Goal: Information Seeking & Learning: Learn about a topic

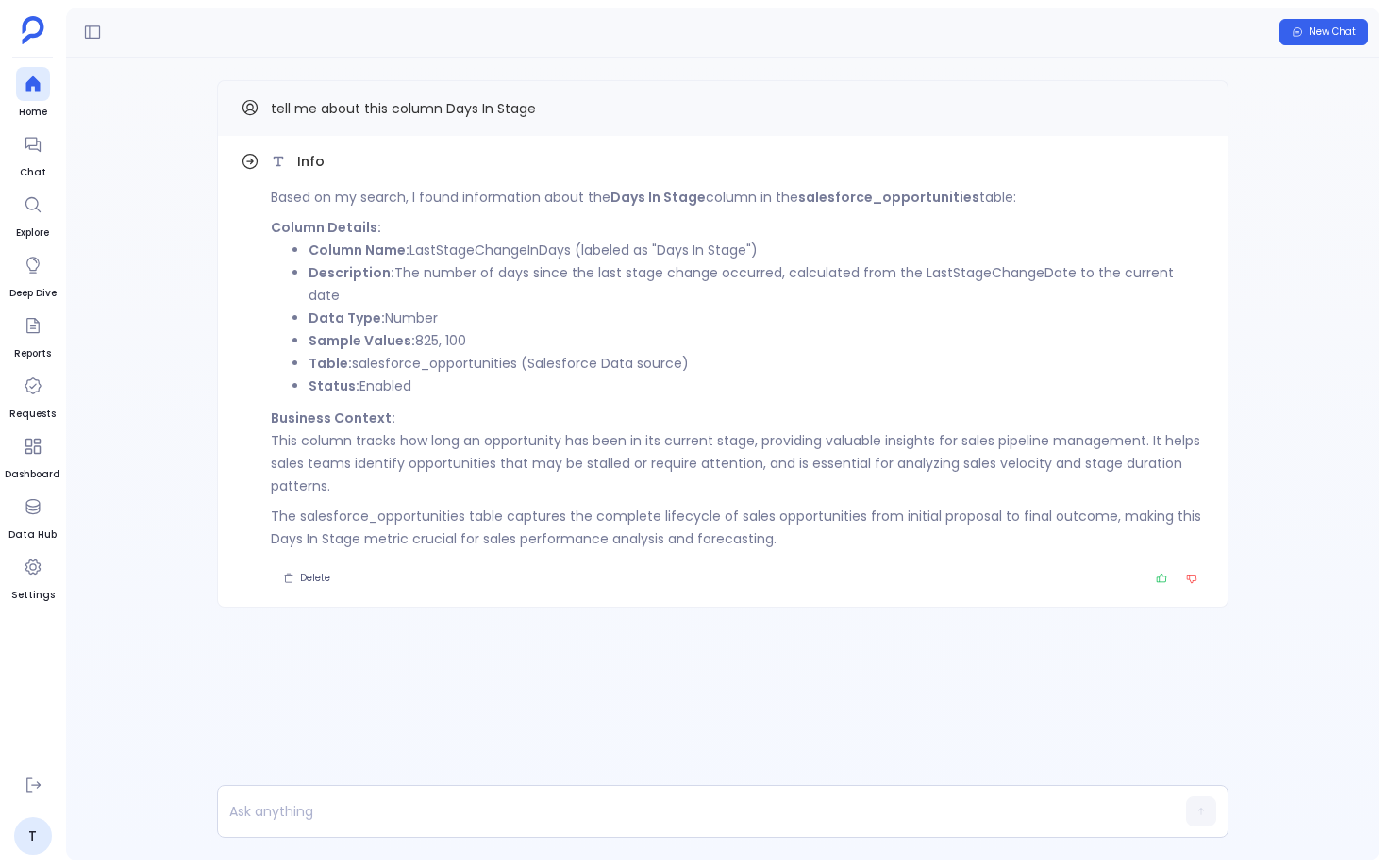
click at [407, 374] on li "Status: Enabled" at bounding box center [757, 386] width 897 height 23
click at [419, 352] on li "Table: salesforce_opportunities (Salesforce Data source)" at bounding box center [757, 364] width 897 height 23
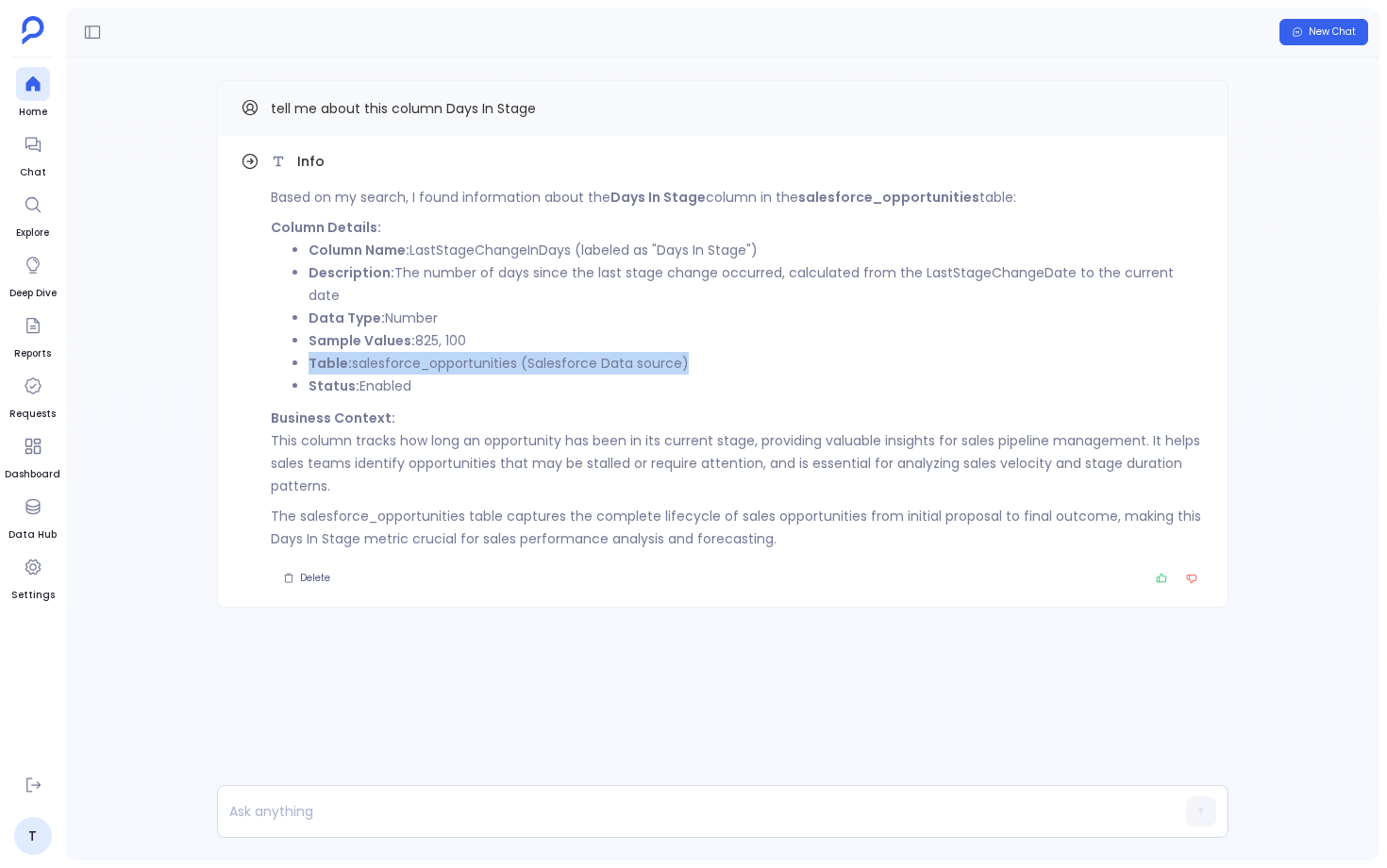
click at [419, 352] on li "Table: salesforce_opportunities (Salesforce Data source)" at bounding box center [757, 364] width 897 height 23
click at [411, 331] on strong "Sample Values:" at bounding box center [361, 341] width 107 height 19
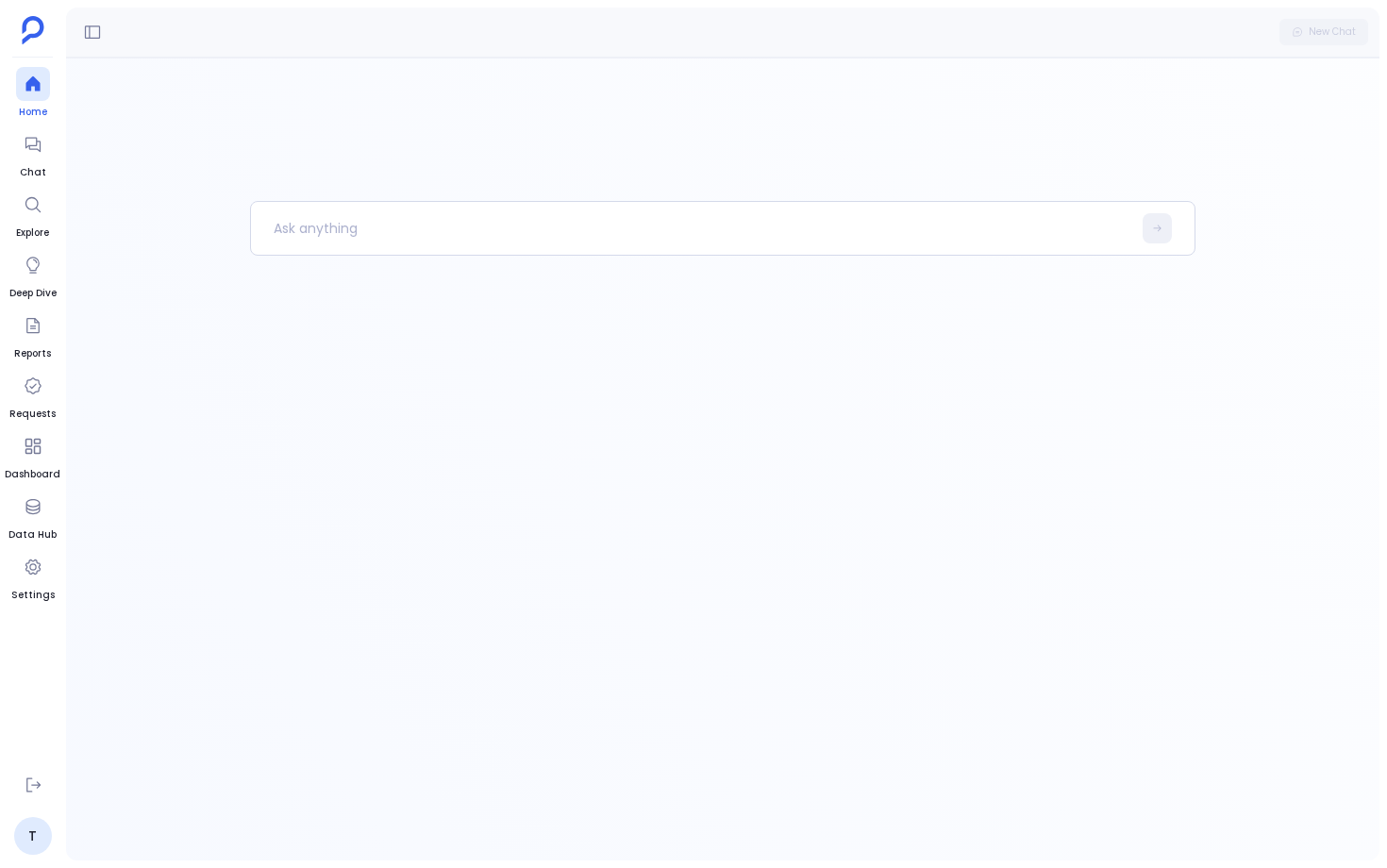
click at [34, 84] on icon at bounding box center [33, 84] width 14 height 15
click at [36, 160] on div at bounding box center [33, 144] width 34 height 34
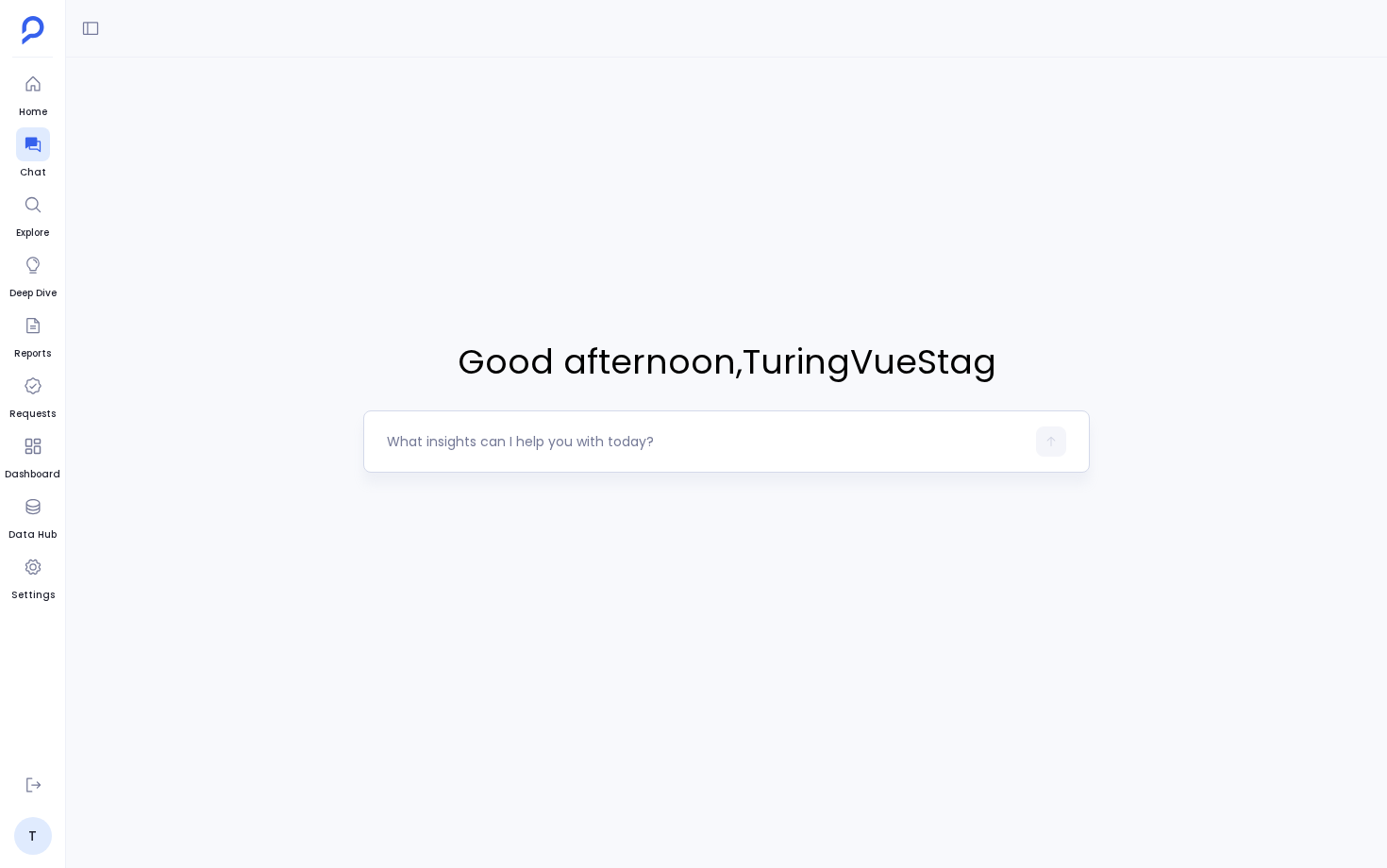
click at [502, 445] on textarea at bounding box center [706, 442] width 638 height 19
type textarea "Company with arr greater than 20k dolloar"
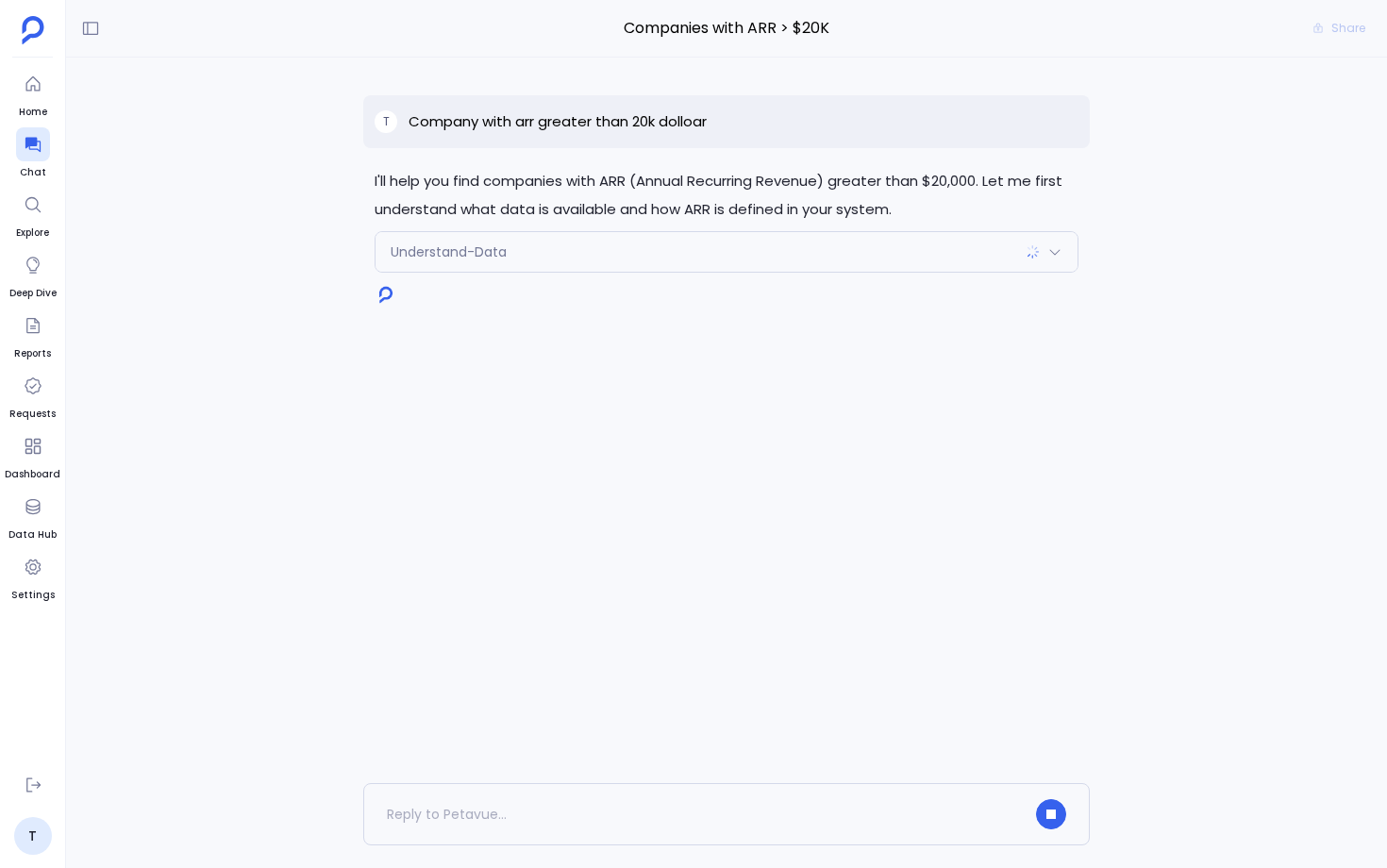
click at [549, 314] on div "I'll help you find companies with ARR (Annual Recurring Revenue) greater than $…" at bounding box center [727, 421] width 1322 height 726
click at [572, 264] on div "Understand-Data" at bounding box center [726, 252] width 702 height 39
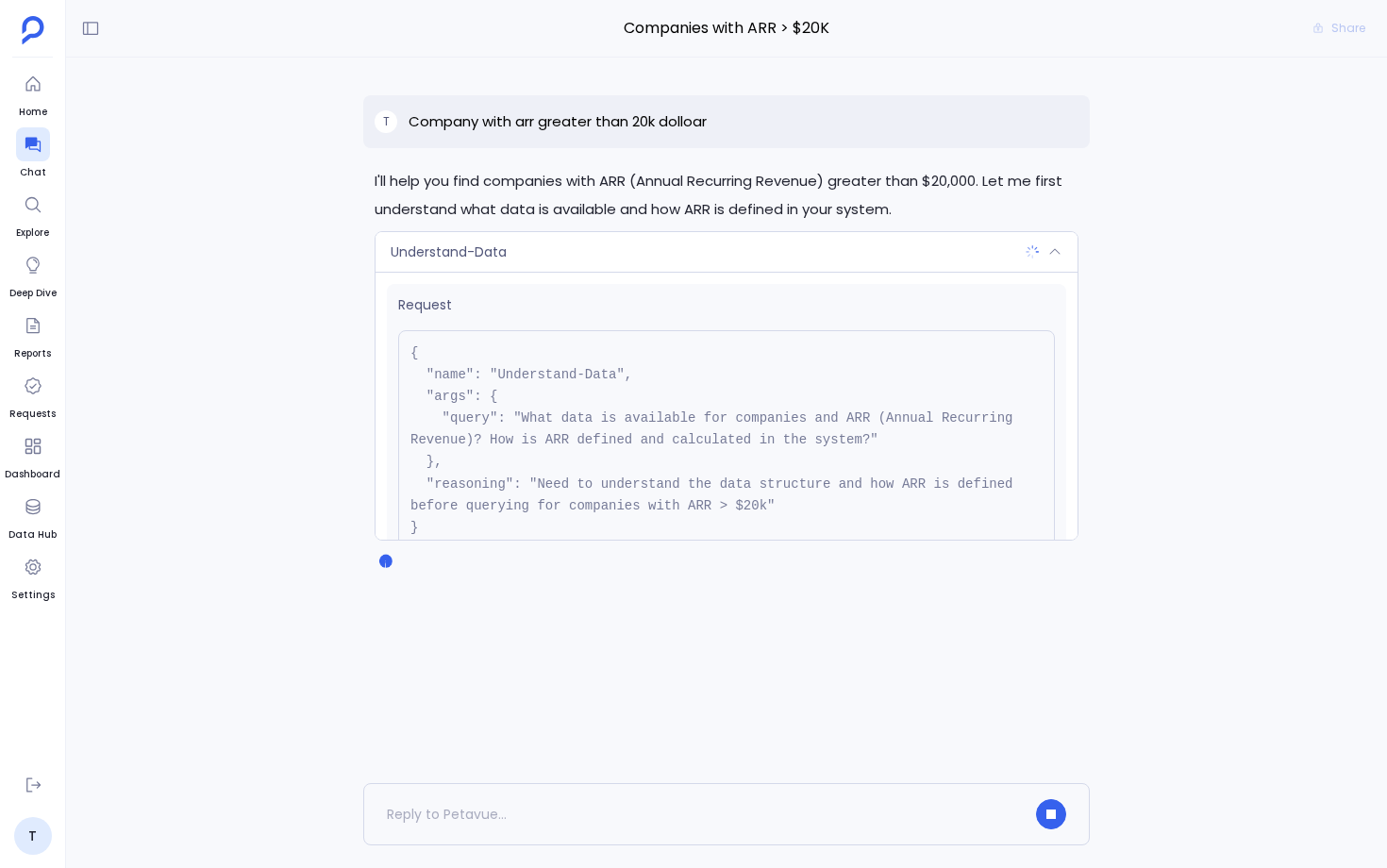
click at [572, 264] on div "Understand-Data" at bounding box center [726, 252] width 702 height 39
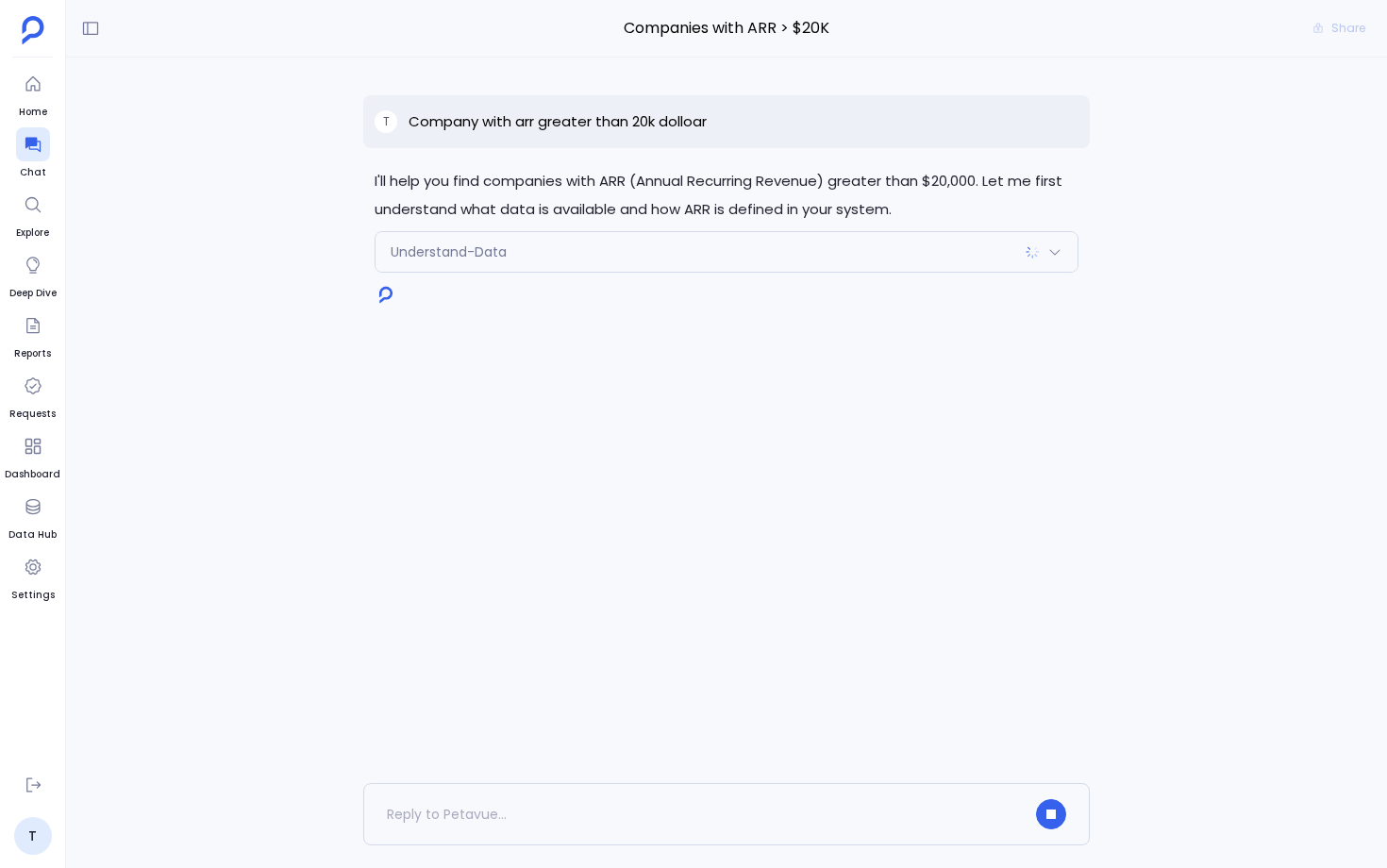
click at [525, 353] on div "I'll help you find companies with ARR (Annual Recurring Revenue) greater than $…" at bounding box center [727, 421] width 1322 height 726
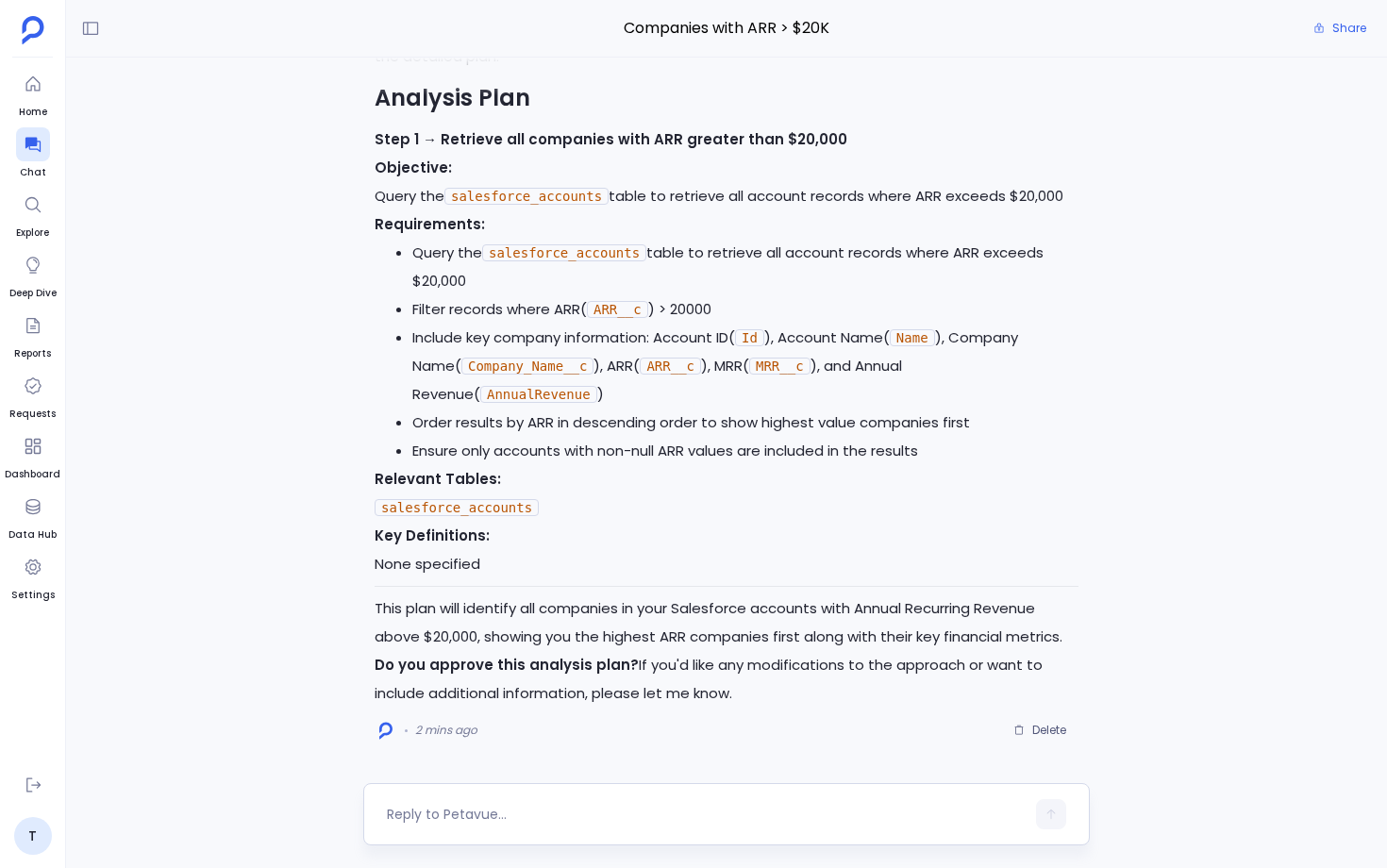
click at [504, 813] on textarea at bounding box center [706, 814] width 638 height 19
type textarea "yes approve"
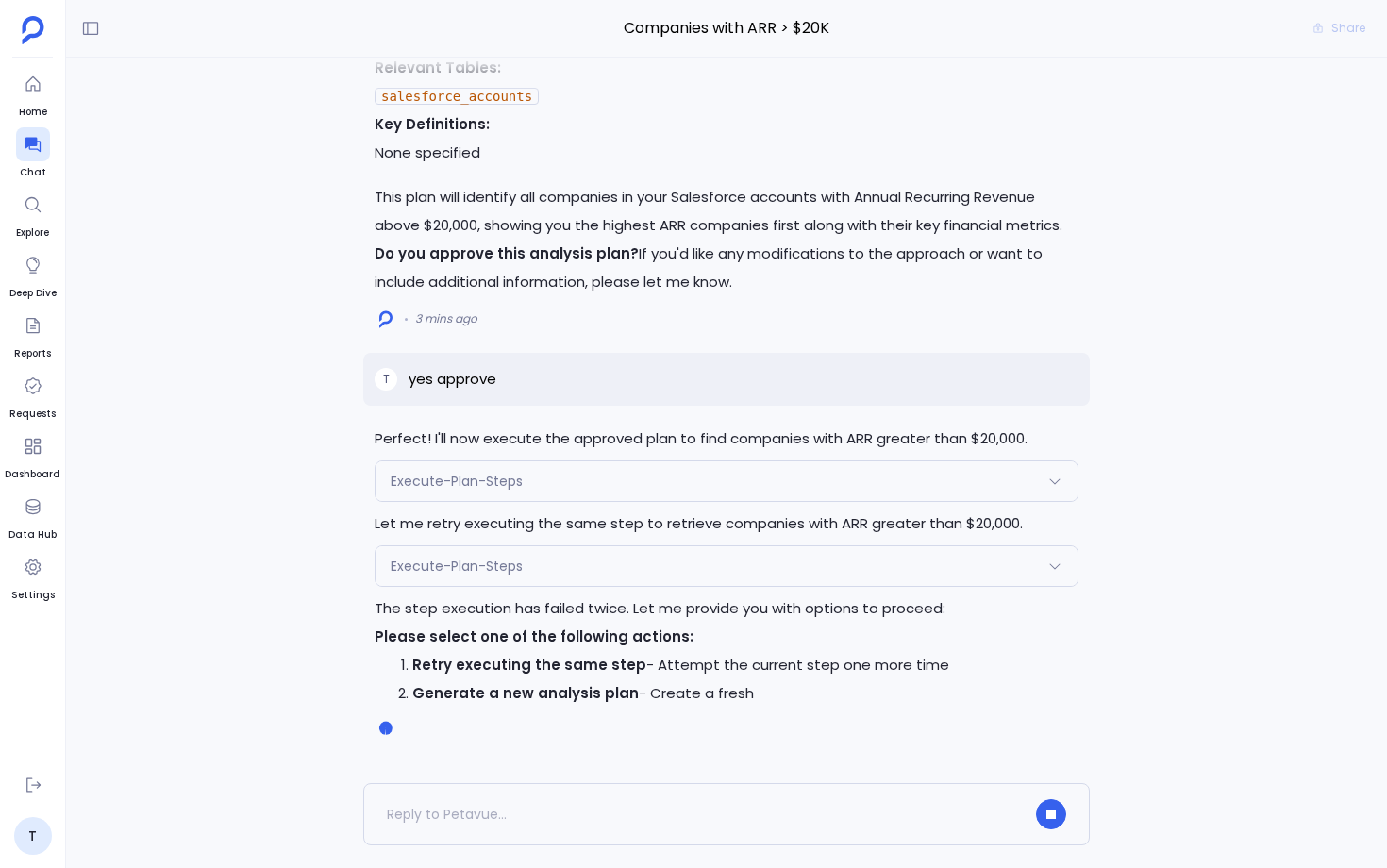
click at [505, 513] on p "Let me retry executing the same step to retrieve companies with ARR greater tha…" at bounding box center [726, 523] width 704 height 28
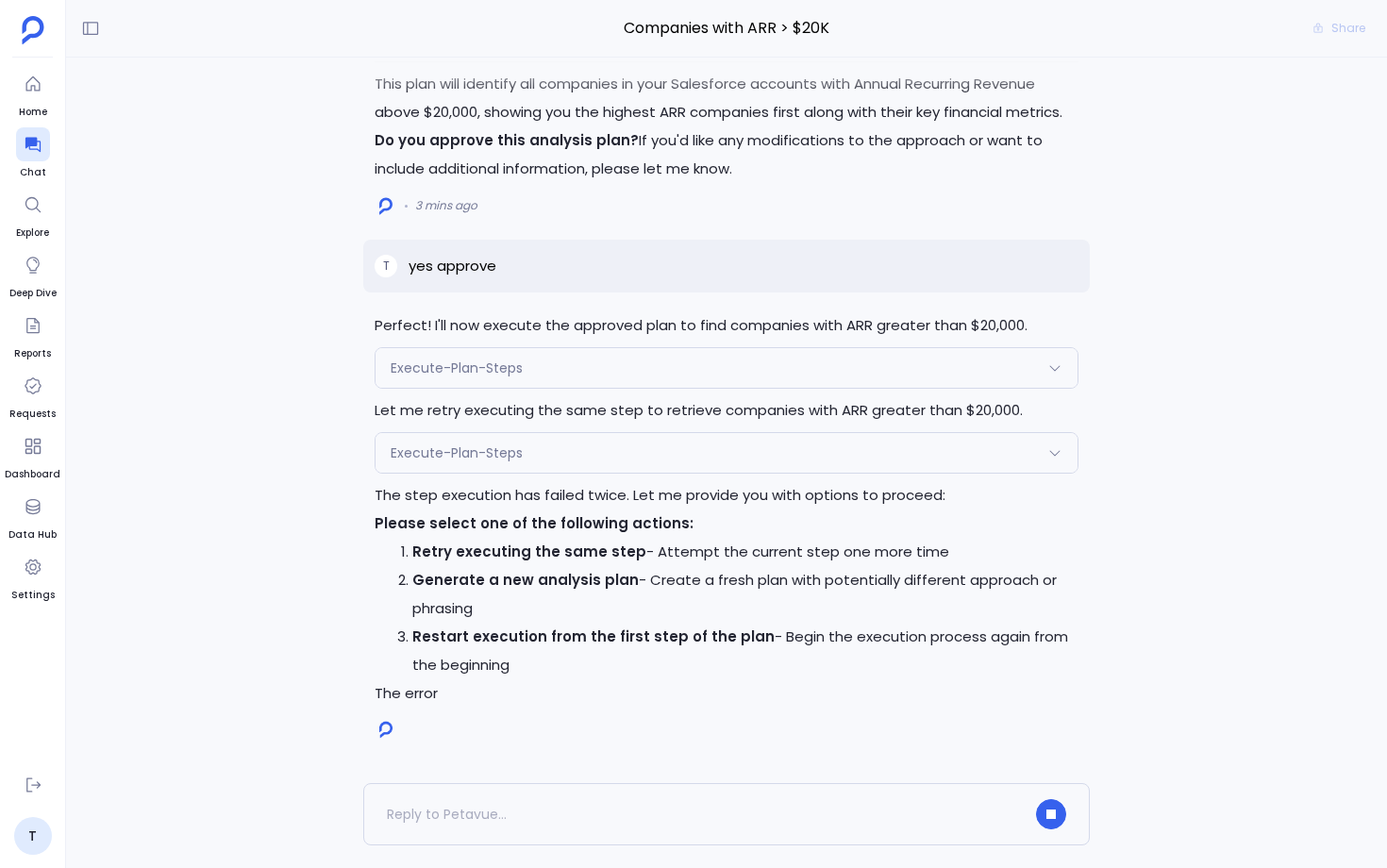
click at [545, 435] on div "Execute-Plan-Steps" at bounding box center [726, 452] width 702 height 39
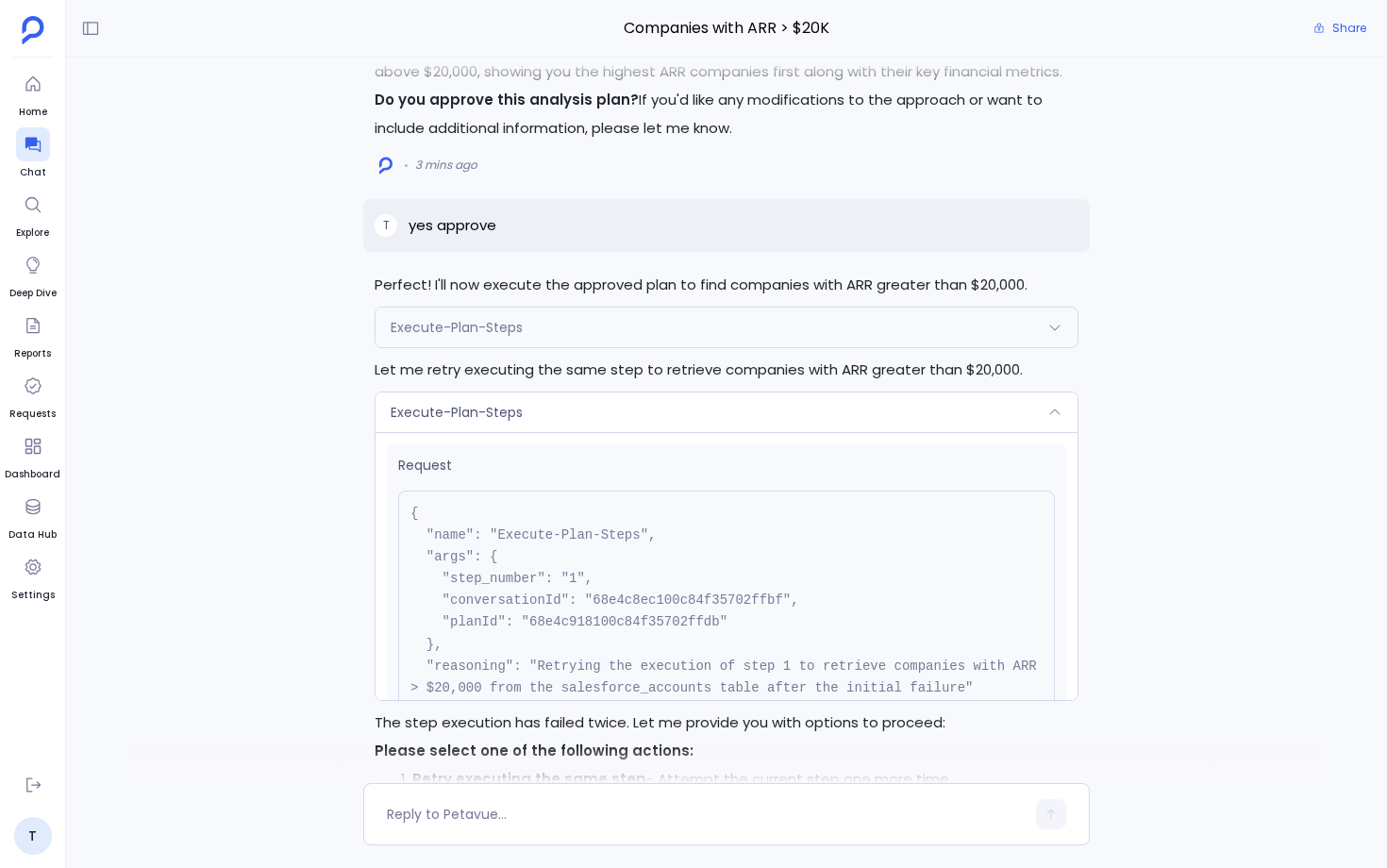
scroll to position [-300, 0]
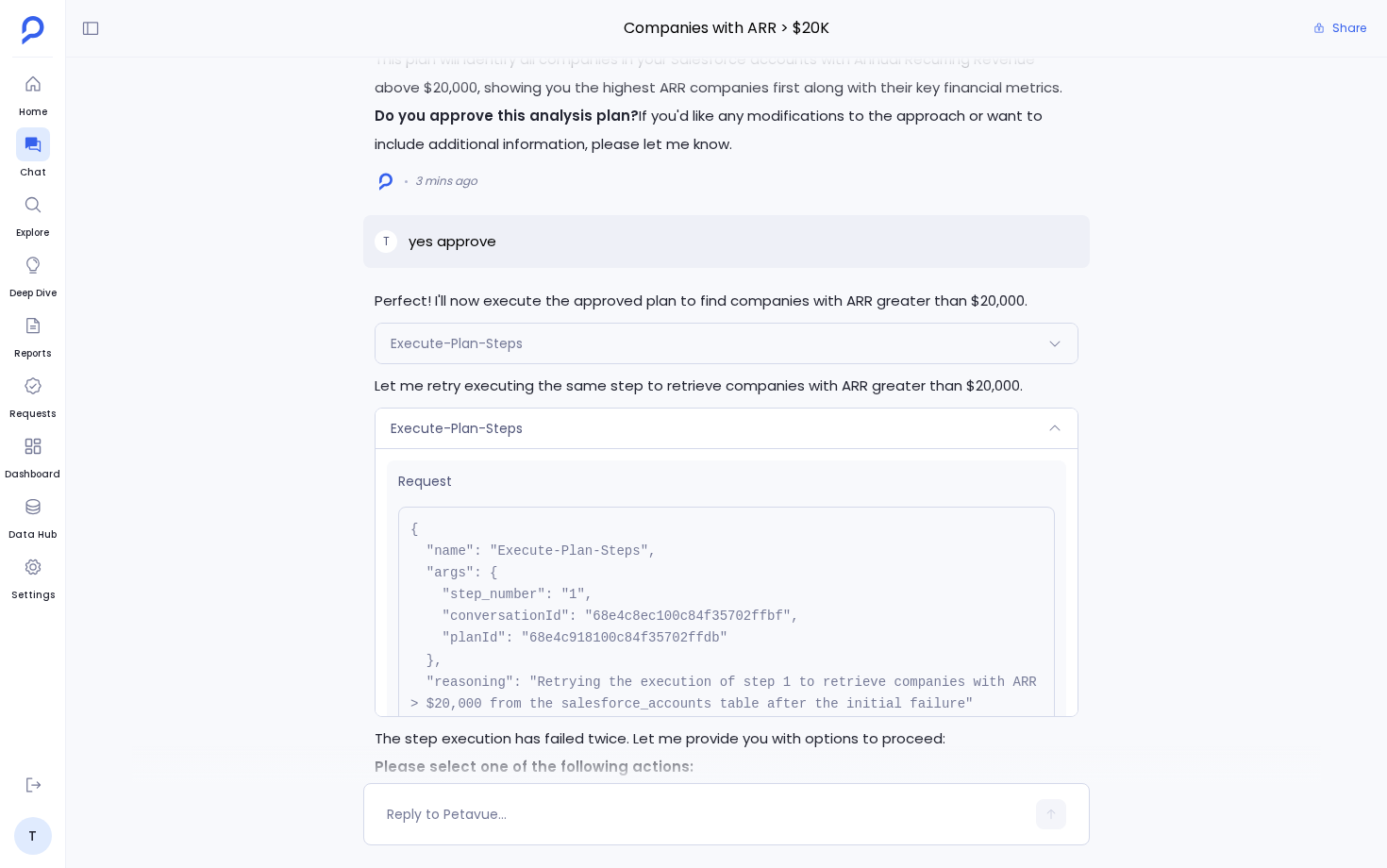
click at [572, 335] on div "Execute-Plan-Steps" at bounding box center [726, 343] width 702 height 39
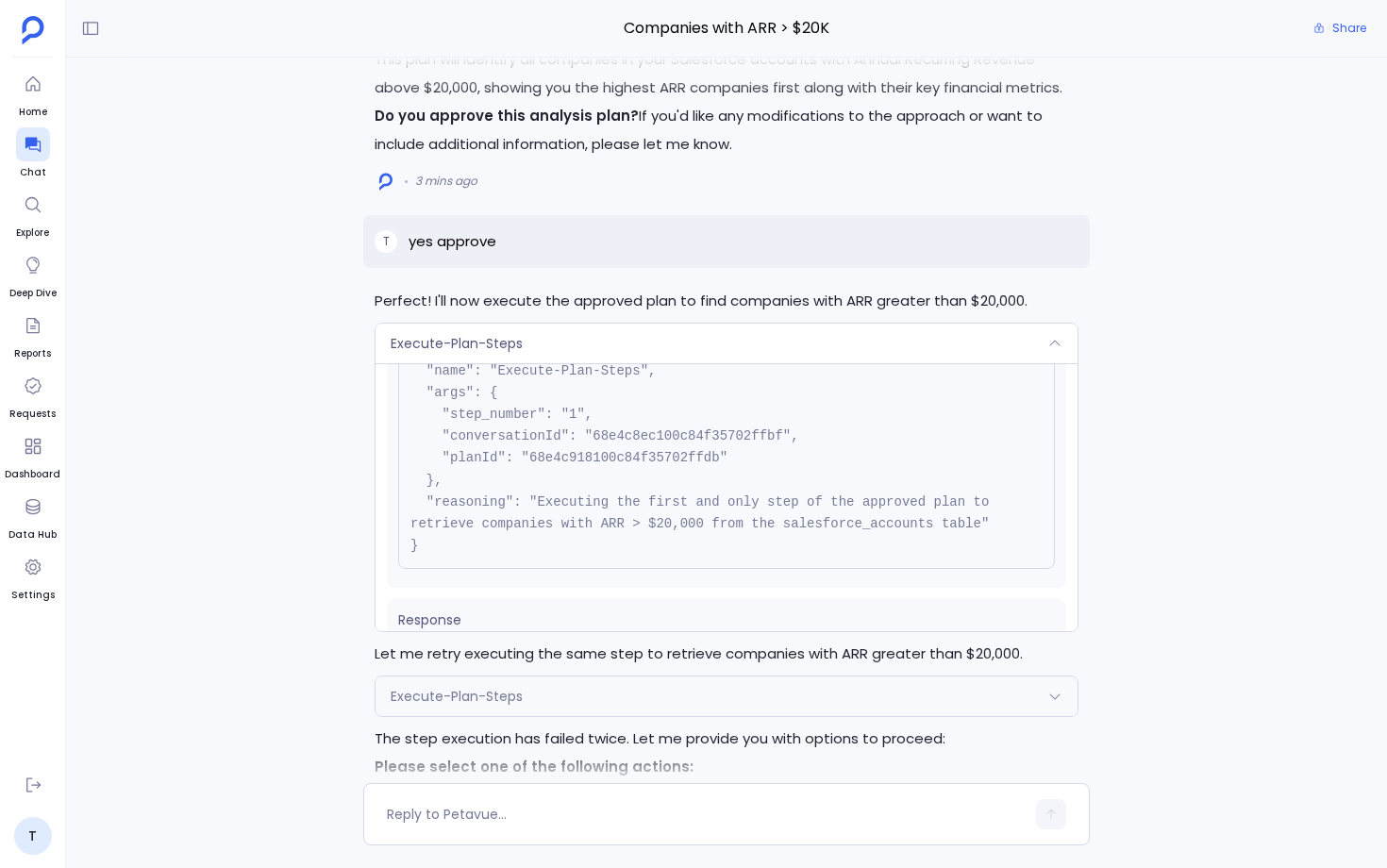
scroll to position [91, 0]
click at [603, 468] on pre "{ "name": "Execute-Plan-Steps", "args": { "step_number": "1", "conversationId":…" at bounding box center [727, 451] width 657 height 243
copy pre "68e4c918100c84f35702ffdb"
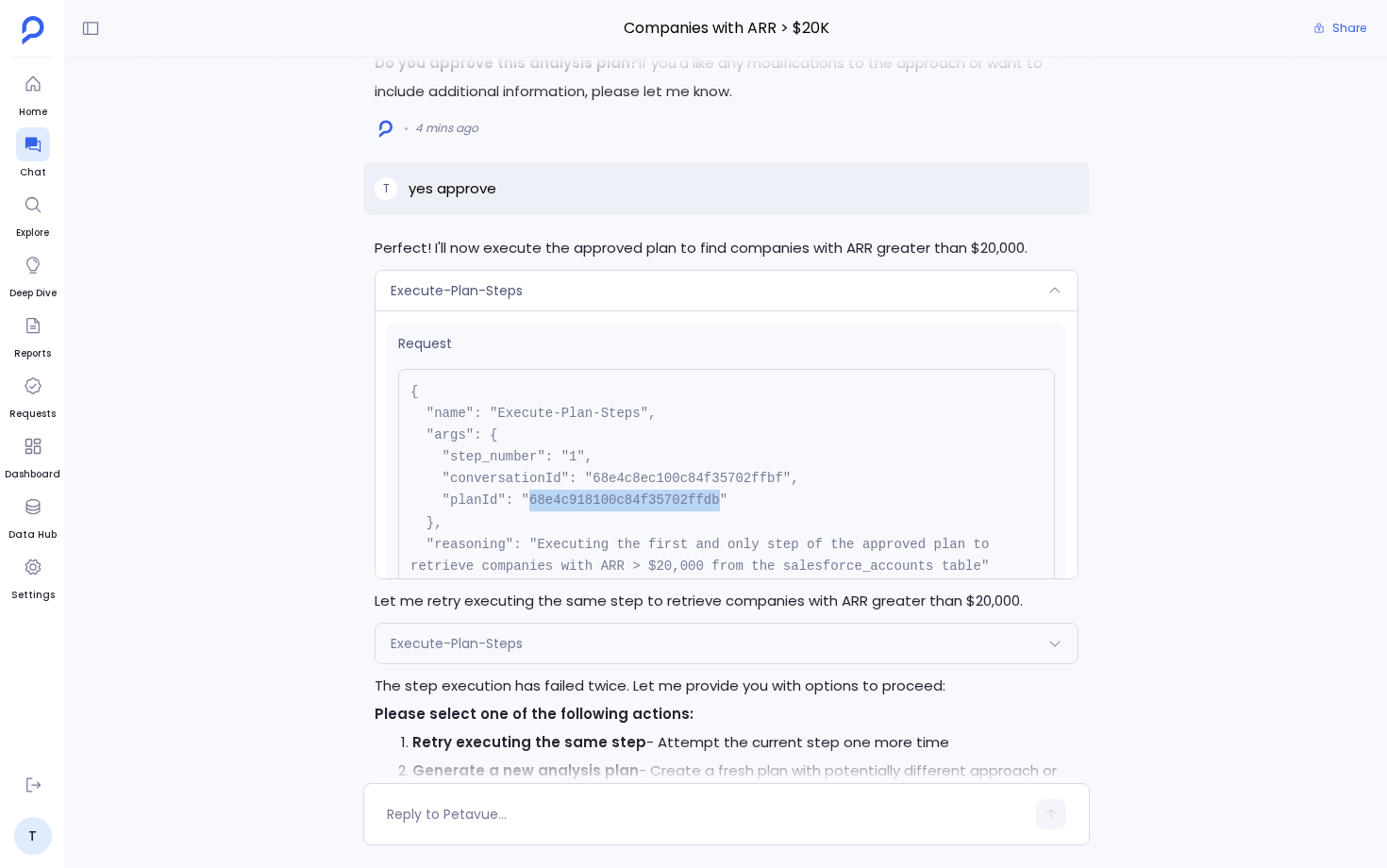
scroll to position [-252, 0]
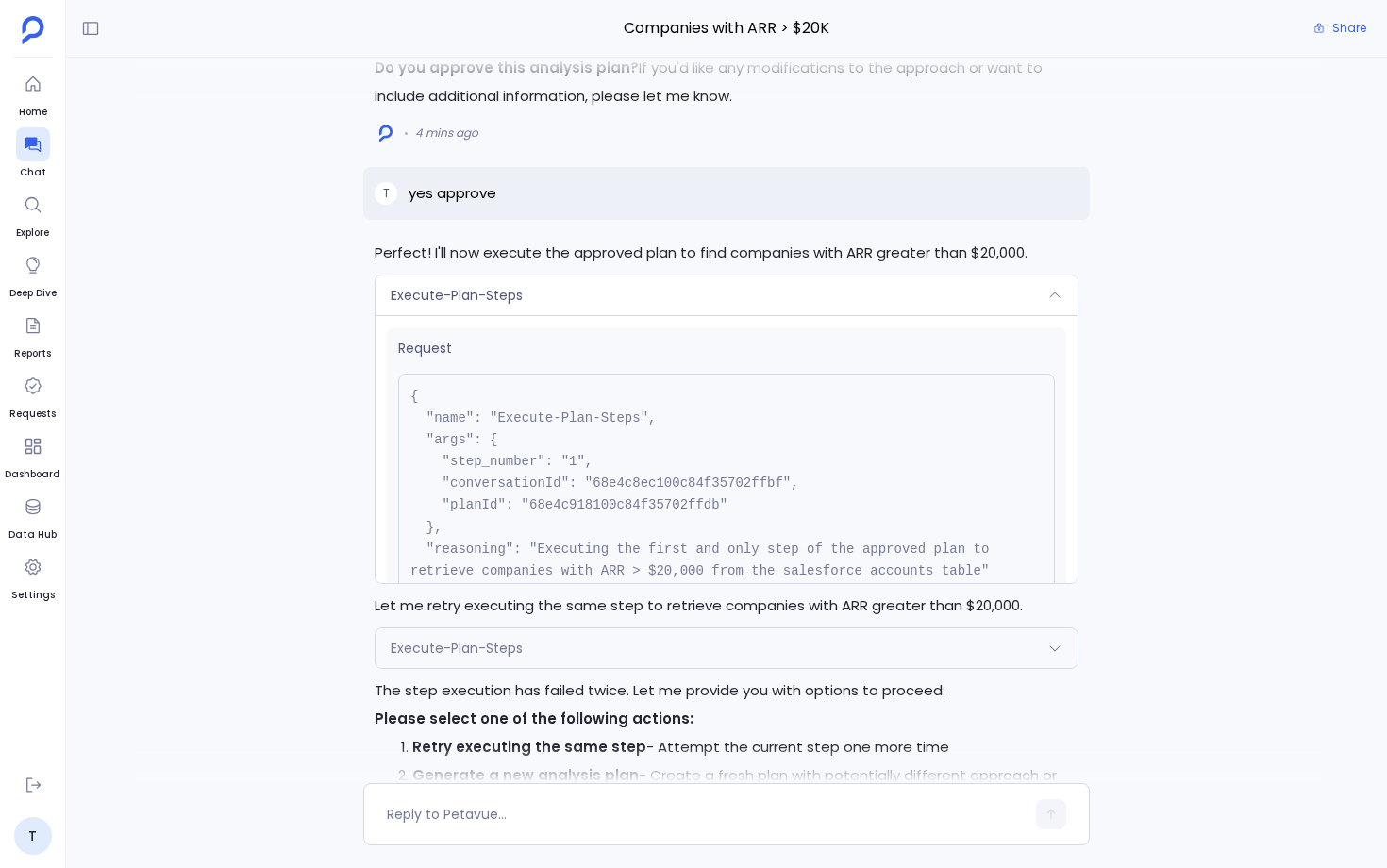
click at [606, 280] on div "Execute-Plan-Steps" at bounding box center [726, 295] width 702 height 39
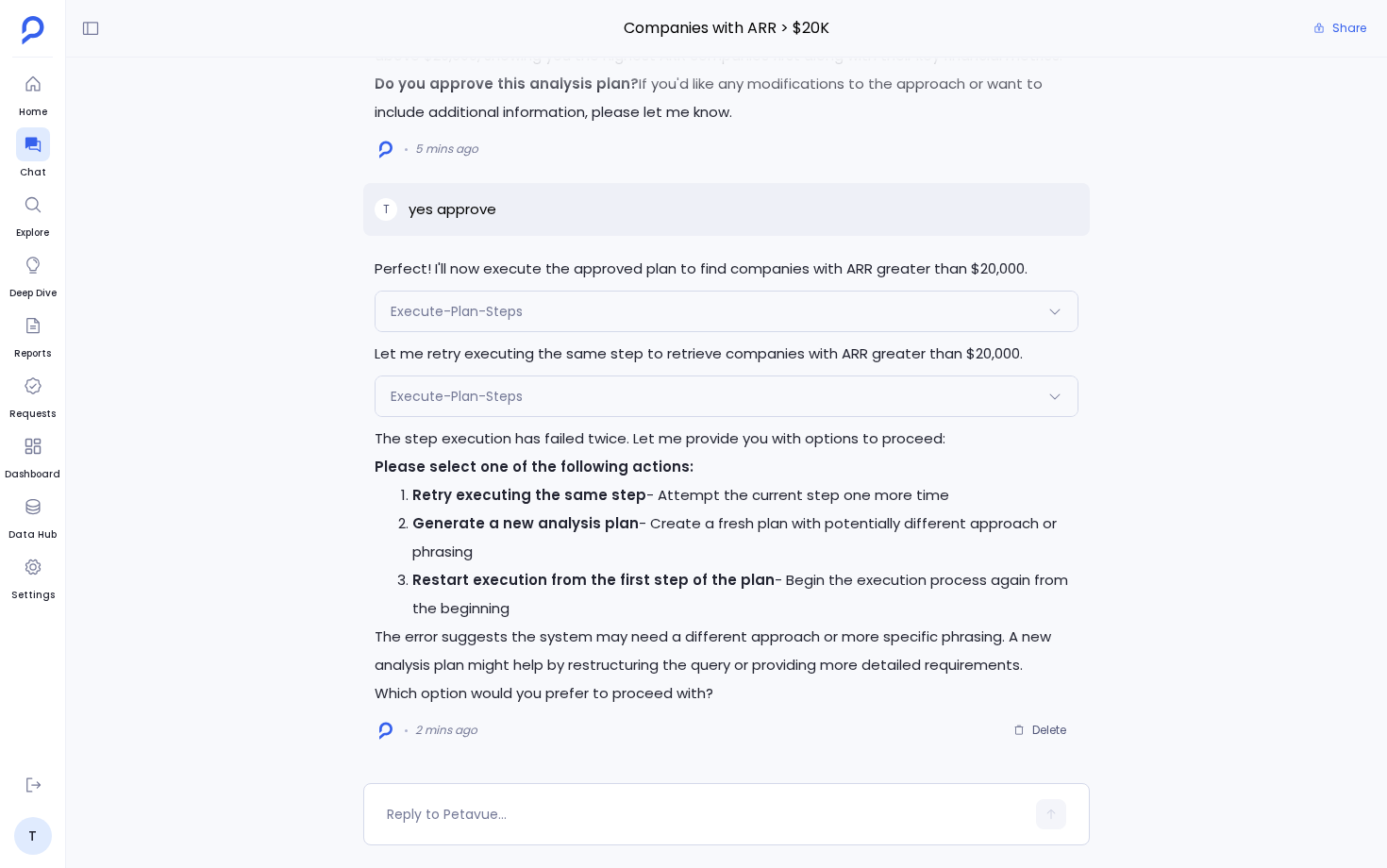
scroll to position [0, 0]
click at [575, 399] on div "Execute-Plan-Steps" at bounding box center [726, 396] width 702 height 39
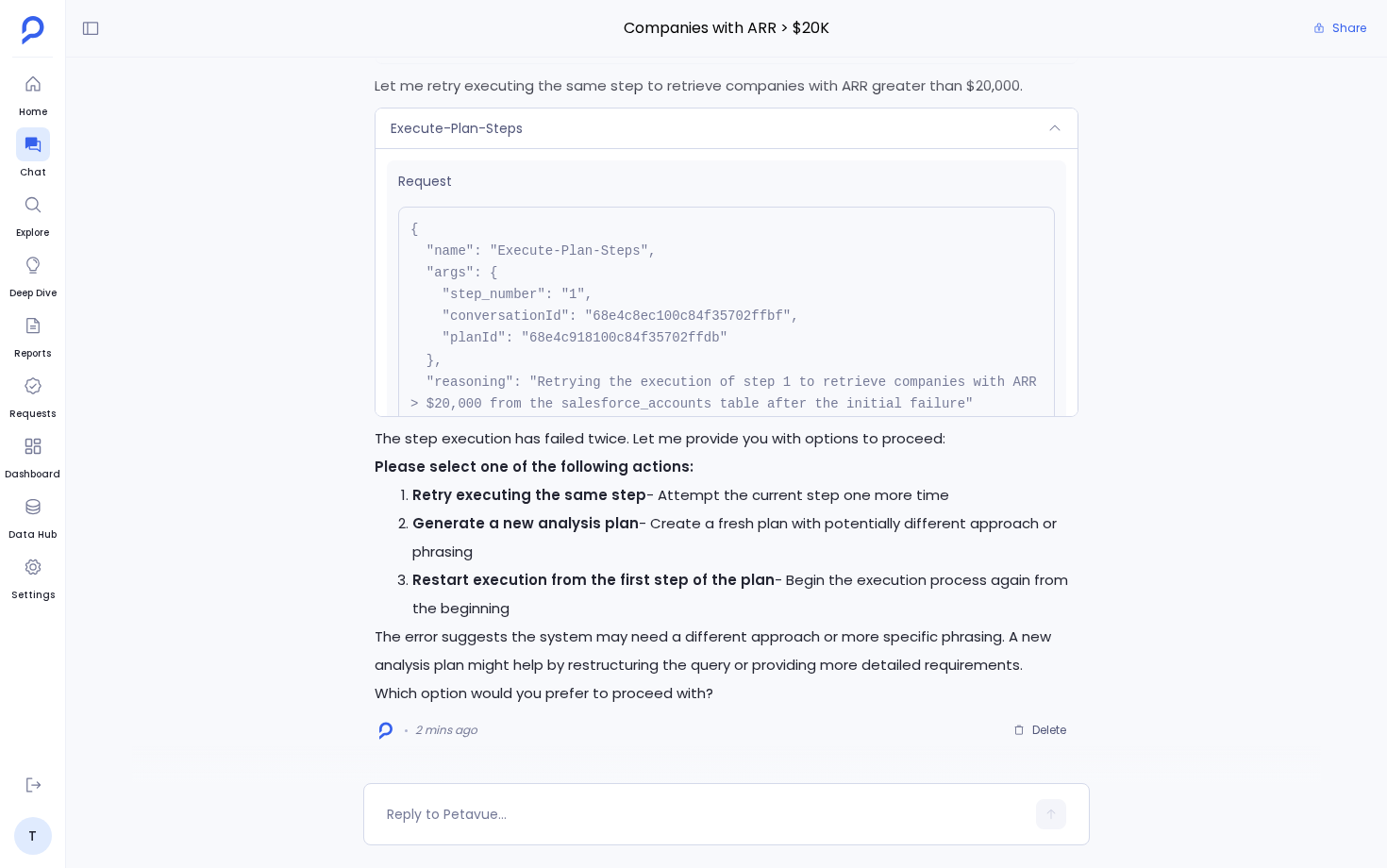
click at [646, 147] on div "Execute-Plan-Steps" at bounding box center [726, 128] width 702 height 39
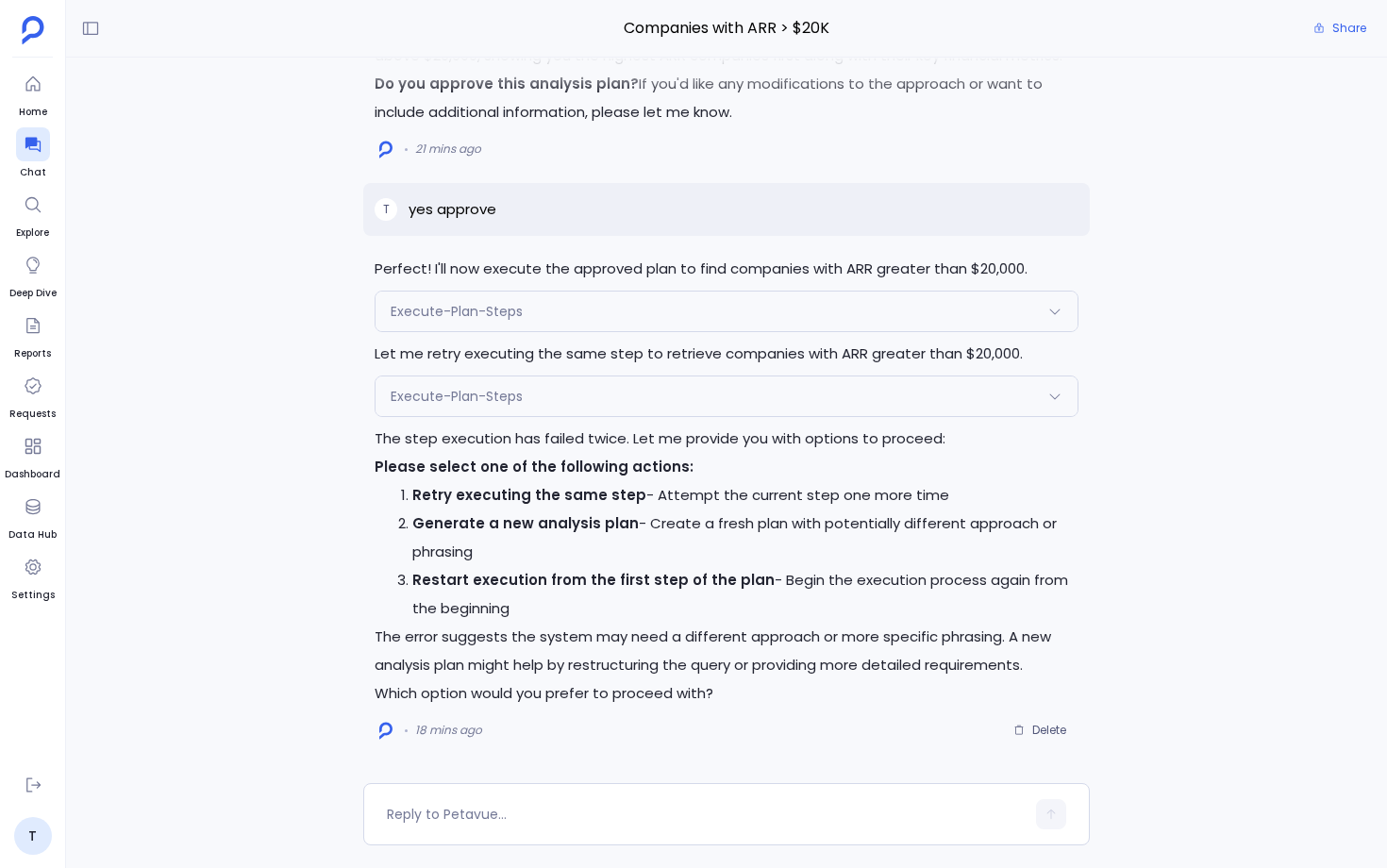
click at [829, 223] on div "T yes approve" at bounding box center [726, 209] width 727 height 53
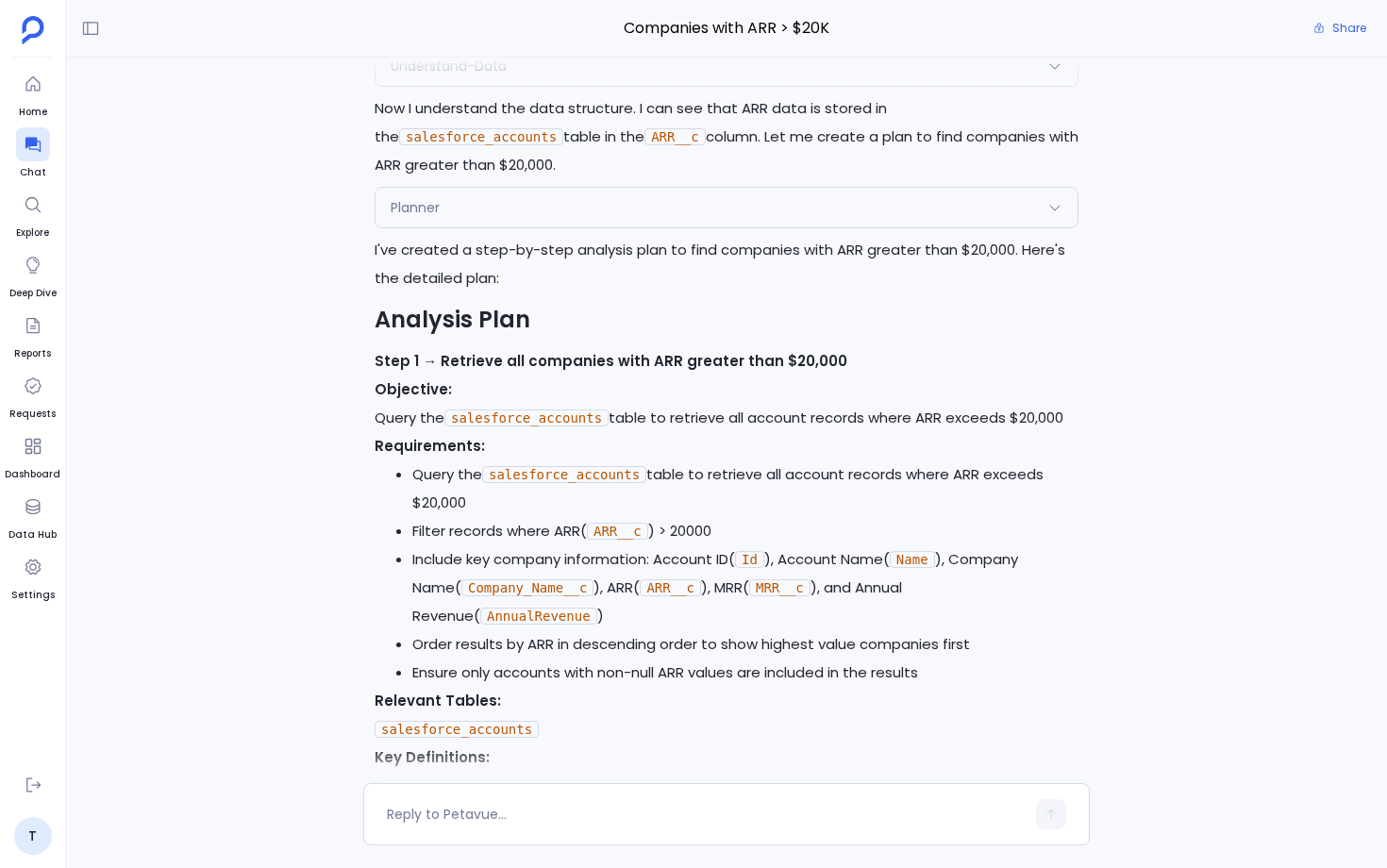
scroll to position [-993, 0]
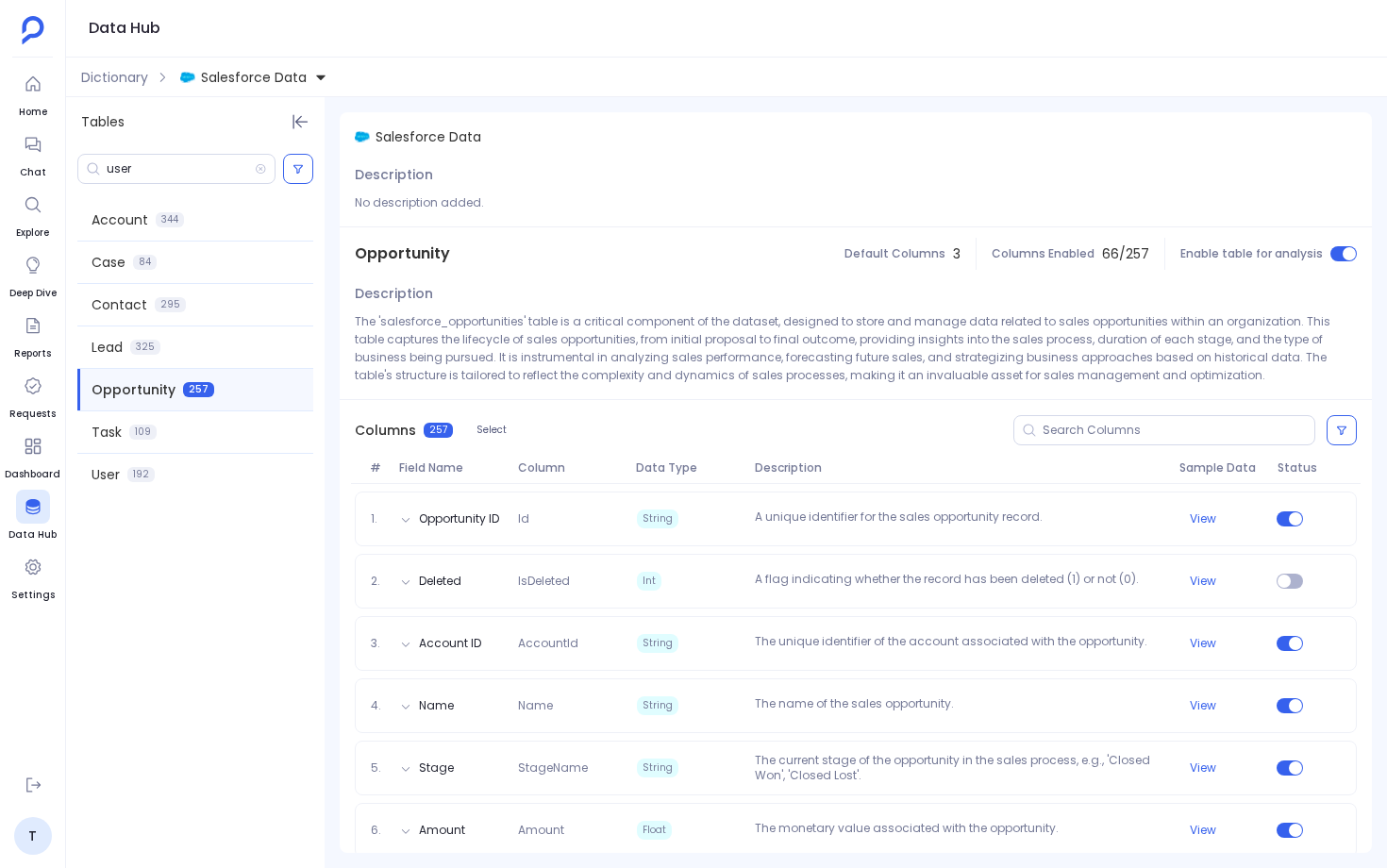
scroll to position [1780, 0]
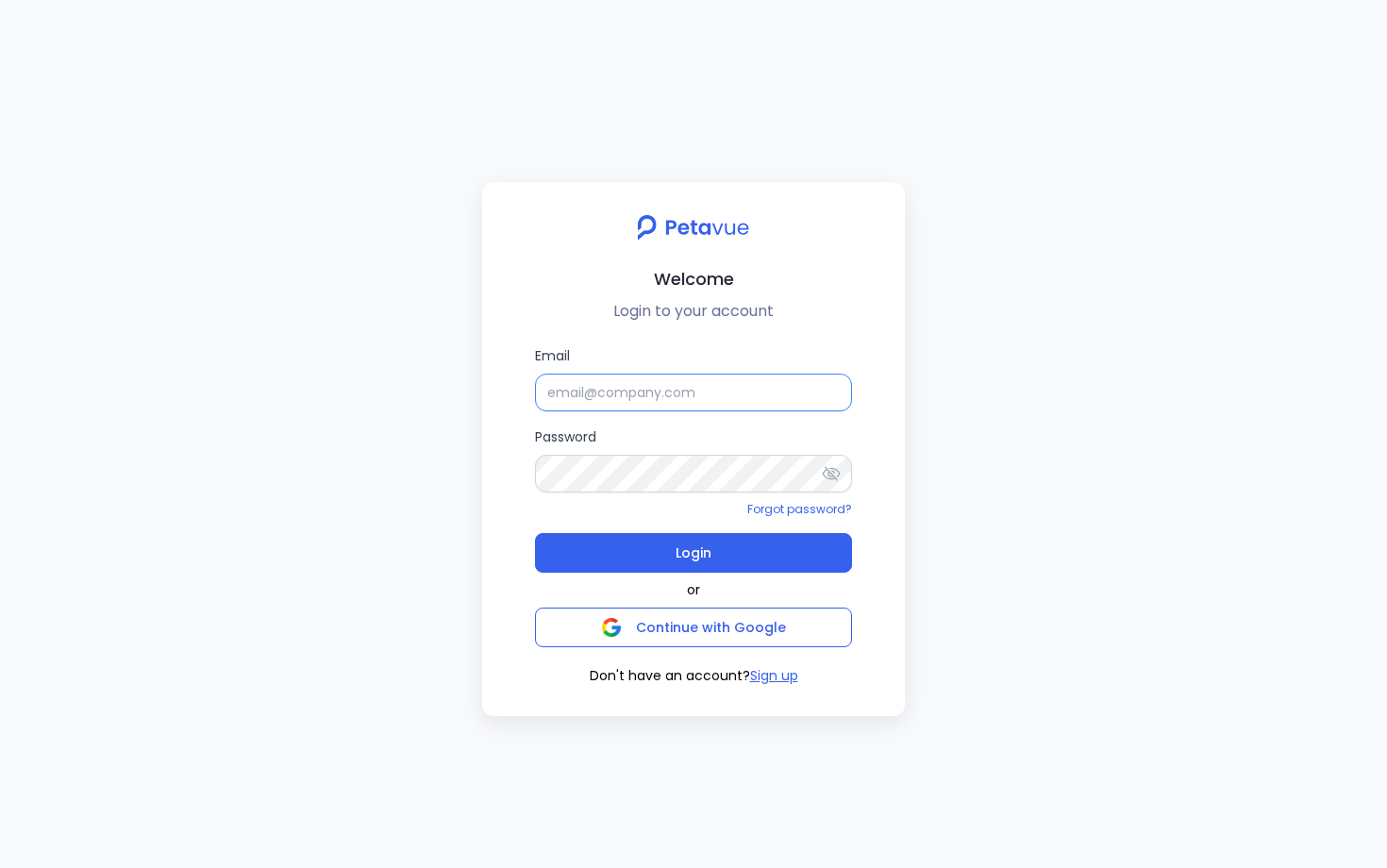
click at [617, 392] on input "Email" at bounding box center [694, 392] width 317 height 37
click at [678, 395] on input "Email" at bounding box center [694, 392] width 317 height 37
type input "support+gsgongsandbox@petavue.com"
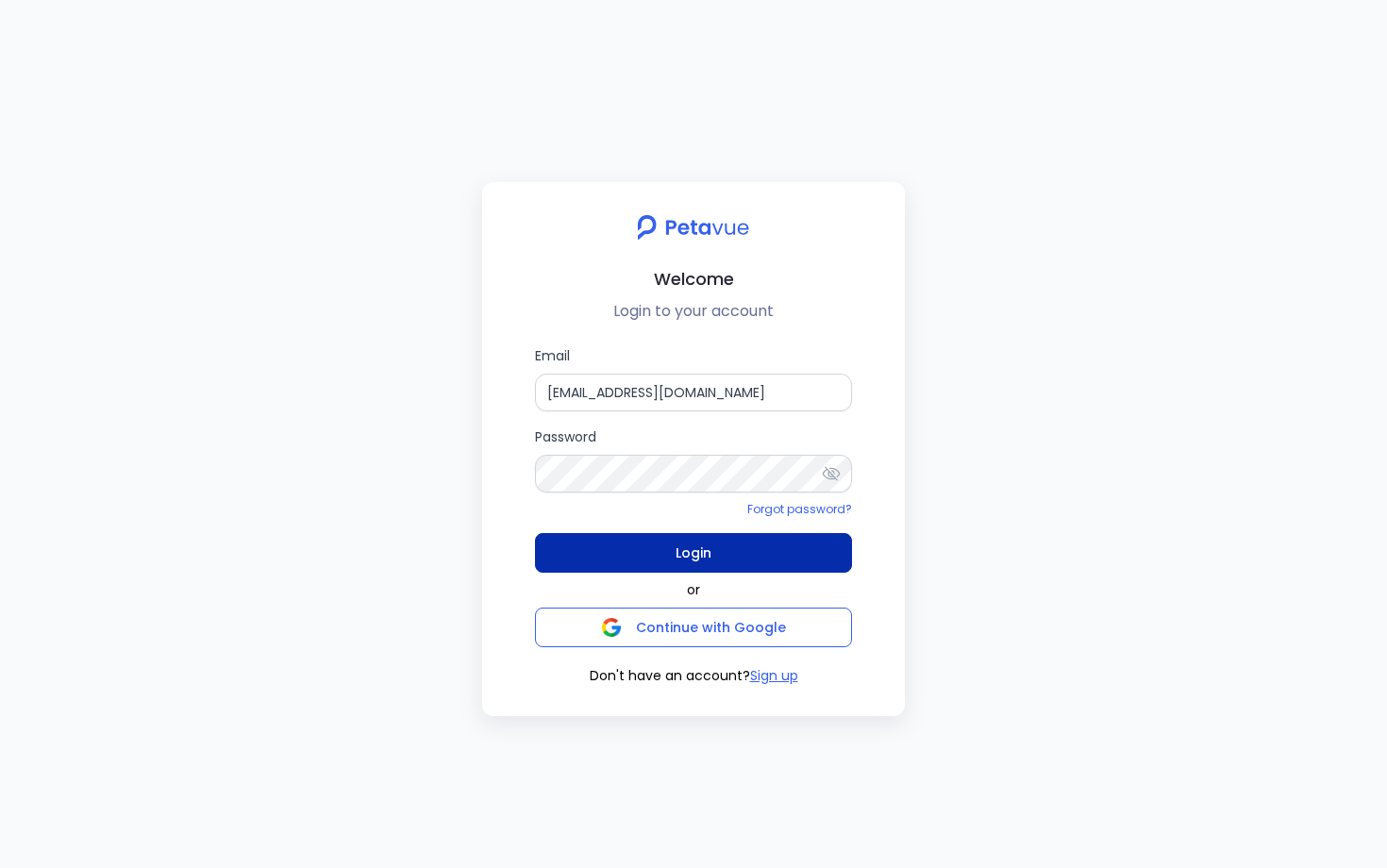
click at [655, 547] on button "Login" at bounding box center [694, 552] width 317 height 39
click at [693, 562] on span "Login" at bounding box center [694, 553] width 36 height 27
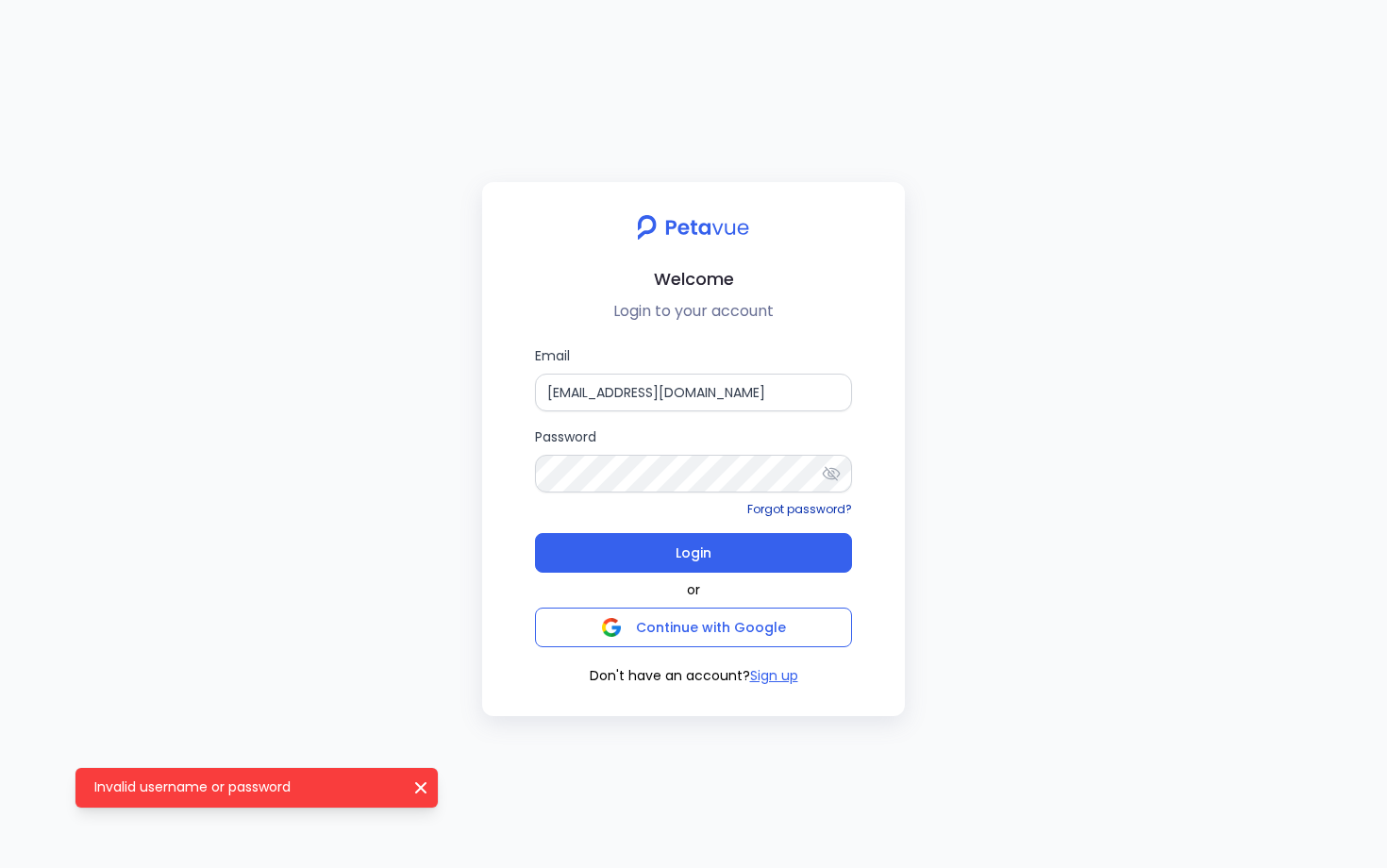
click at [807, 505] on link "Forgot password?" at bounding box center [799, 509] width 105 height 16
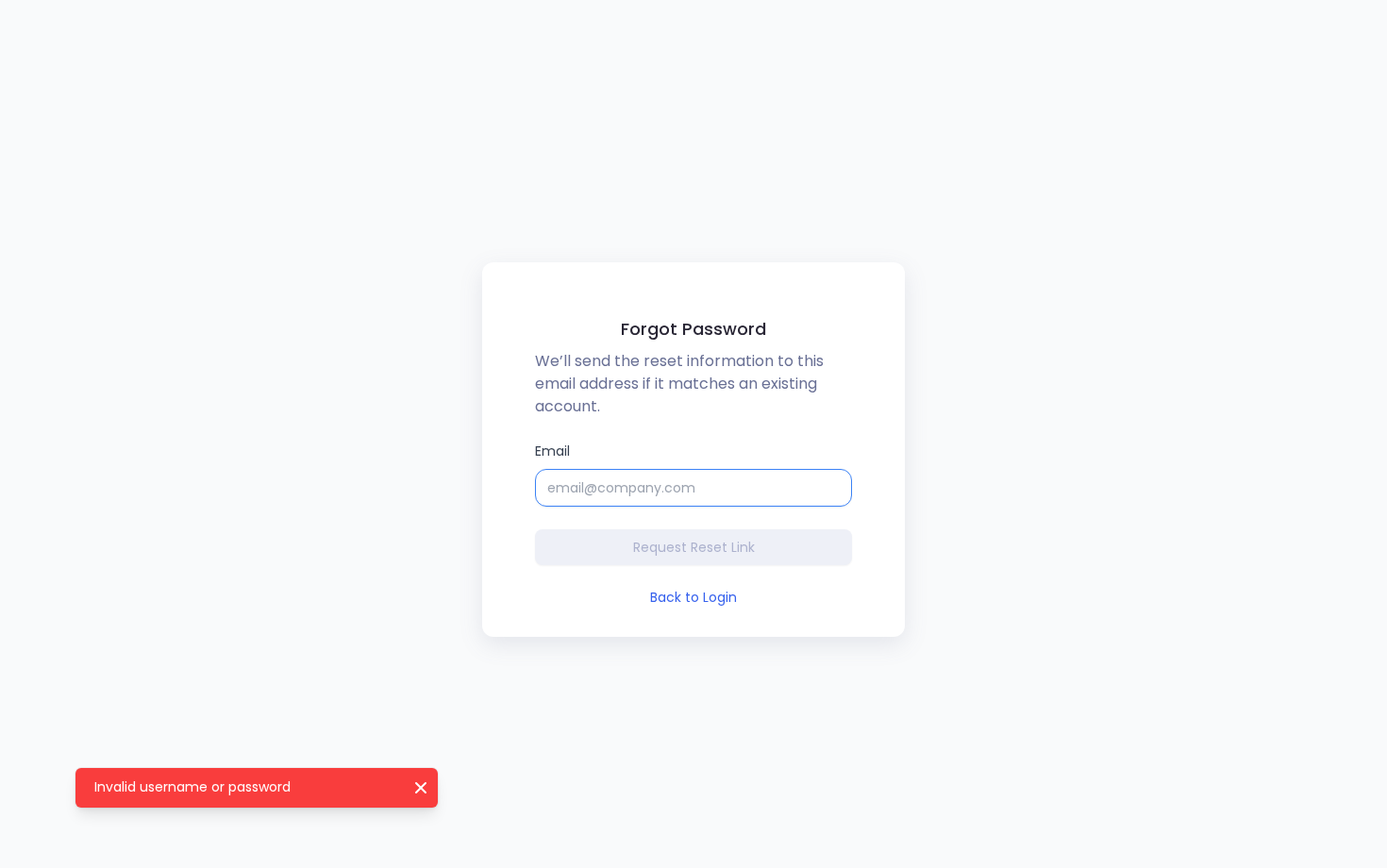
click at [795, 505] on input "Email" at bounding box center [694, 487] width 317 height 37
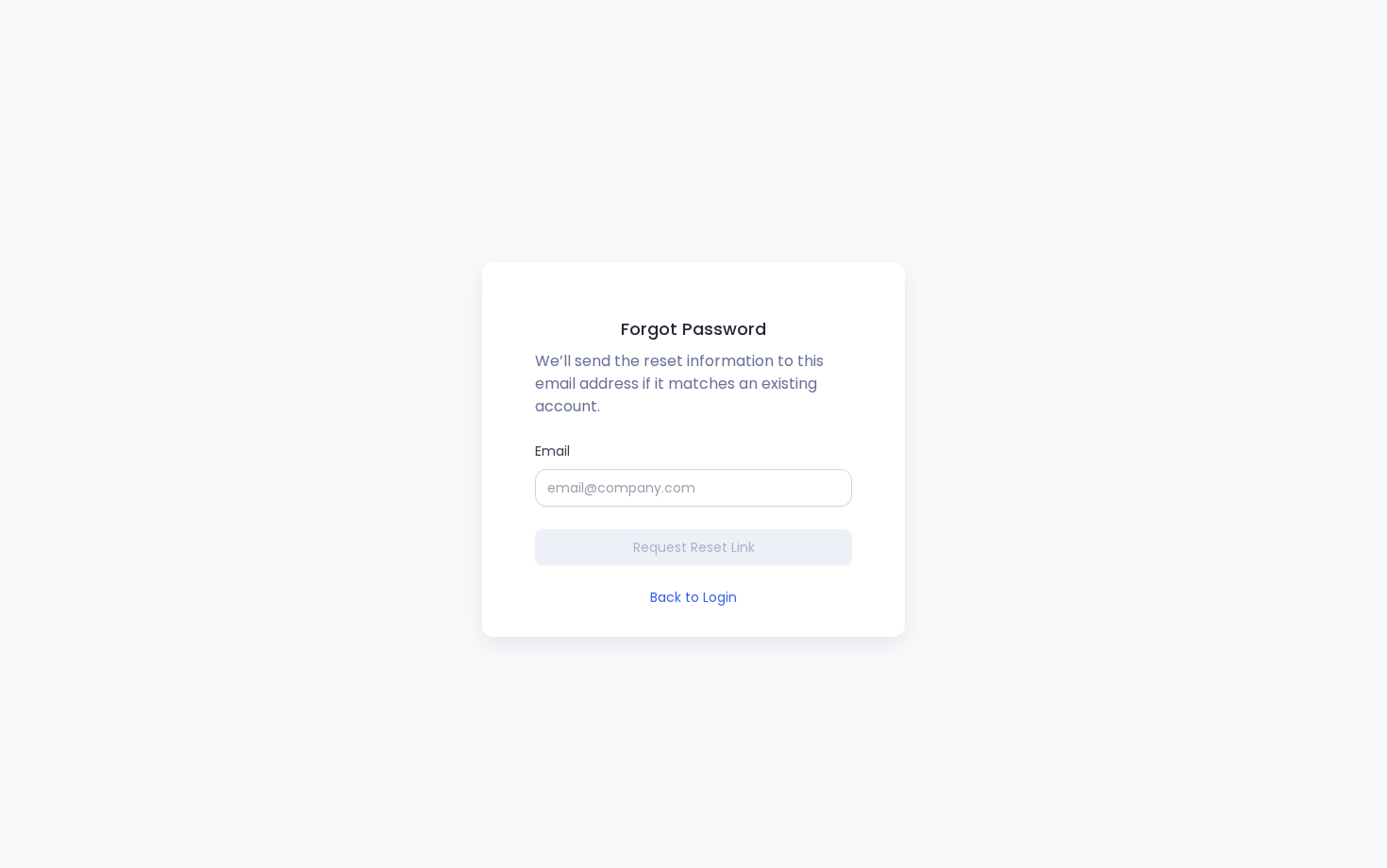
click at [400, 440] on div "Forgot Password We’ll send the reset information to this email address if it ma…" at bounding box center [694, 434] width 1387 height 868
click at [660, 596] on link "Back to Login" at bounding box center [694, 597] width 86 height 19
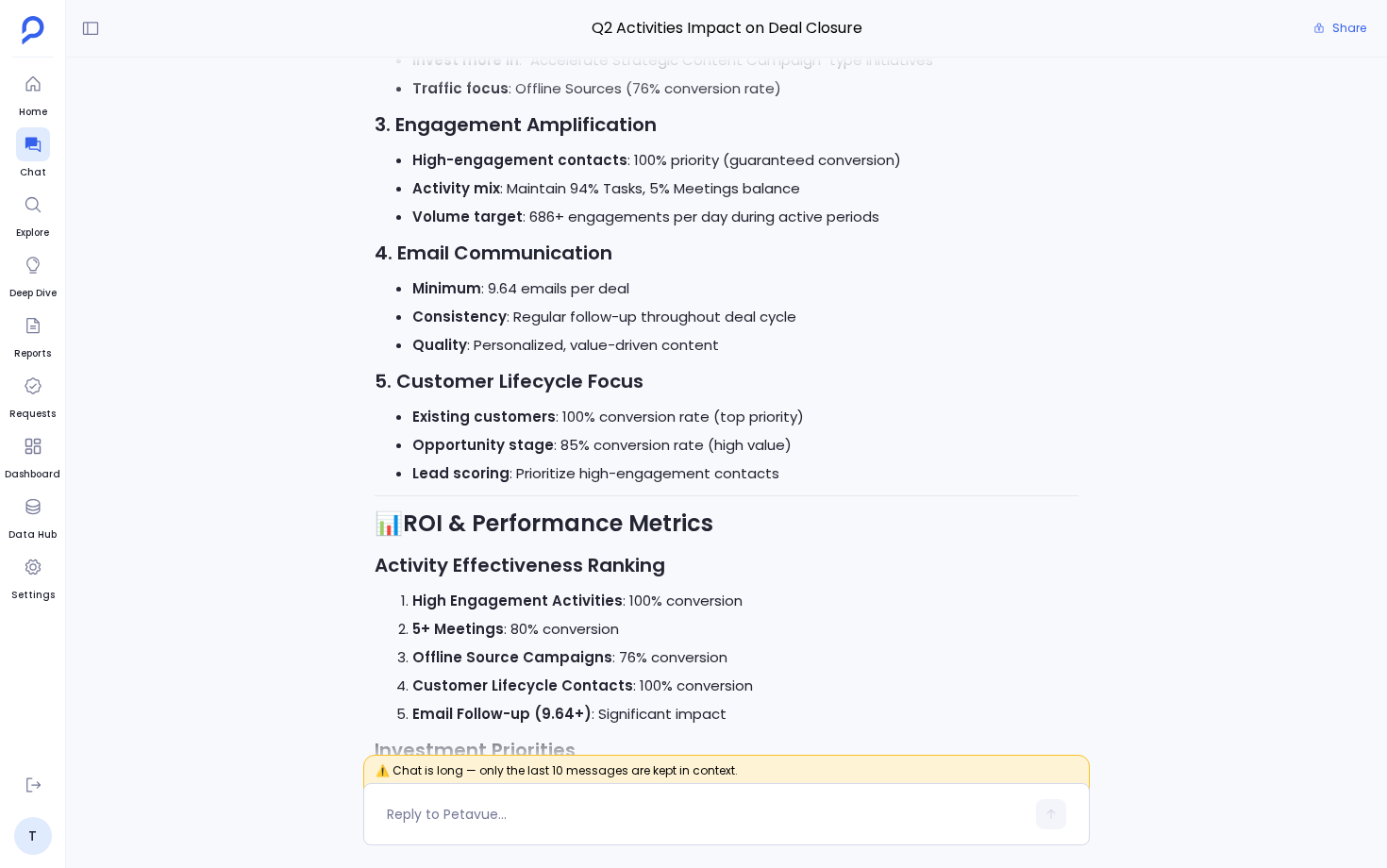
scroll to position [-12415, 0]
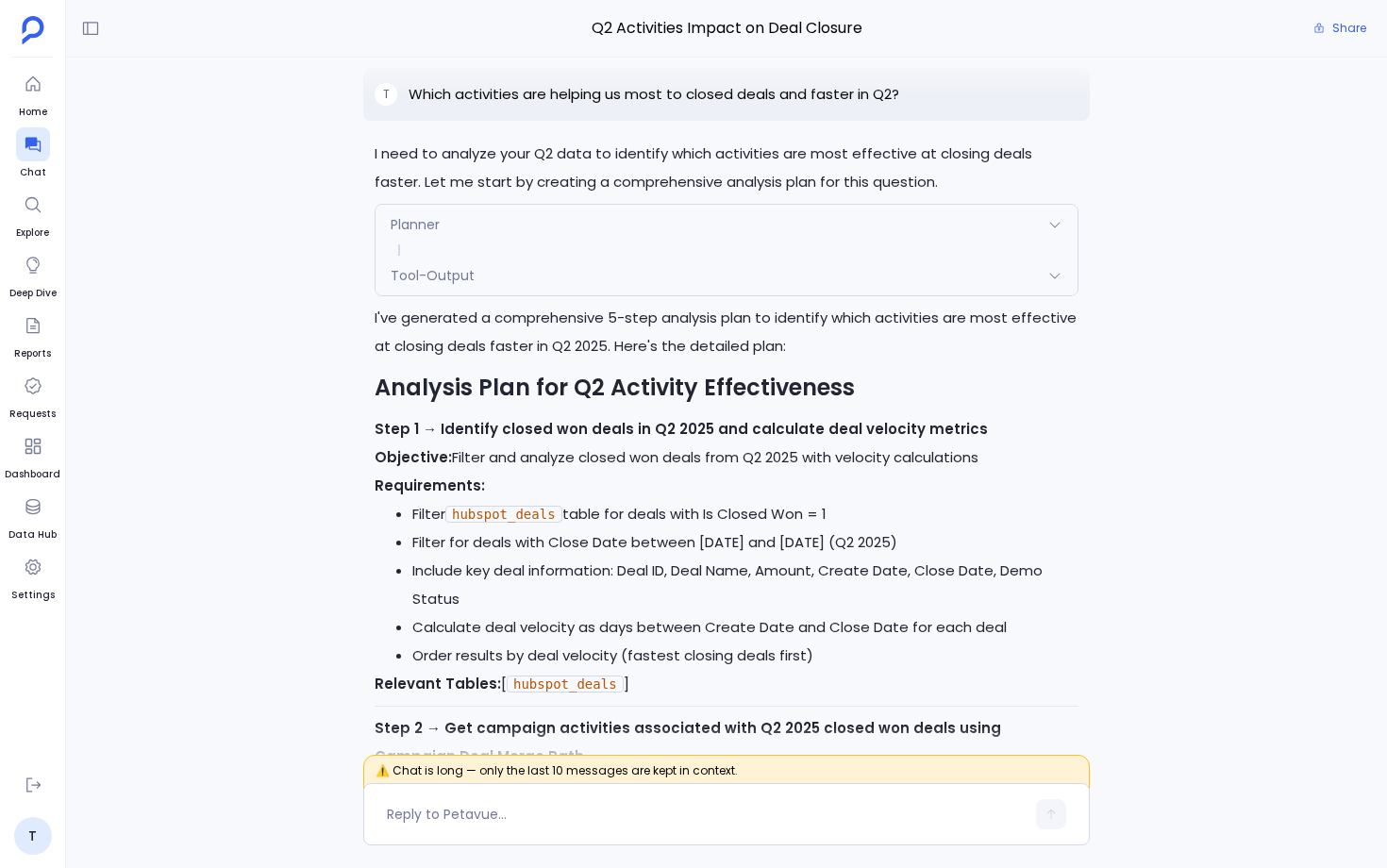
scroll to position [-36168, 0]
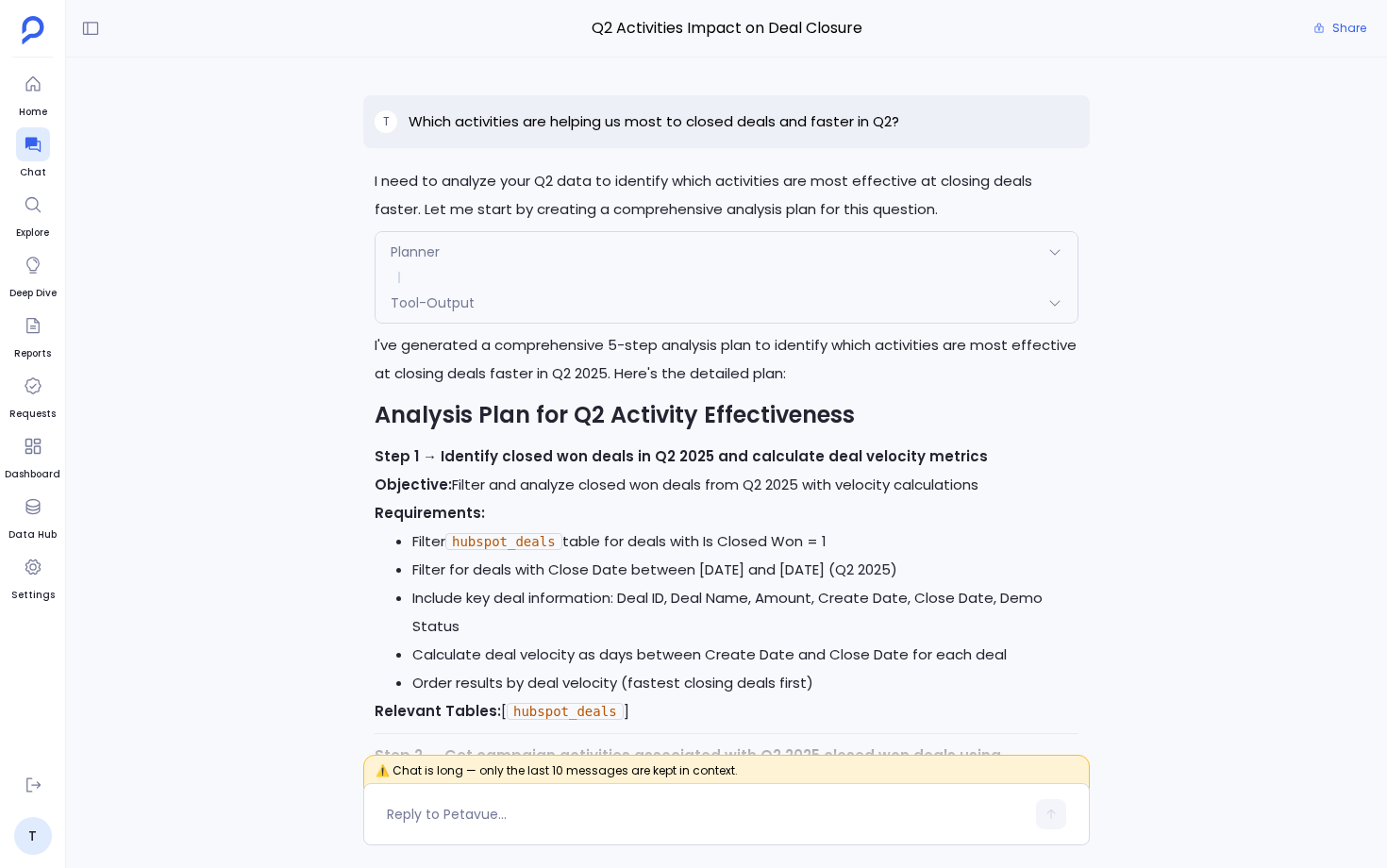
click at [564, 309] on div "Tool-Output" at bounding box center [726, 302] width 702 height 39
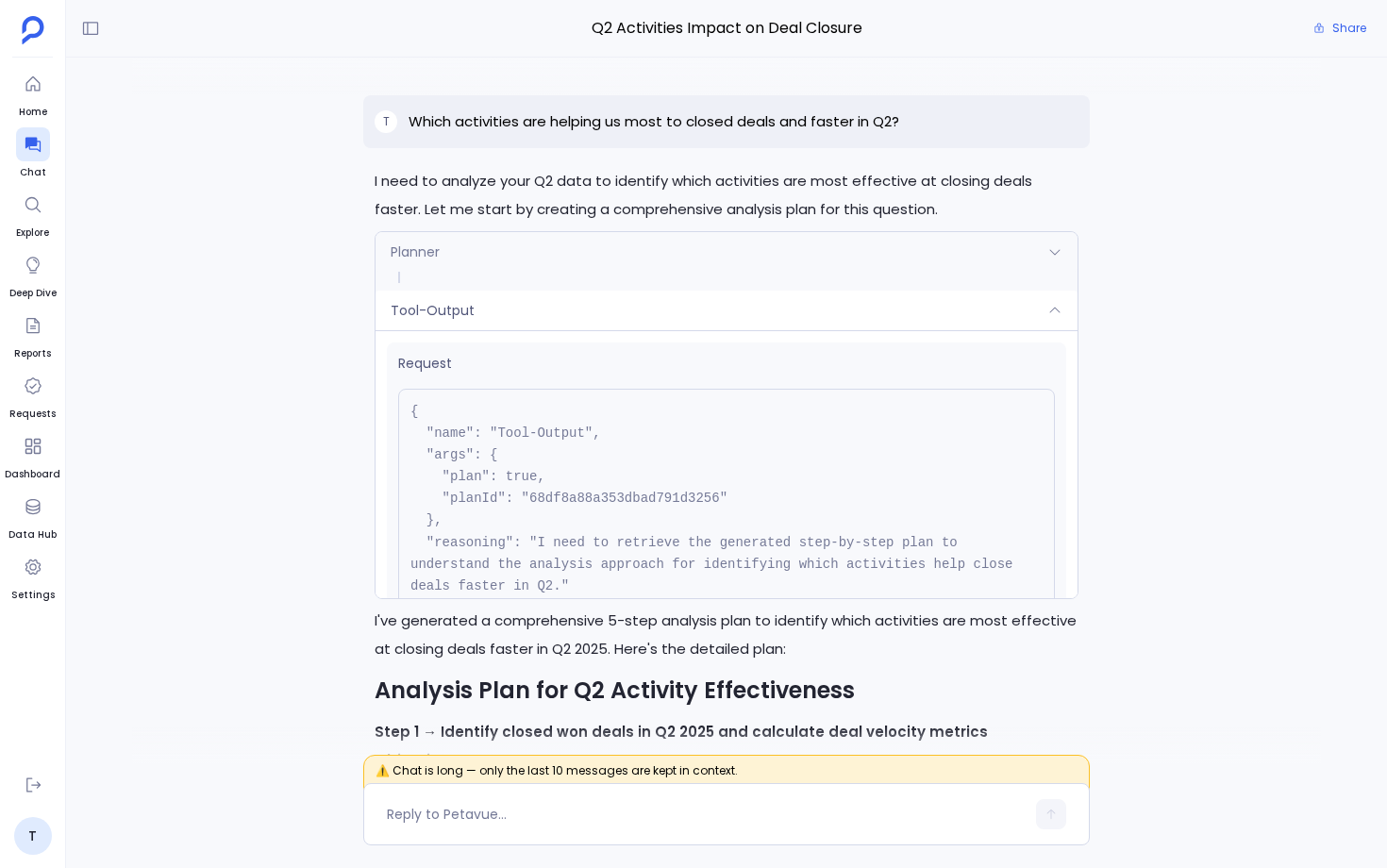
scroll to position [-36444, 0]
click at [567, 272] on span at bounding box center [726, 277] width 702 height 12
click at [604, 307] on div "Tool-Output" at bounding box center [726, 310] width 702 height 39
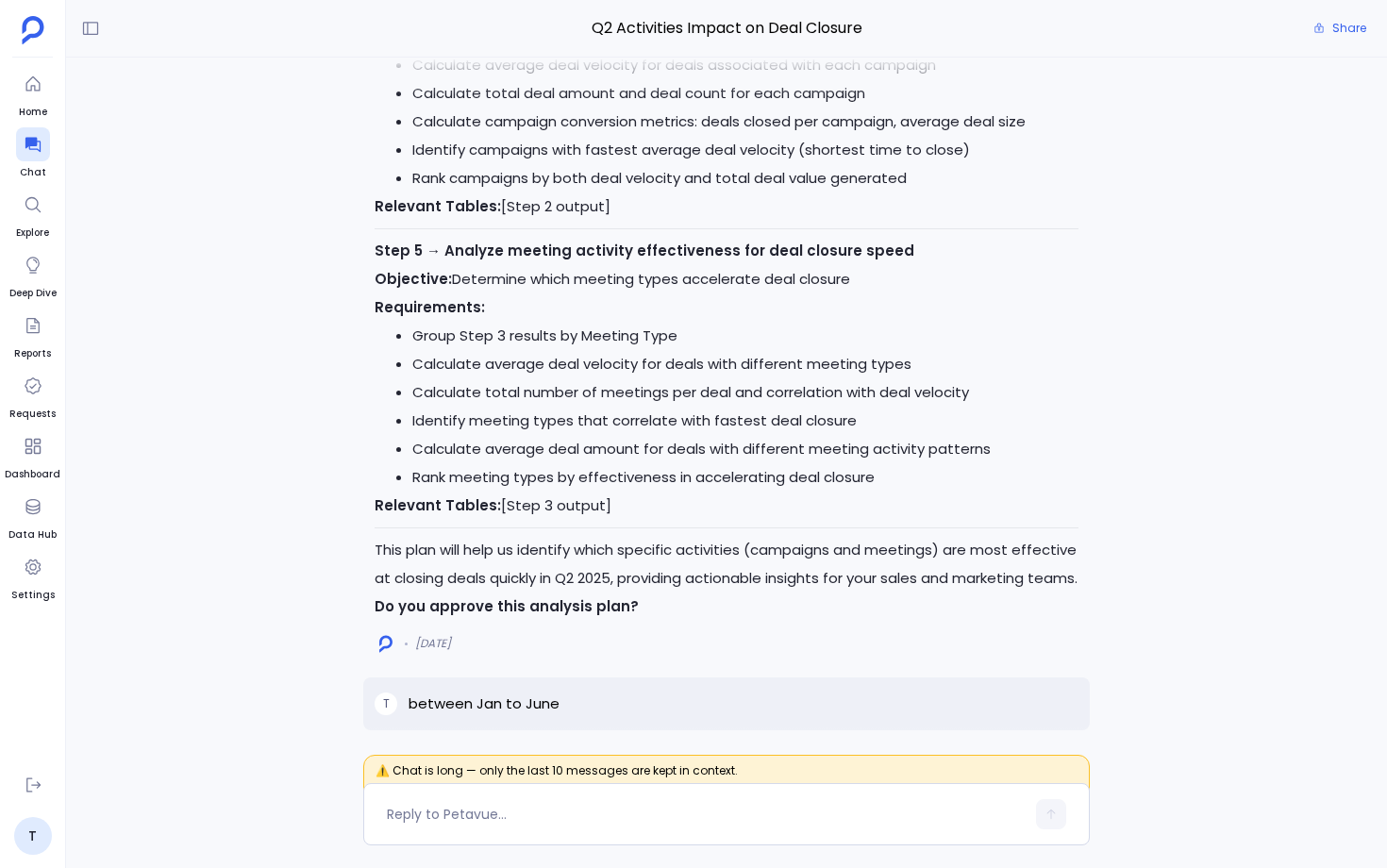
scroll to position [-34411, 0]
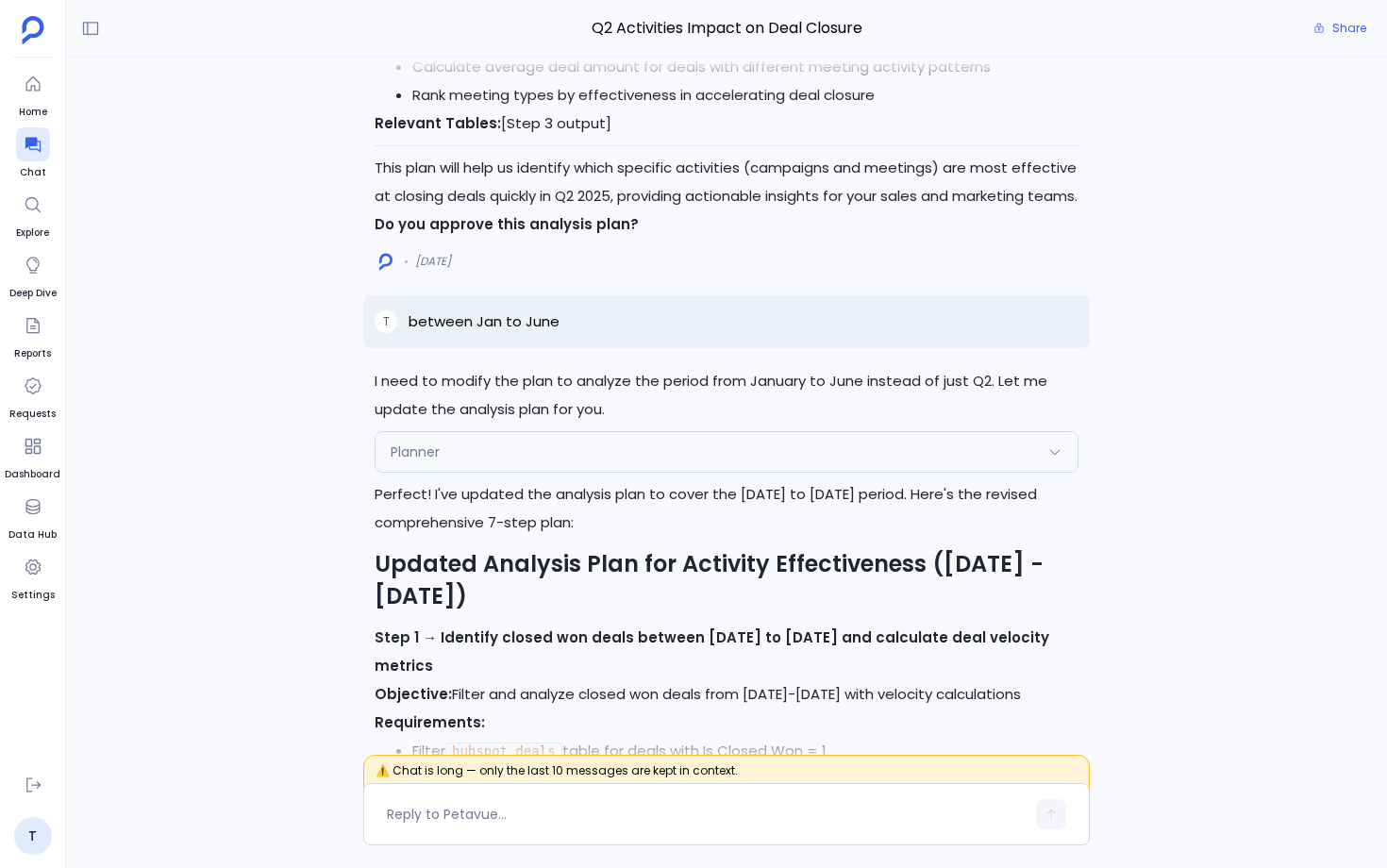
click at [603, 432] on div "Planner" at bounding box center [726, 451] width 702 height 39
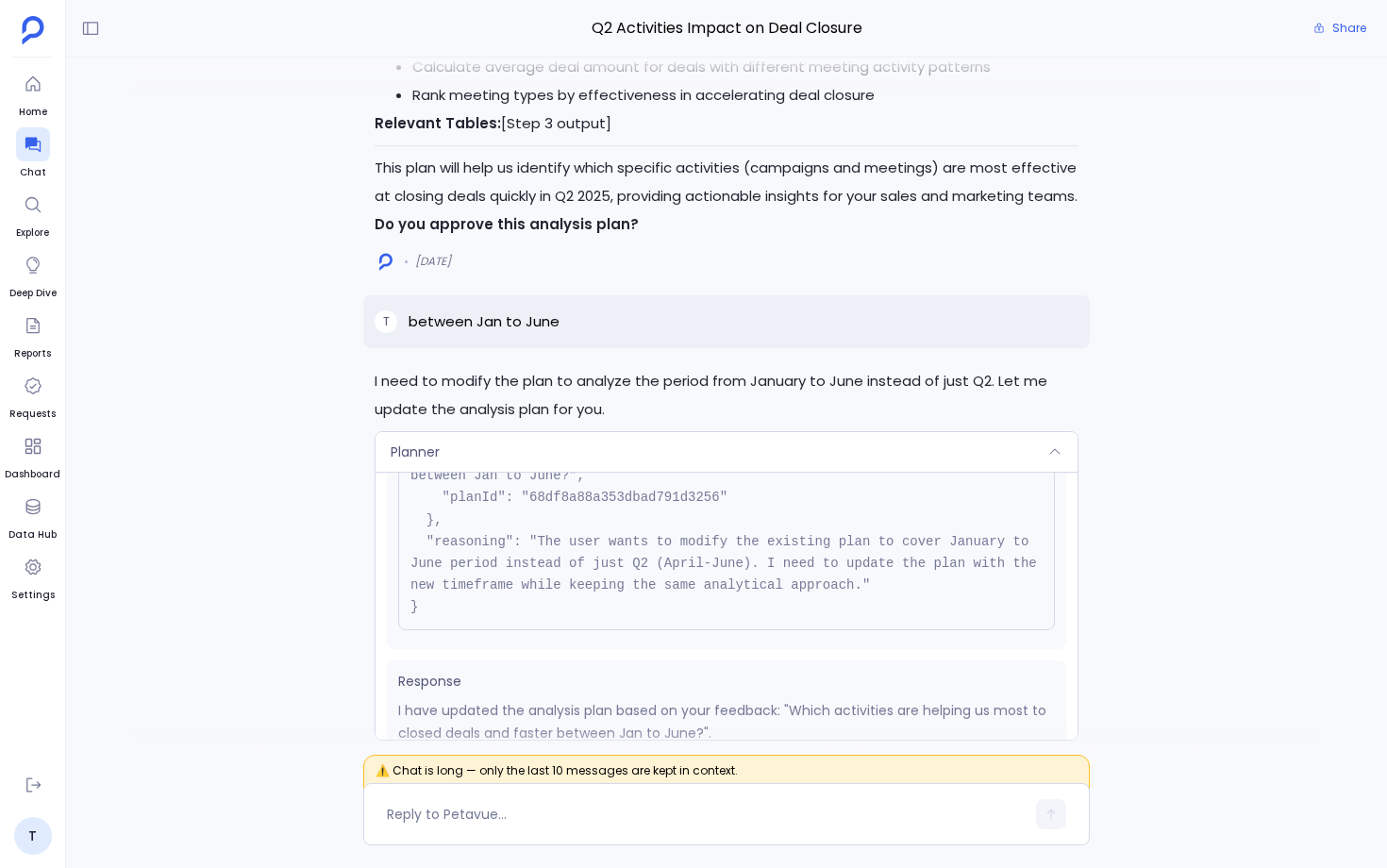
scroll to position [167, 0]
click at [621, 432] on div "Planner" at bounding box center [726, 451] width 702 height 39
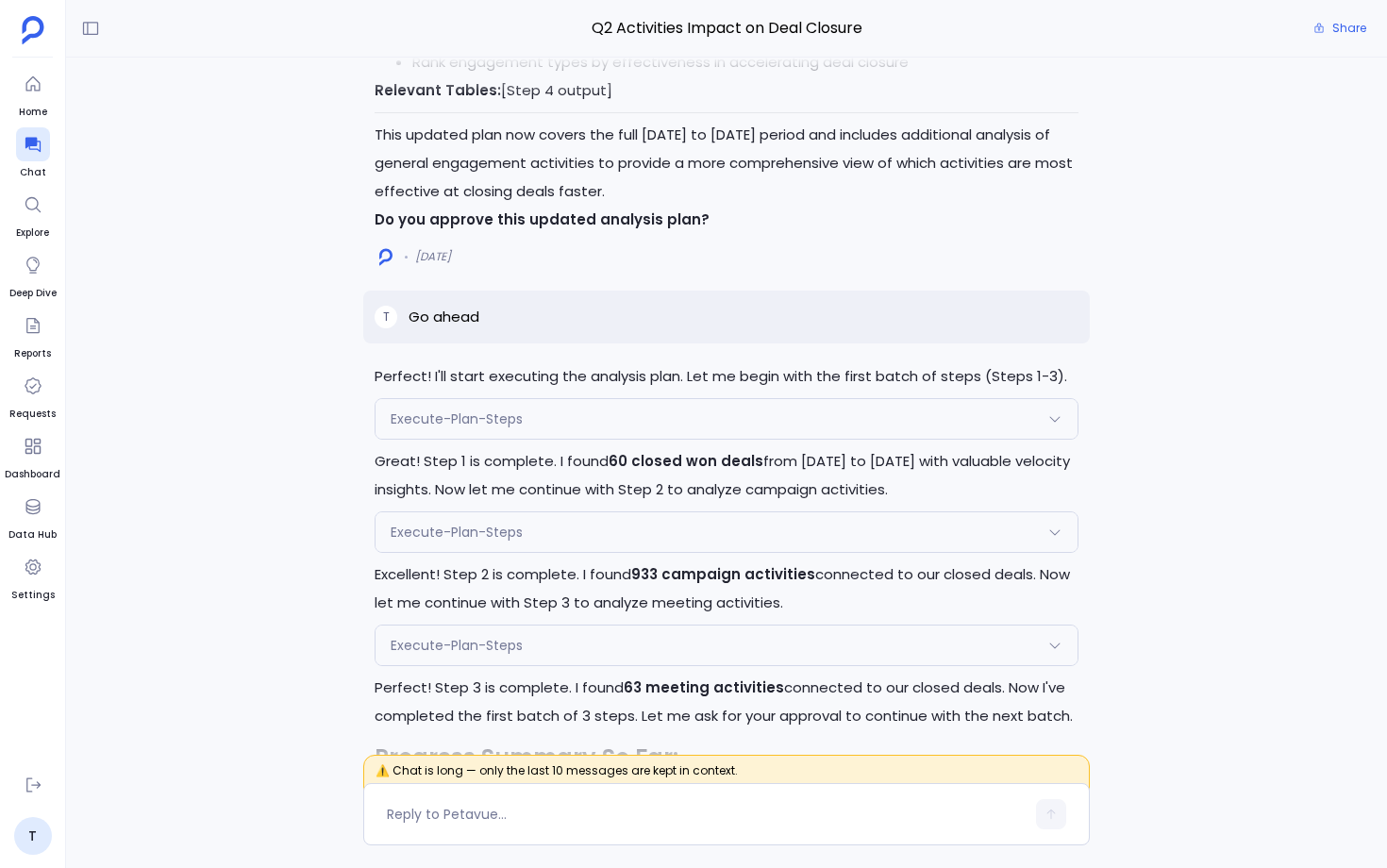
scroll to position [-31201, 0]
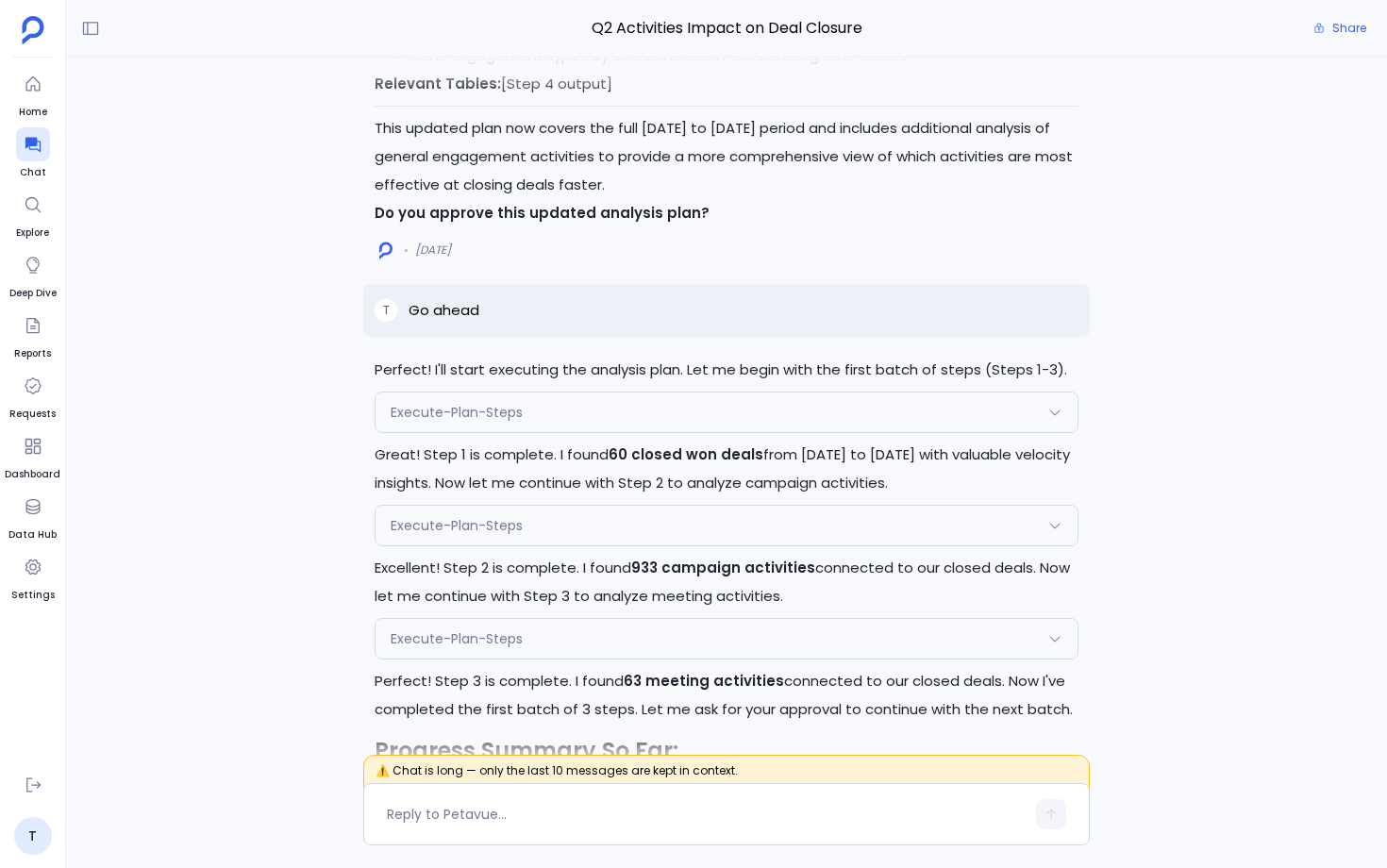
click at [615, 393] on div "Execute-Plan-Steps" at bounding box center [726, 412] width 702 height 39
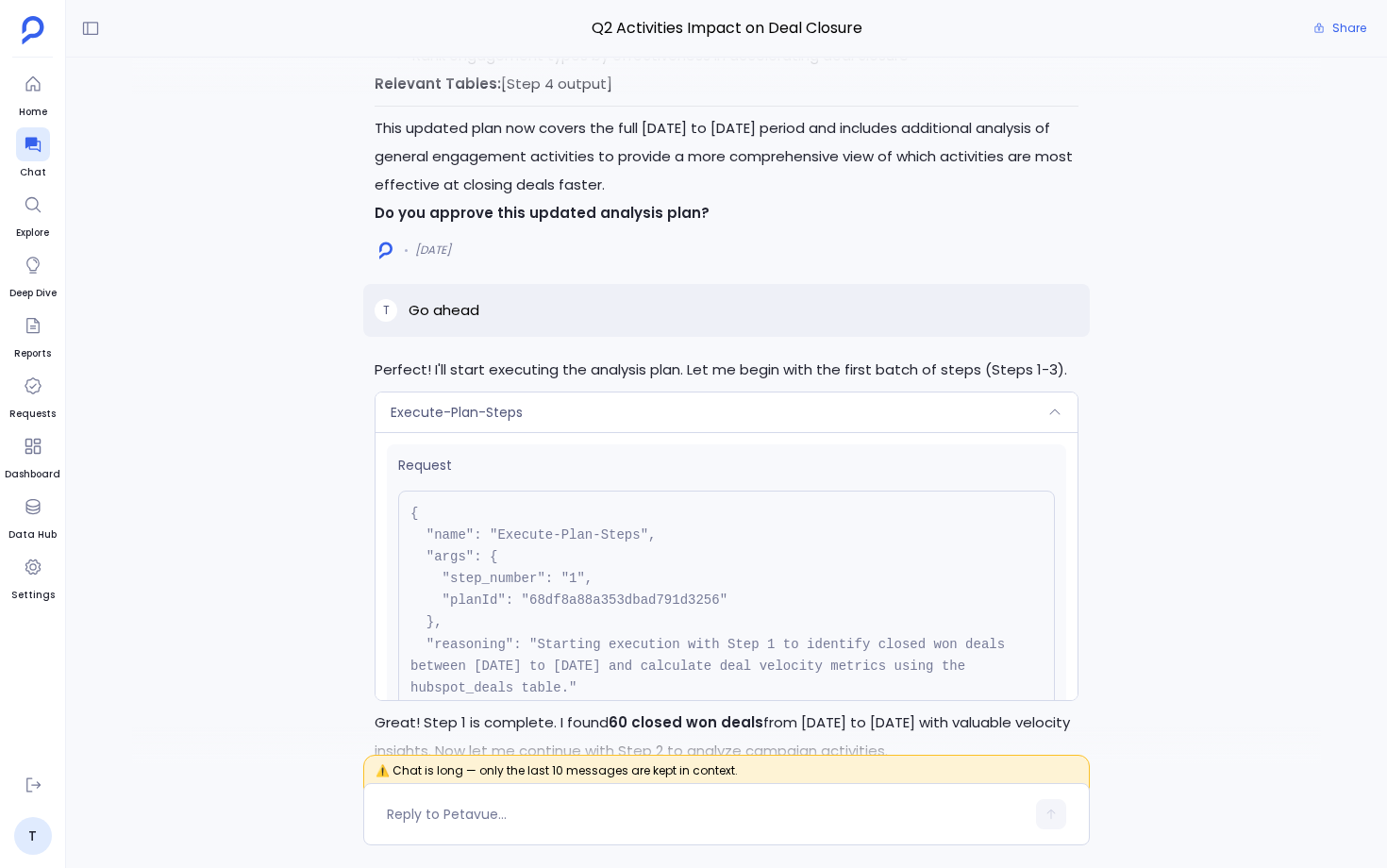
click at [615, 393] on div "Execute-Plan-Steps" at bounding box center [726, 412] width 702 height 39
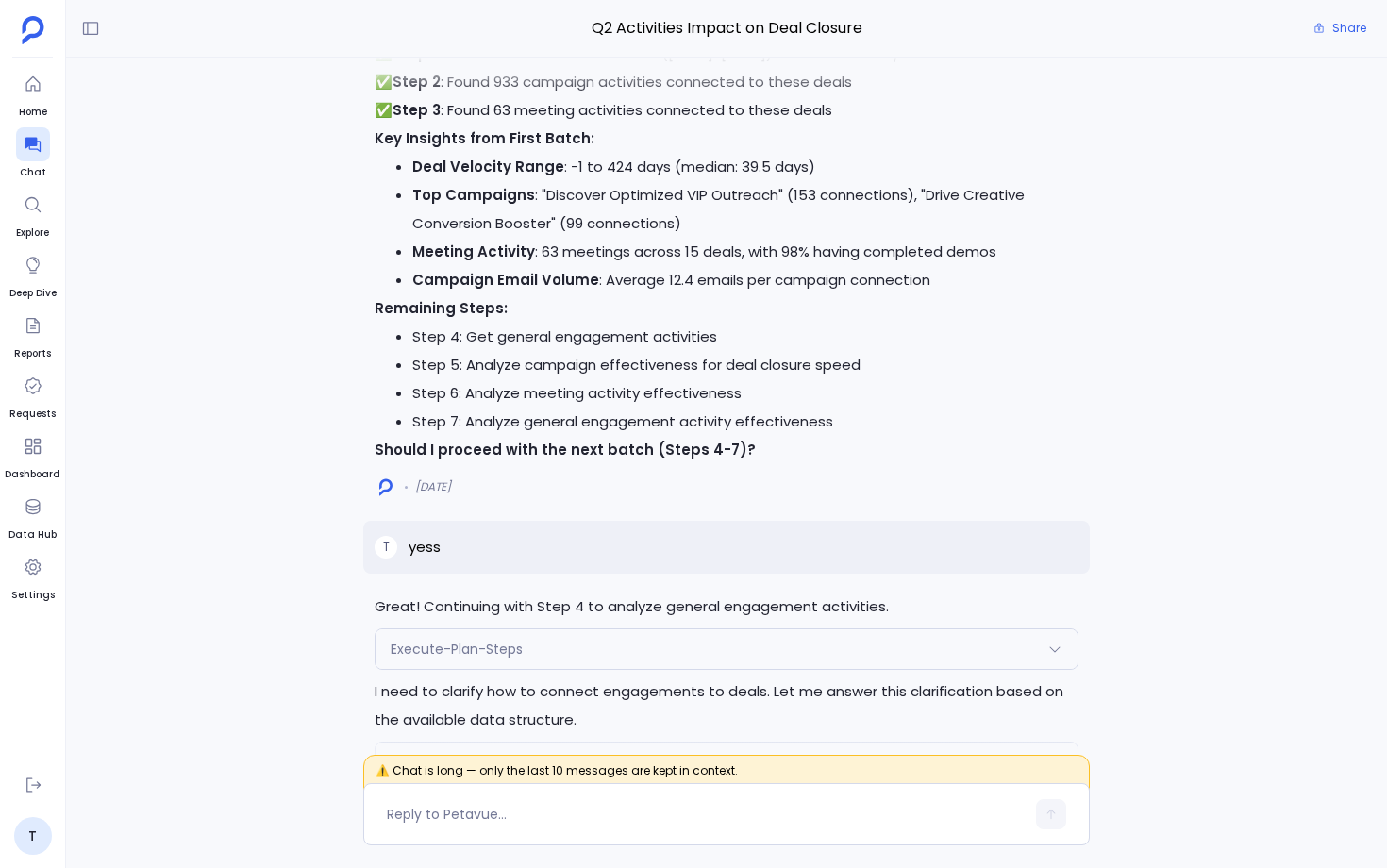
scroll to position [-30450, 0]
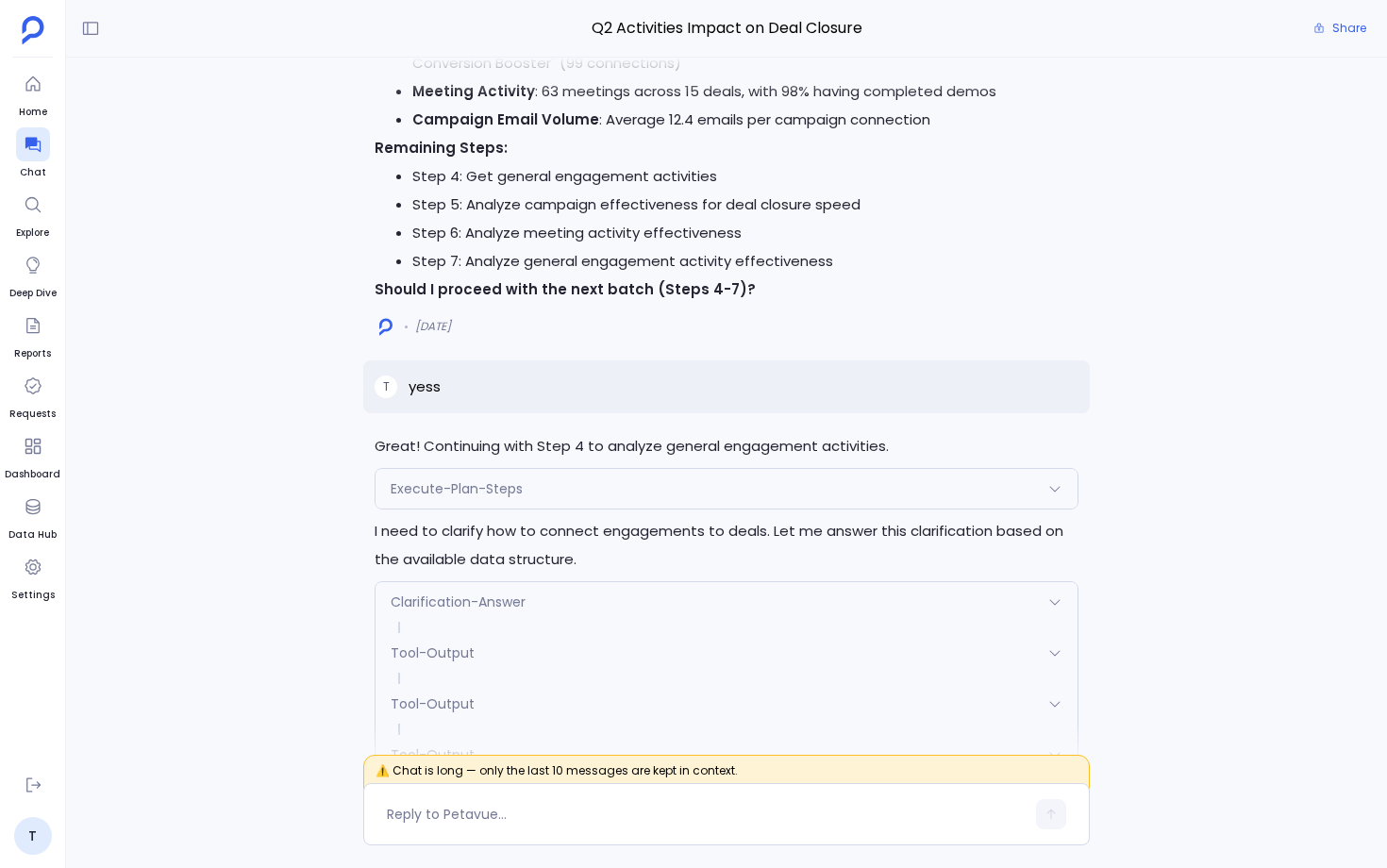
click at [654, 582] on div "Clarification-Answer" at bounding box center [726, 601] width 702 height 39
click at [635, 633] on div "Tool-Output" at bounding box center [726, 652] width 702 height 39
click at [635, 640] on div "Tool-Output" at bounding box center [726, 660] width 702 height 39
click at [630, 684] on div "Tool-Output" at bounding box center [726, 703] width 702 height 39
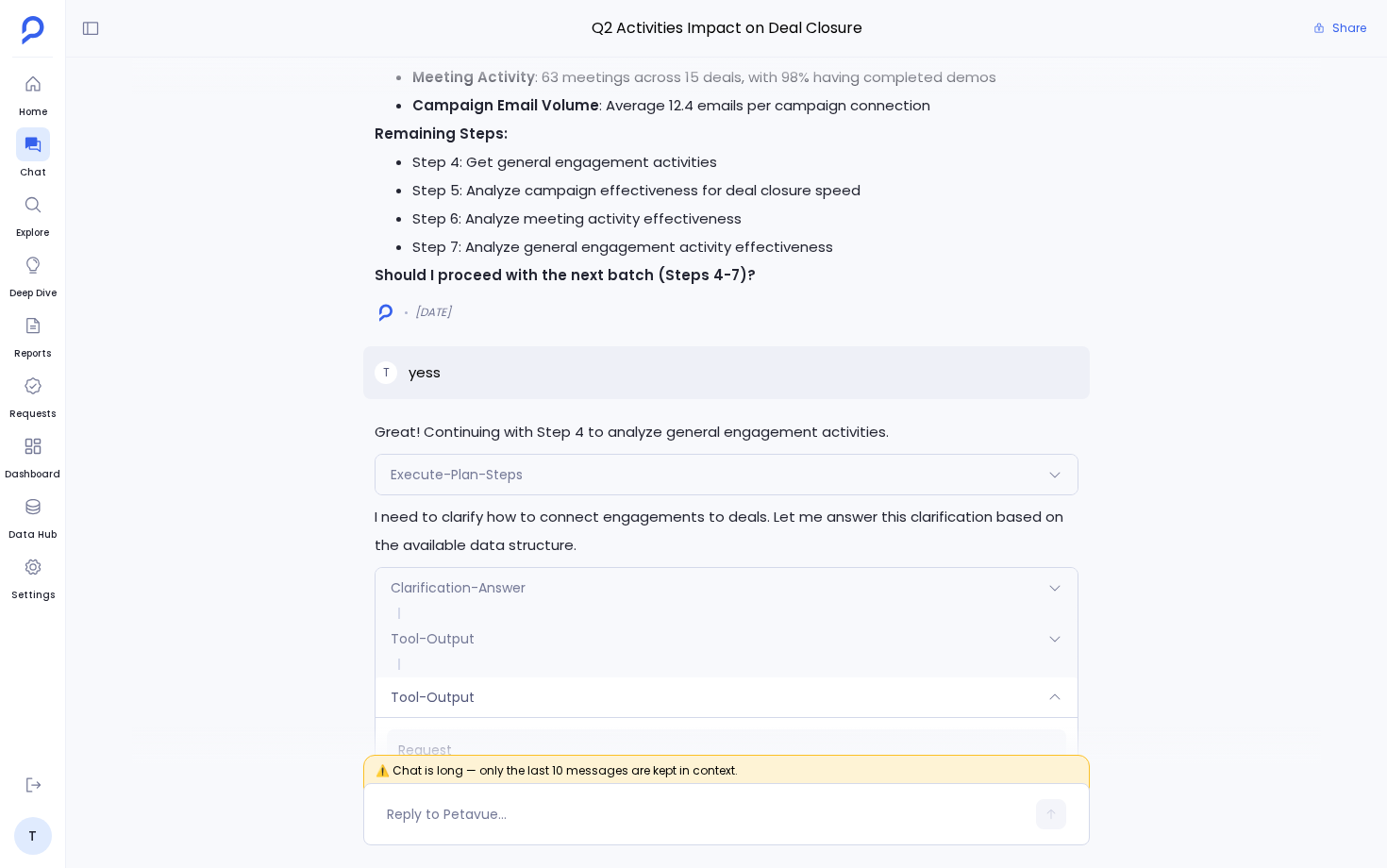
scroll to position [-30585, 0]
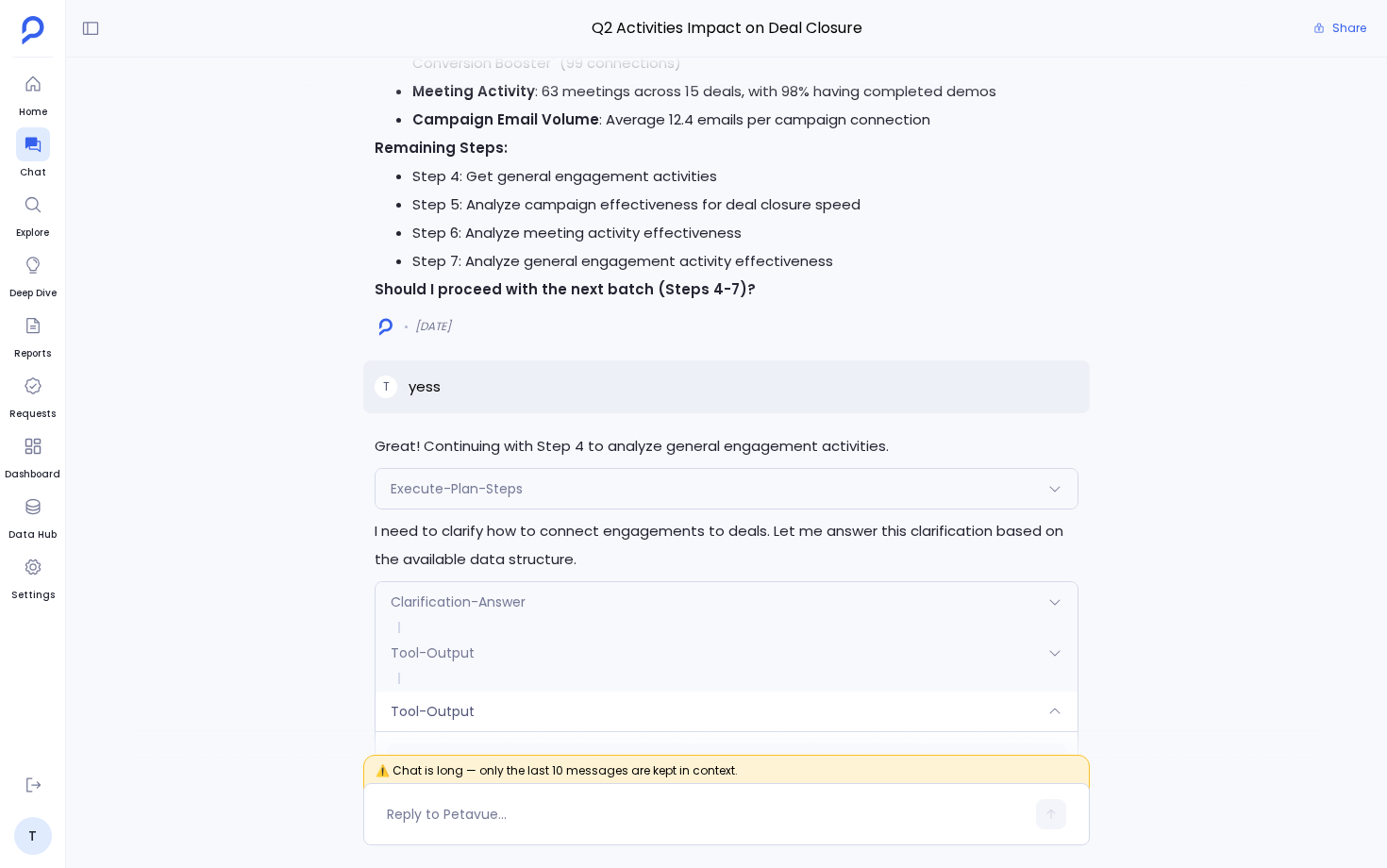
click at [630, 581] on div "Clarification-Answer Request { "name": "Clarification-Answer", "args": { "clari…" at bounding box center [726, 819] width 704 height 477
click at [629, 691] on div "Tool-Output" at bounding box center [726, 711] width 702 height 39
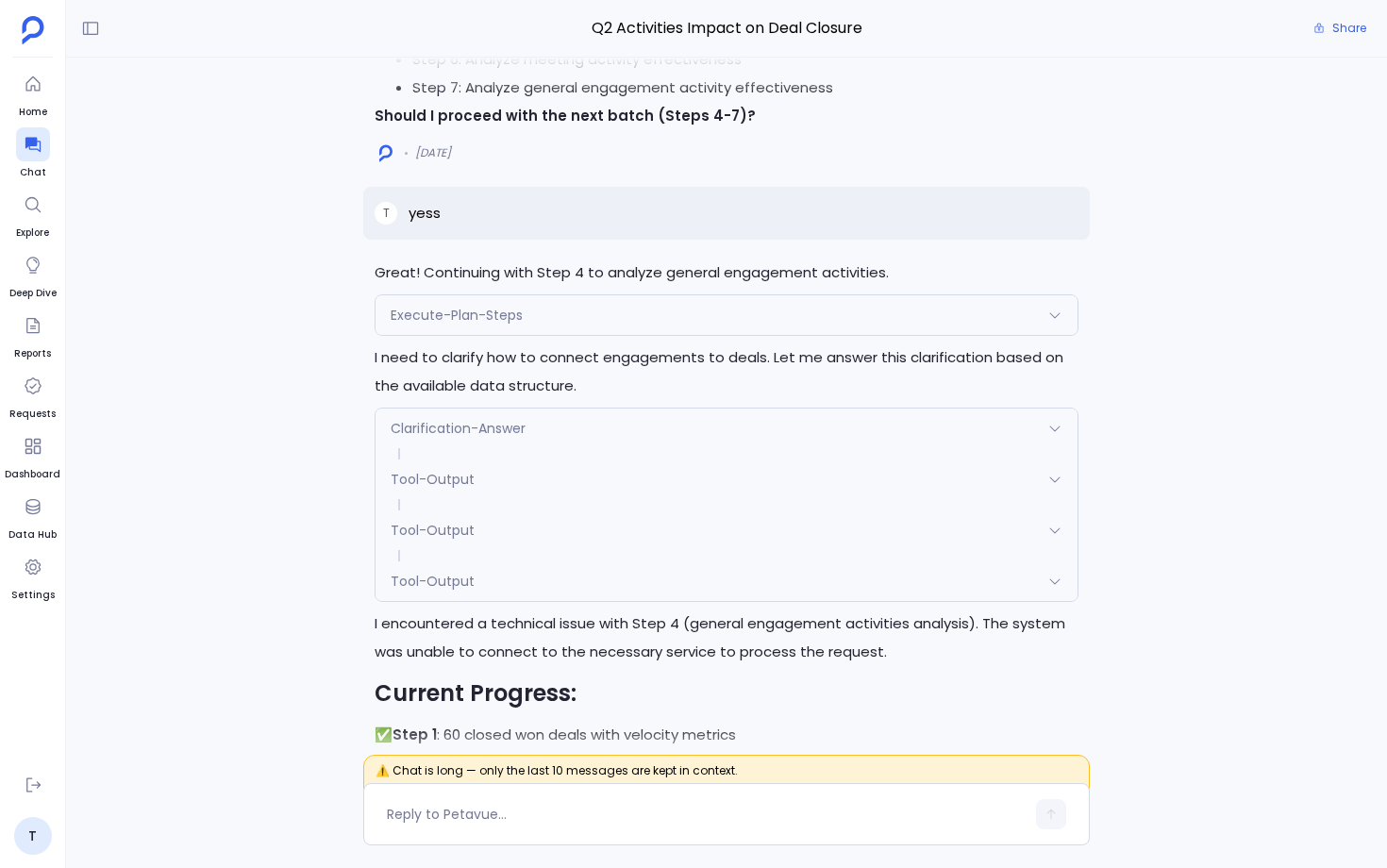
click at [622, 562] on div "Tool-Output" at bounding box center [726, 581] width 702 height 39
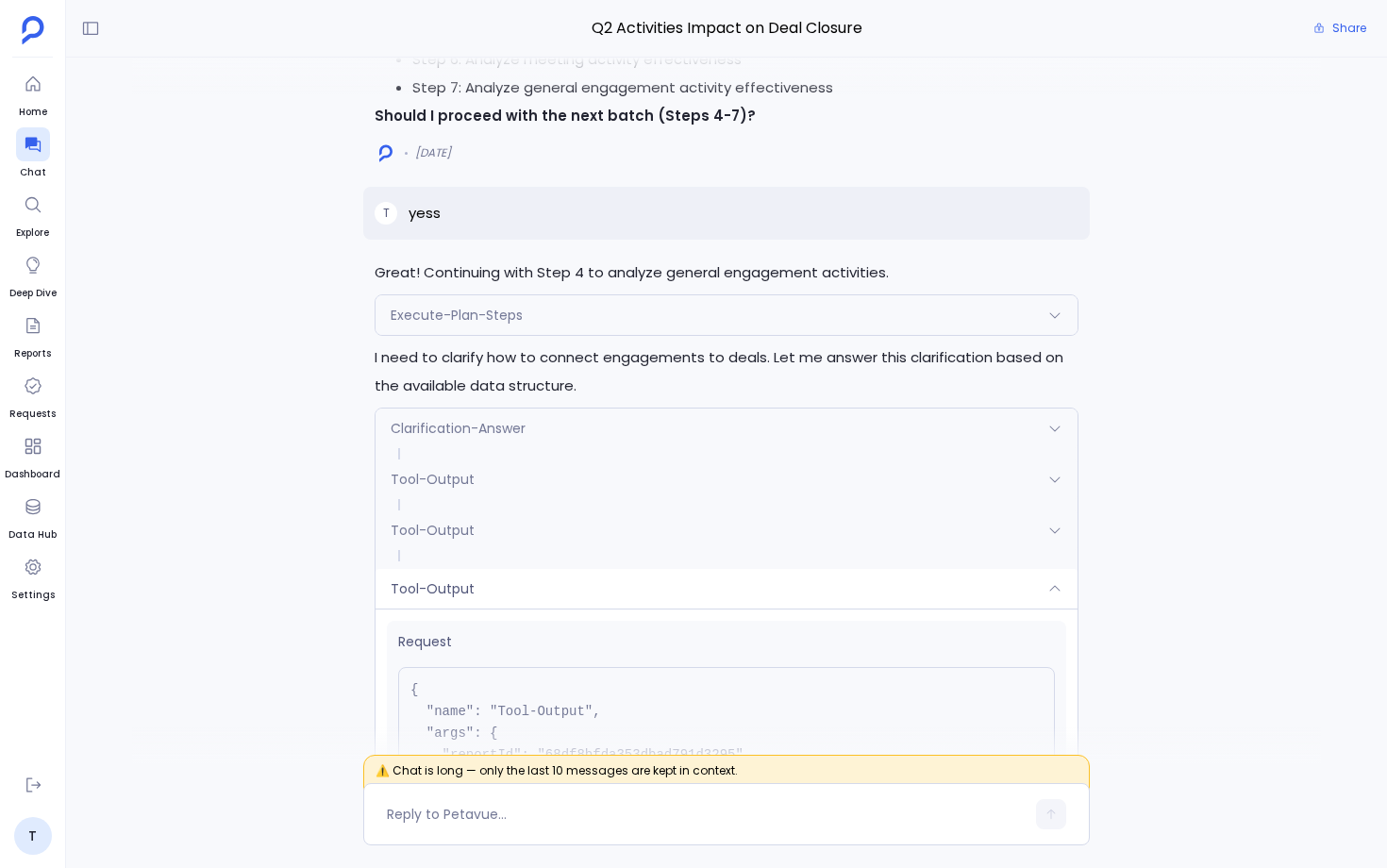
click at [622, 569] on div "Tool-Output" at bounding box center [726, 589] width 702 height 39
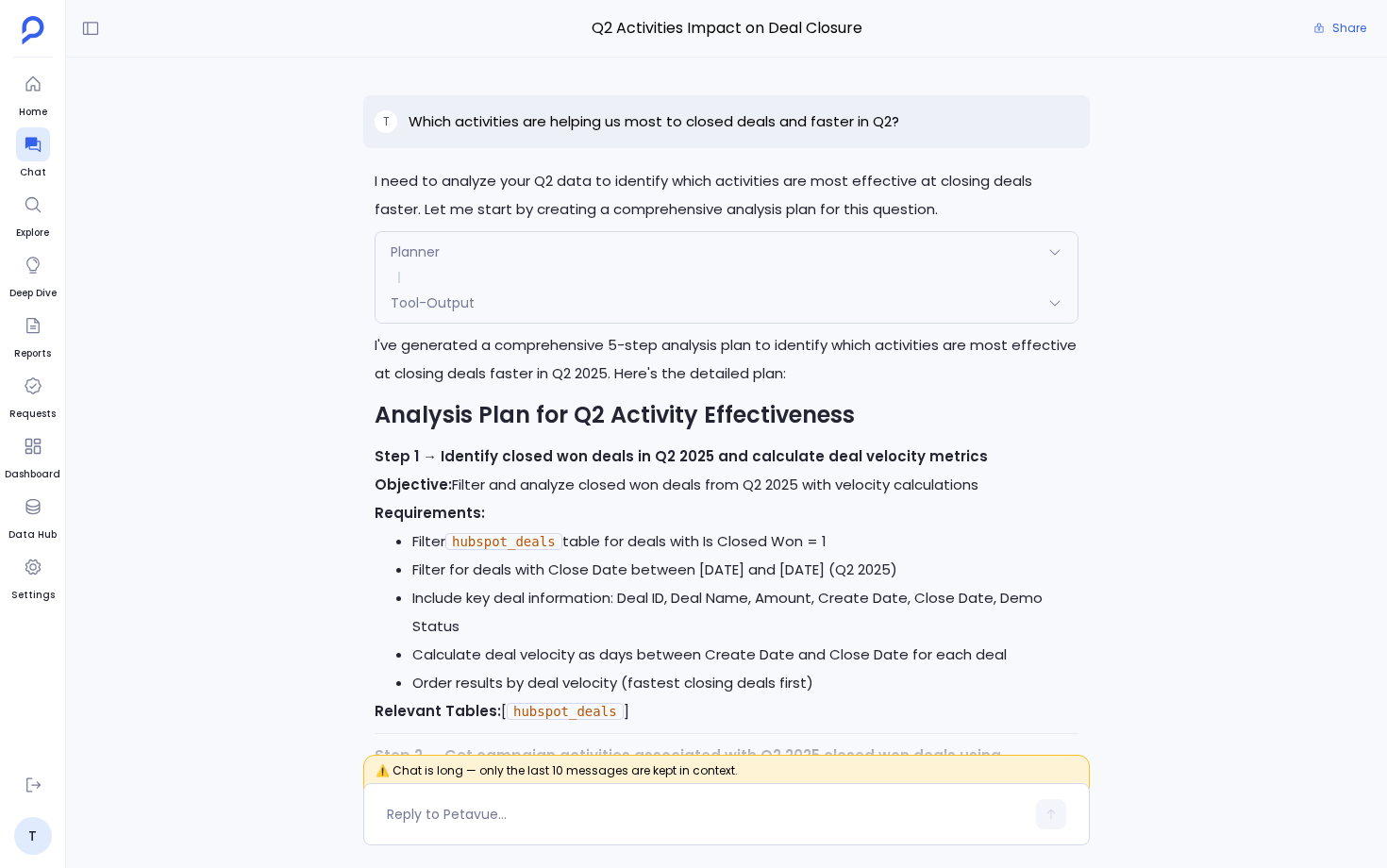
scroll to position [-36168, 0]
click at [605, 289] on div "Tool-Output" at bounding box center [726, 302] width 702 height 39
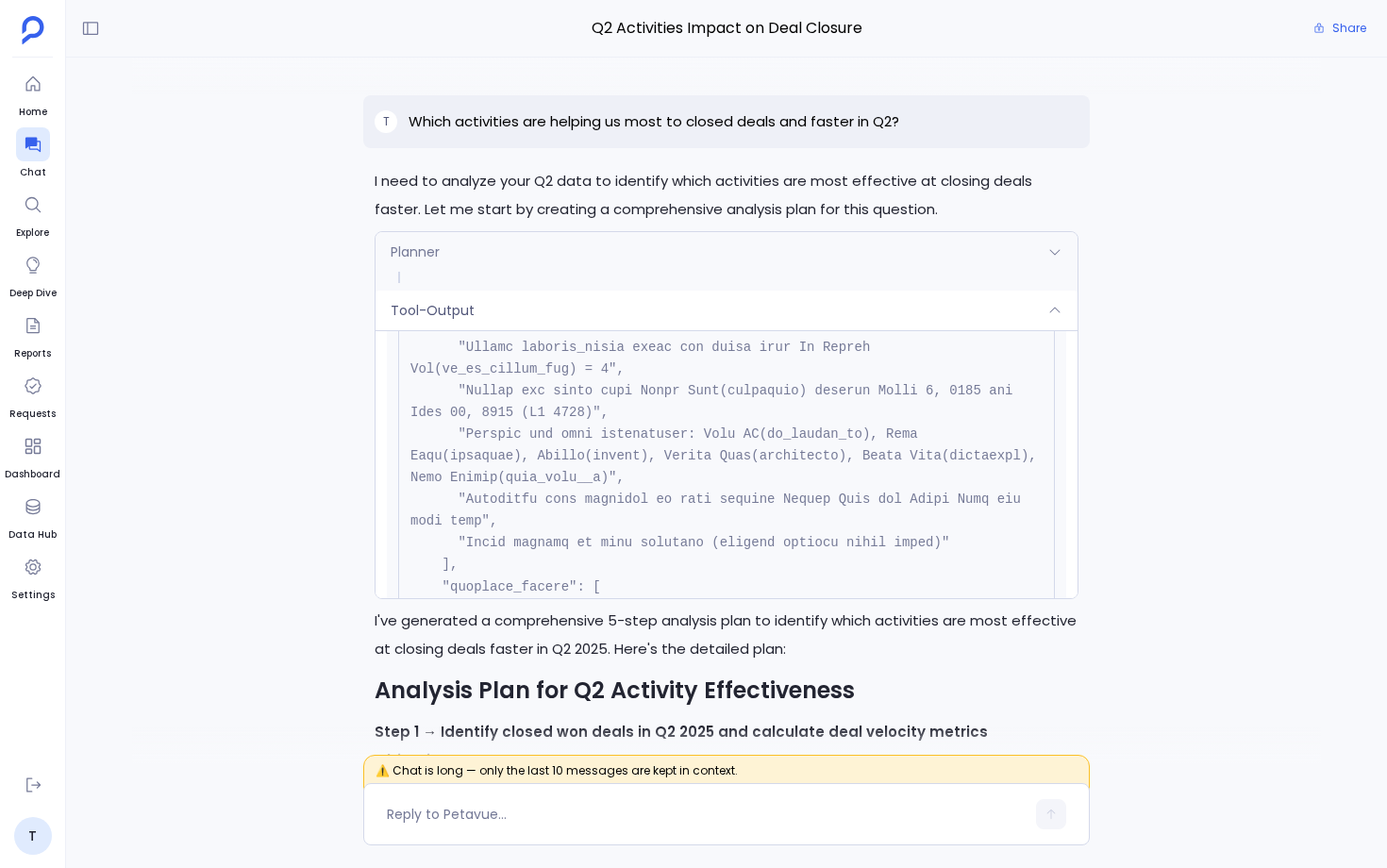
scroll to position [649, 0]
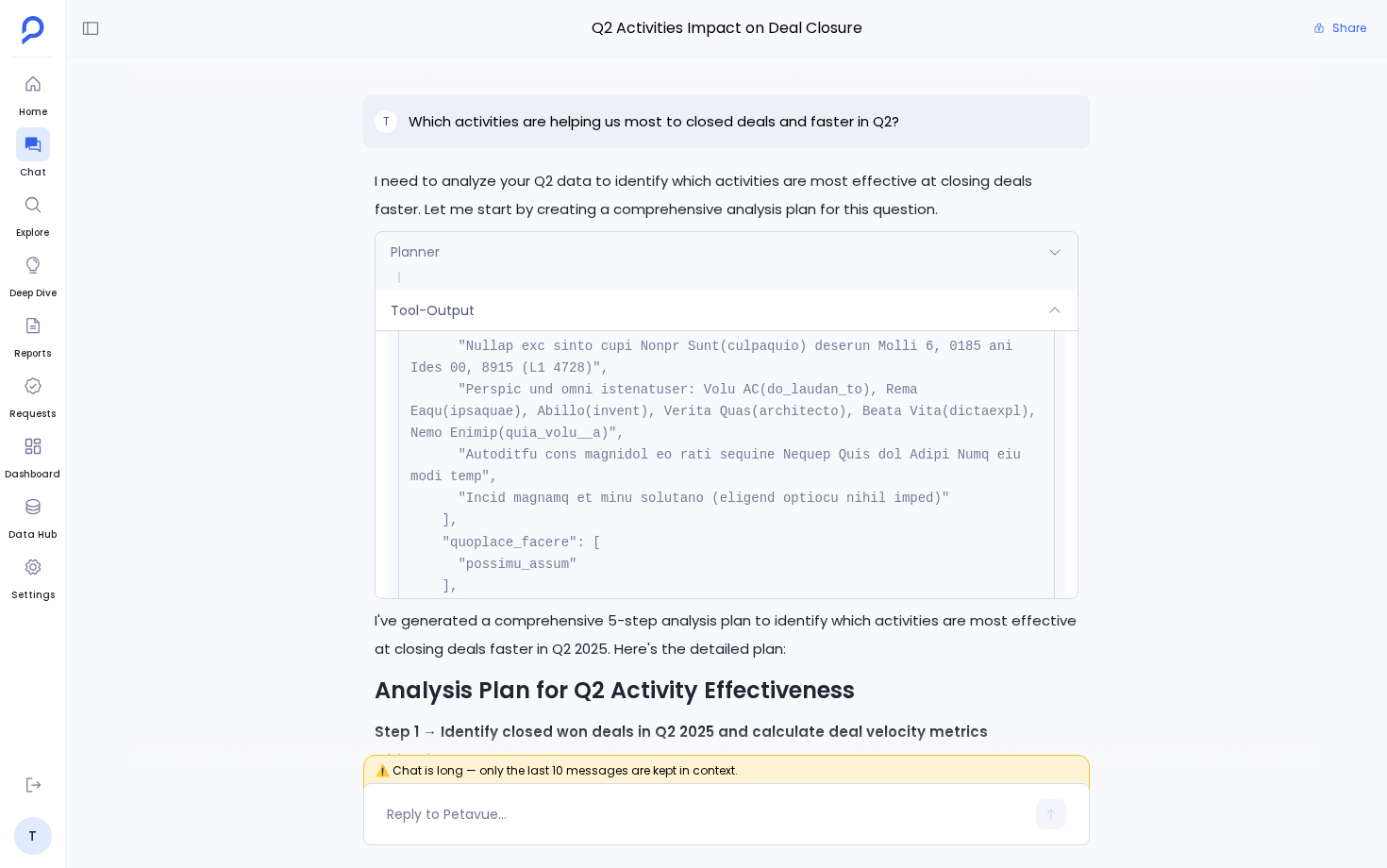
click at [590, 294] on div "Tool-Output" at bounding box center [726, 310] width 702 height 39
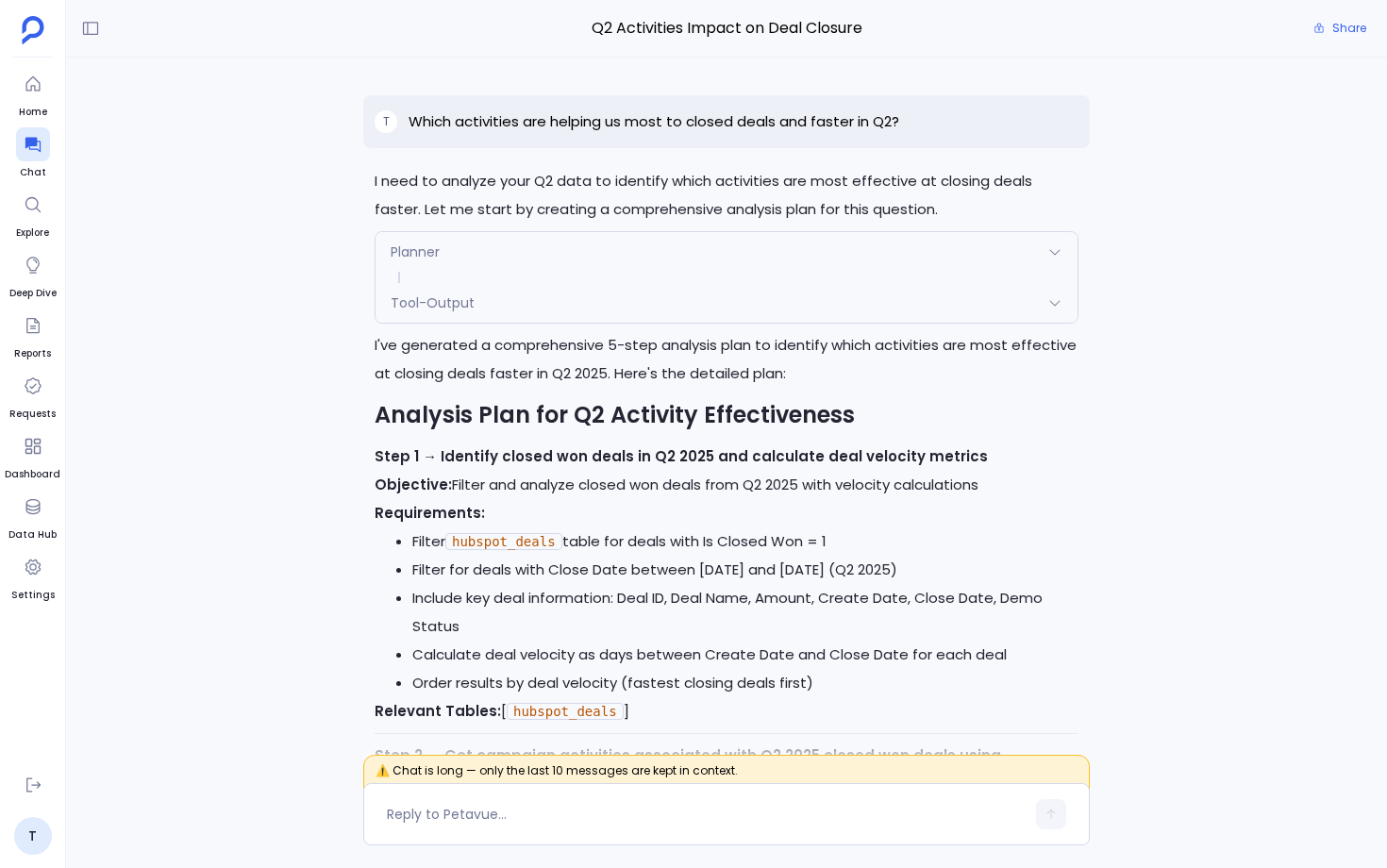
scroll to position [-36168, 0]
click at [608, 263] on div "Planner" at bounding box center [726, 252] width 702 height 39
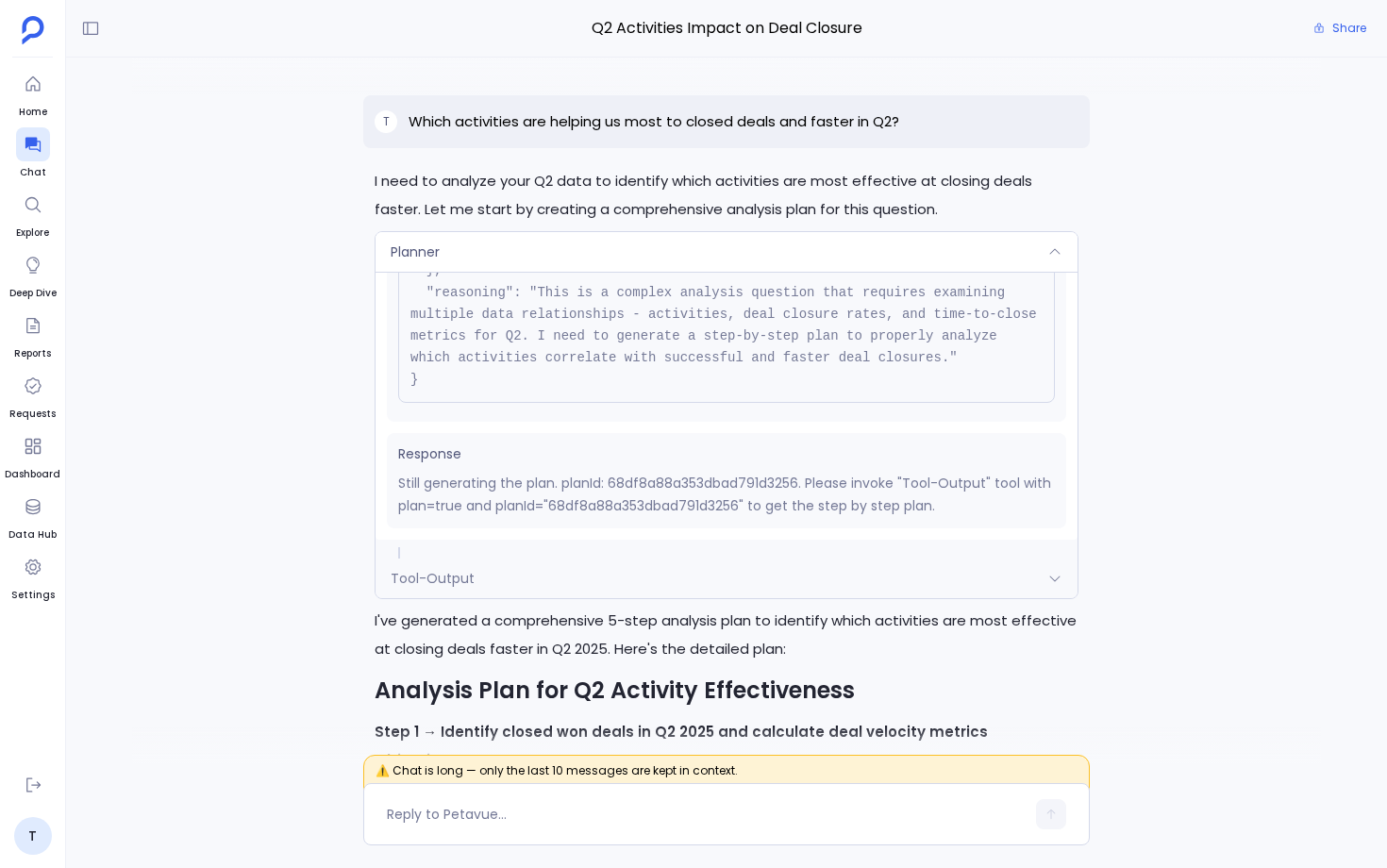
scroll to position [0, 0]
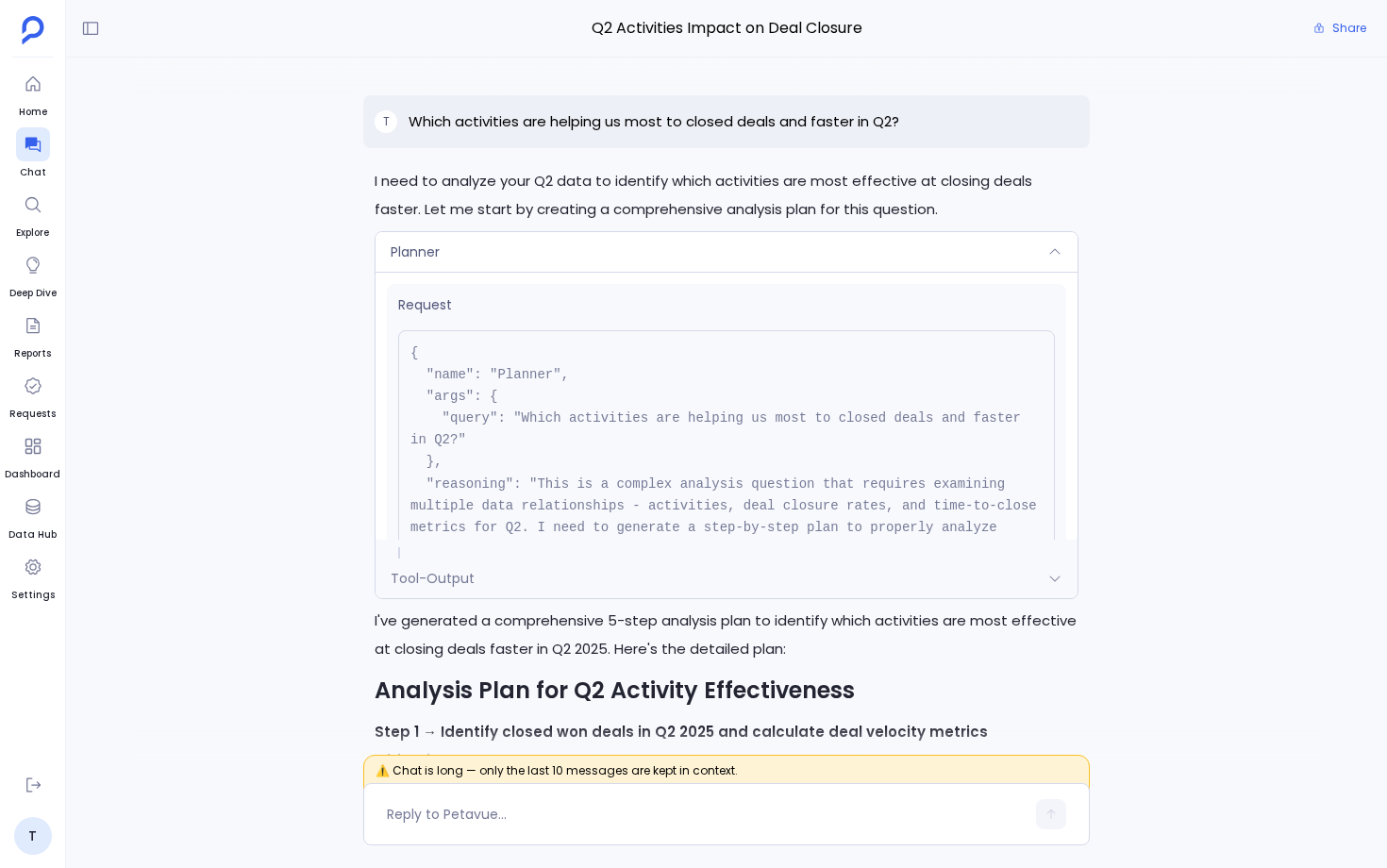
click at [594, 251] on div "Planner" at bounding box center [726, 252] width 702 height 39
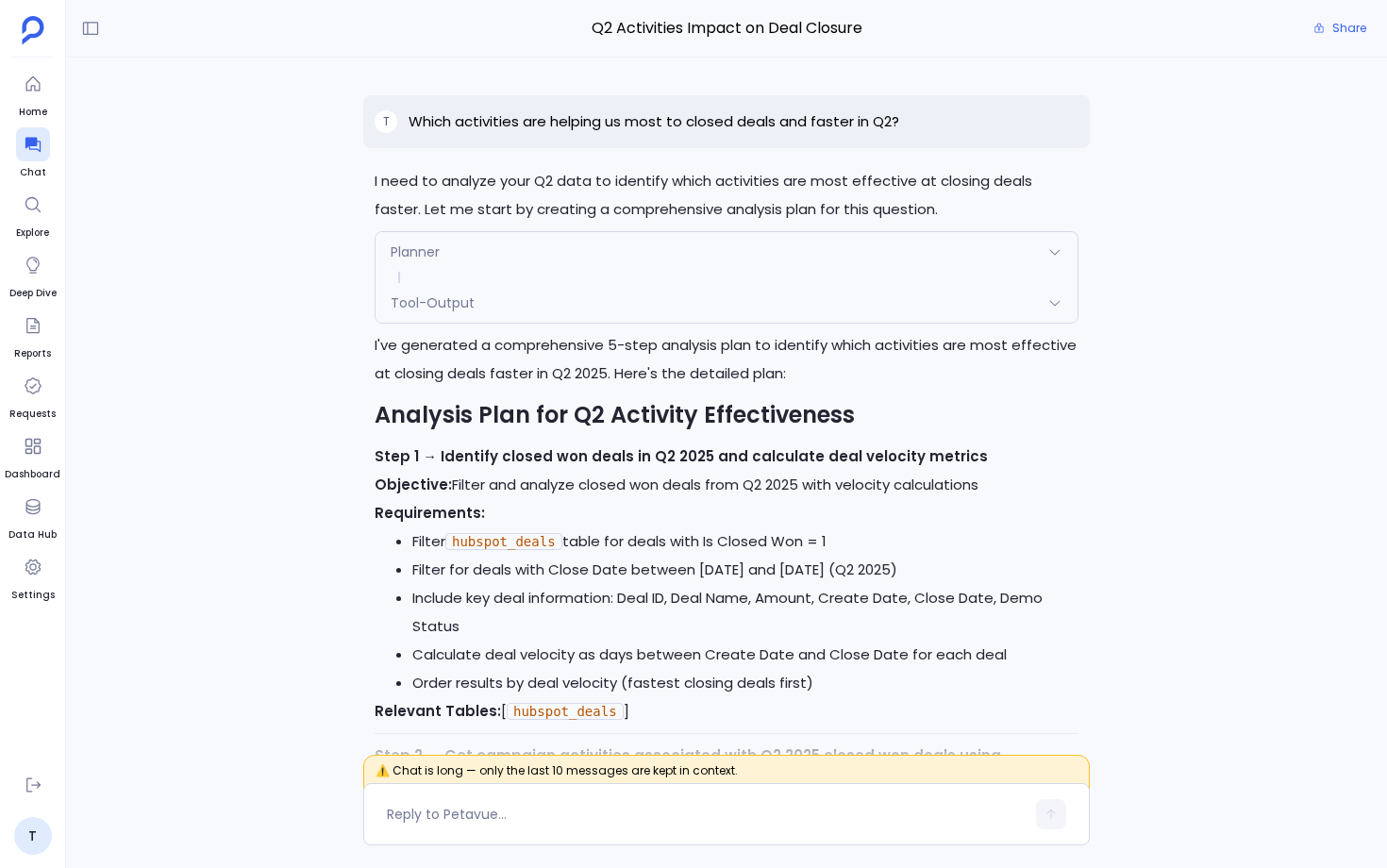
scroll to position [-36168, 0]
click at [580, 263] on div "Planner" at bounding box center [726, 252] width 702 height 39
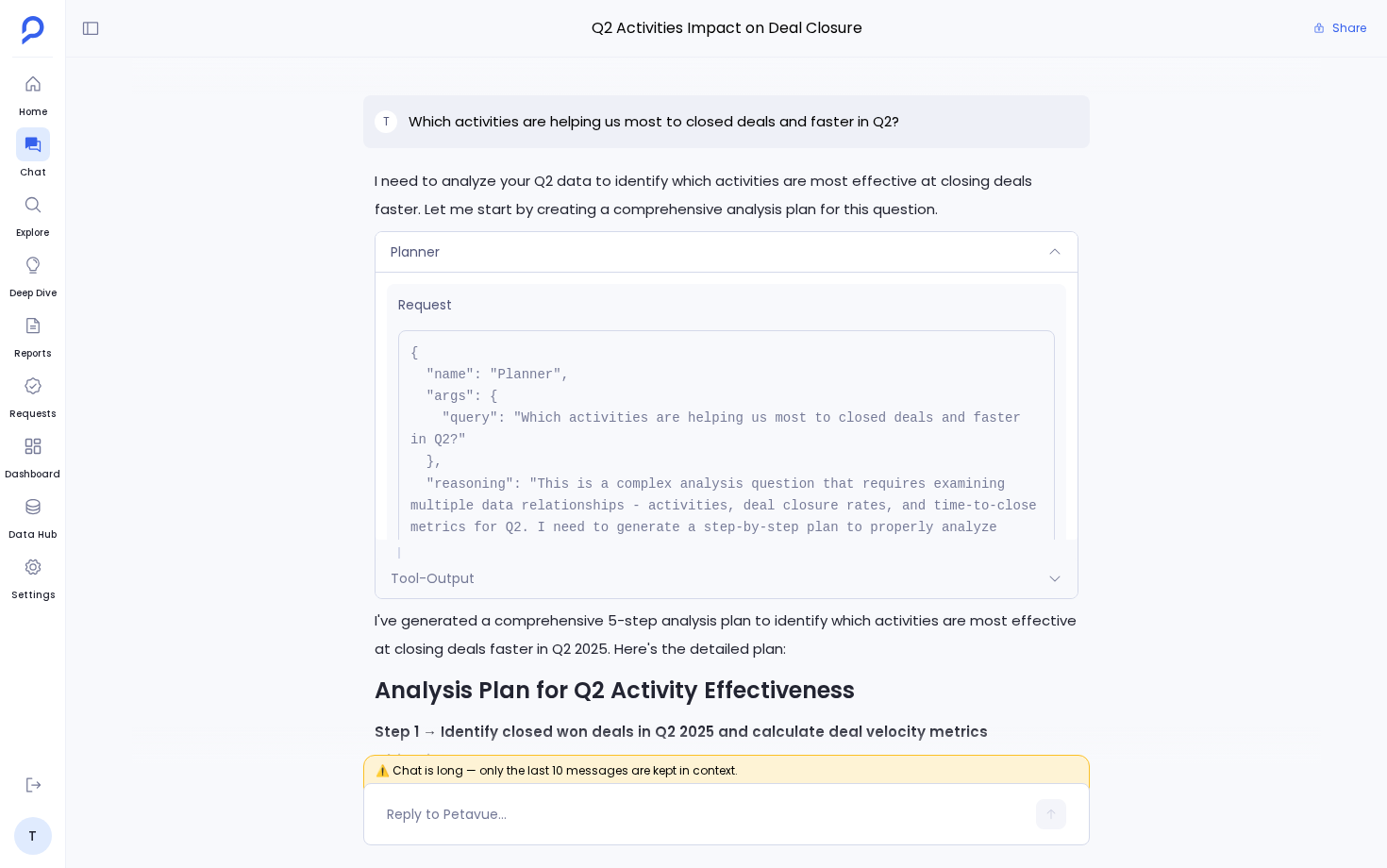
click at [580, 263] on div "Planner" at bounding box center [726, 252] width 702 height 39
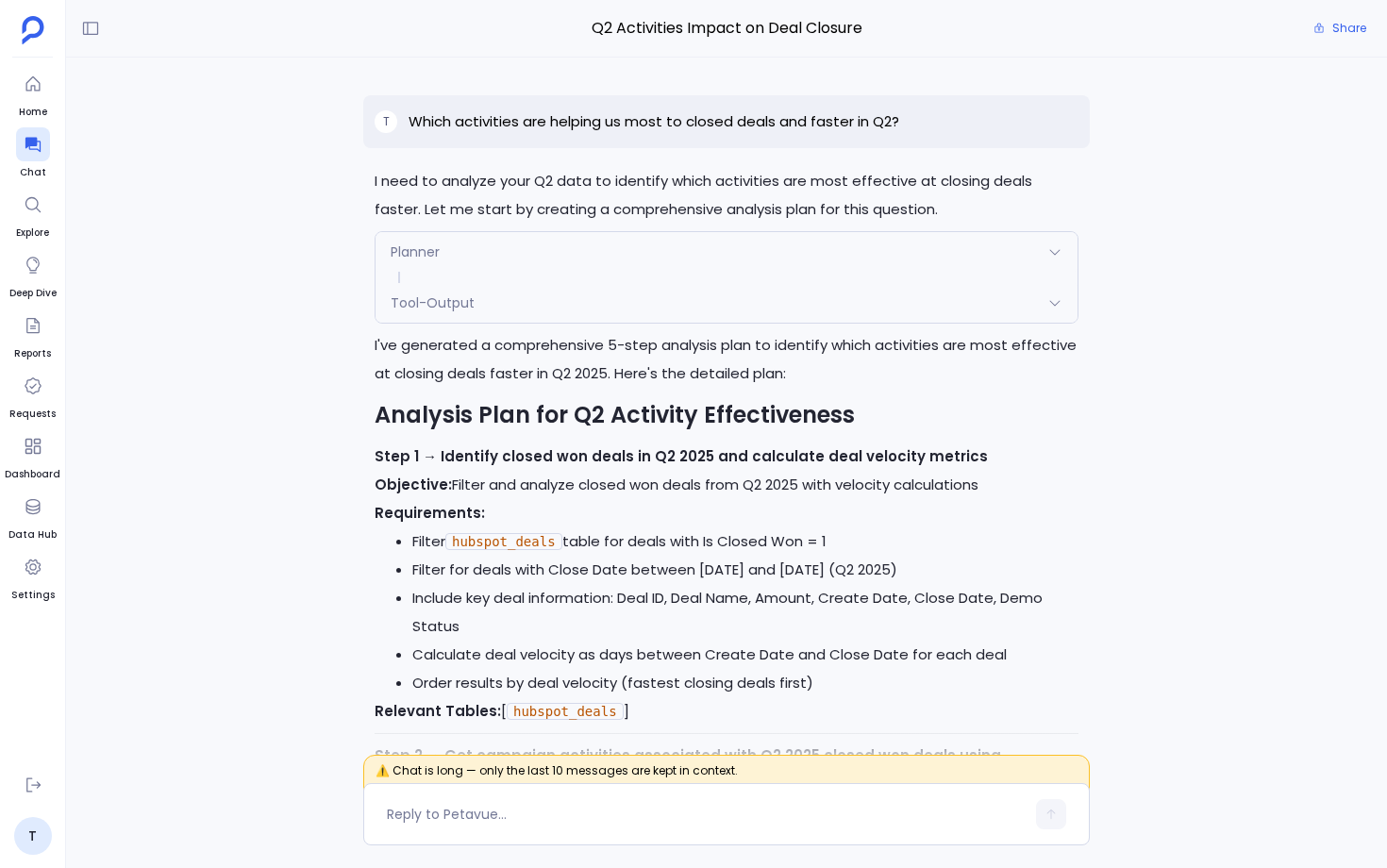
click at [554, 318] on div "Tool-Output" at bounding box center [726, 302] width 702 height 39
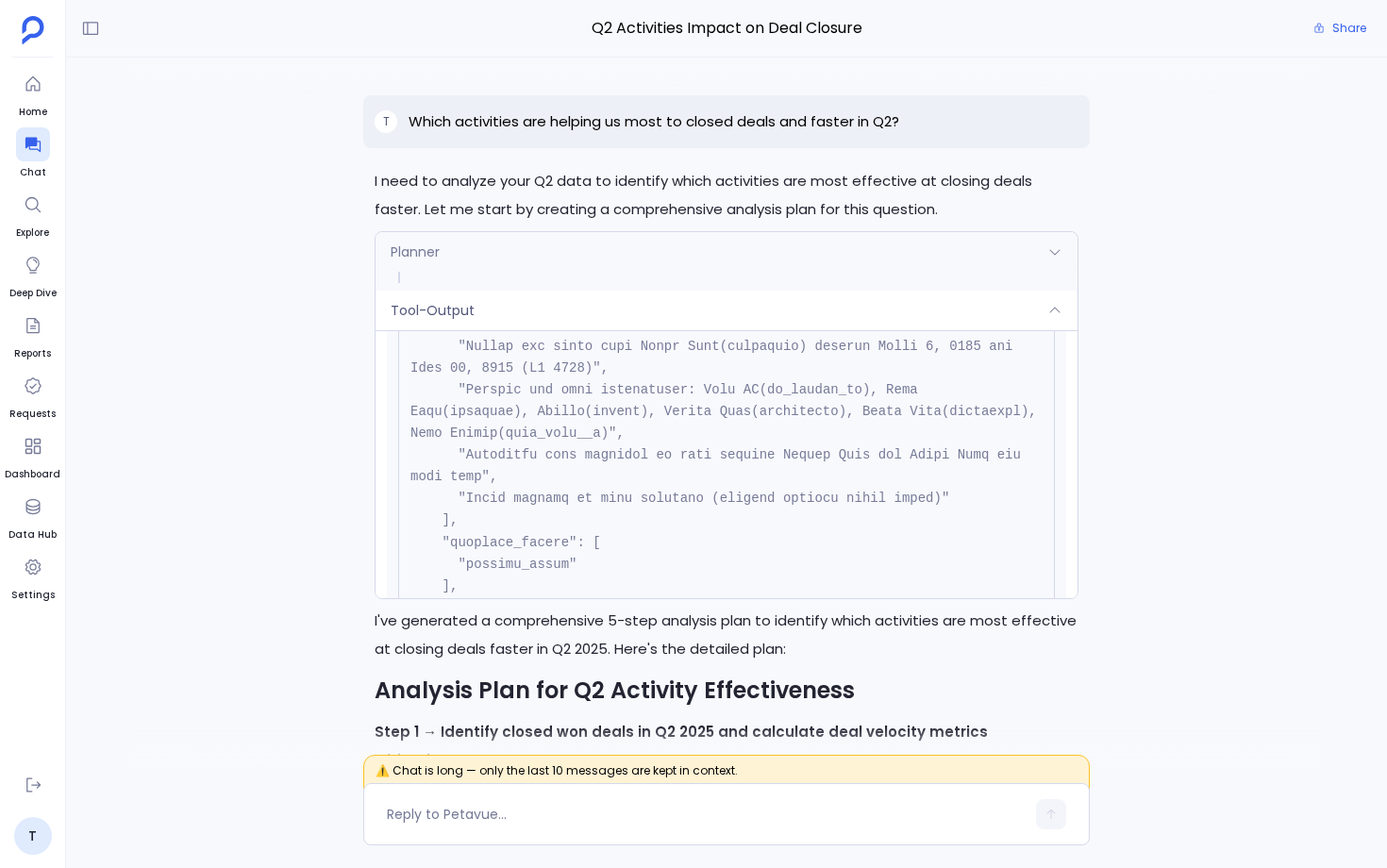
click at [554, 318] on div "Tool-Output" at bounding box center [726, 310] width 702 height 39
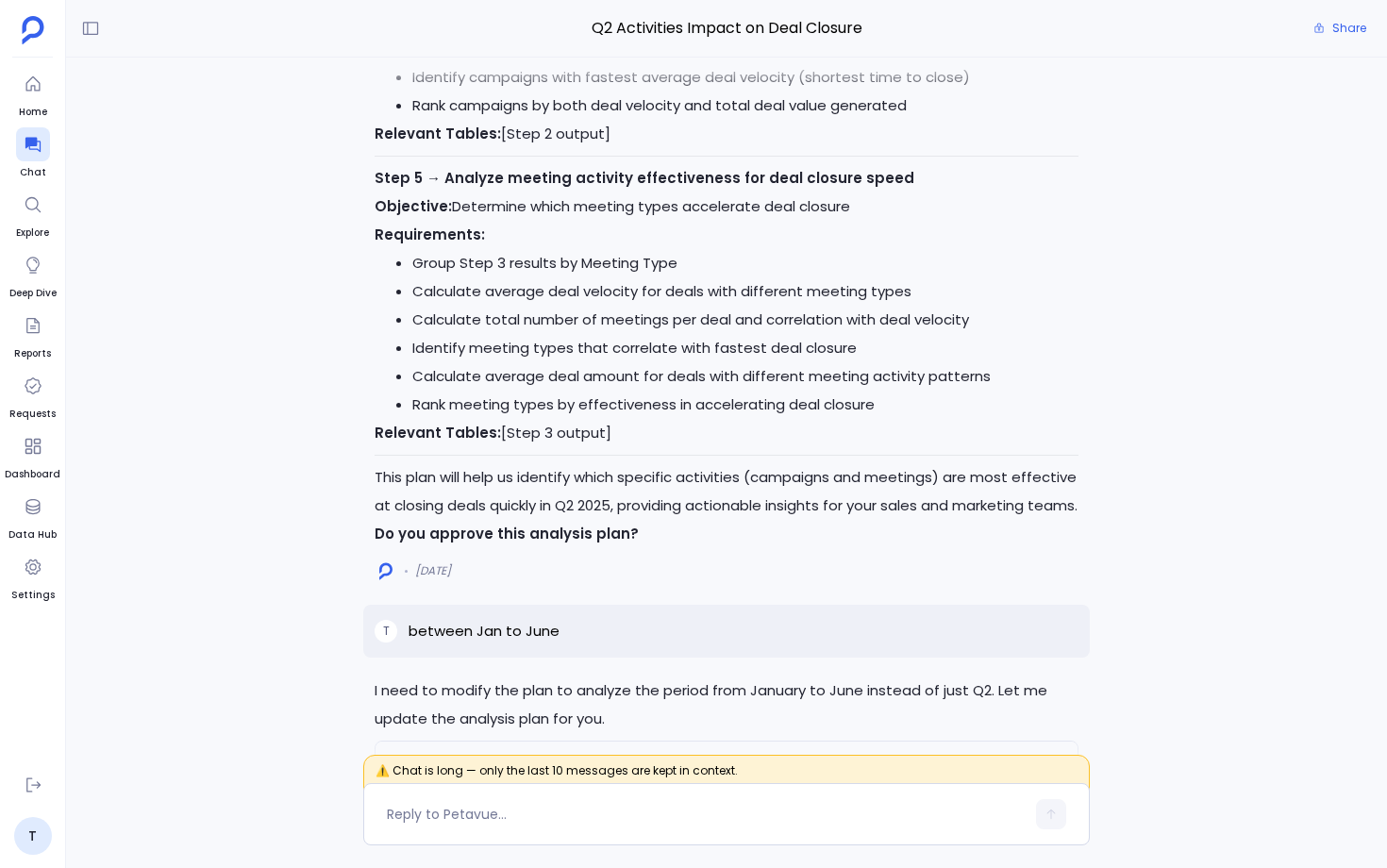
scroll to position [-34338, 0]
click at [577, 417] on p "Relevant Tables: [Step 3 output]" at bounding box center [726, 430] width 704 height 28
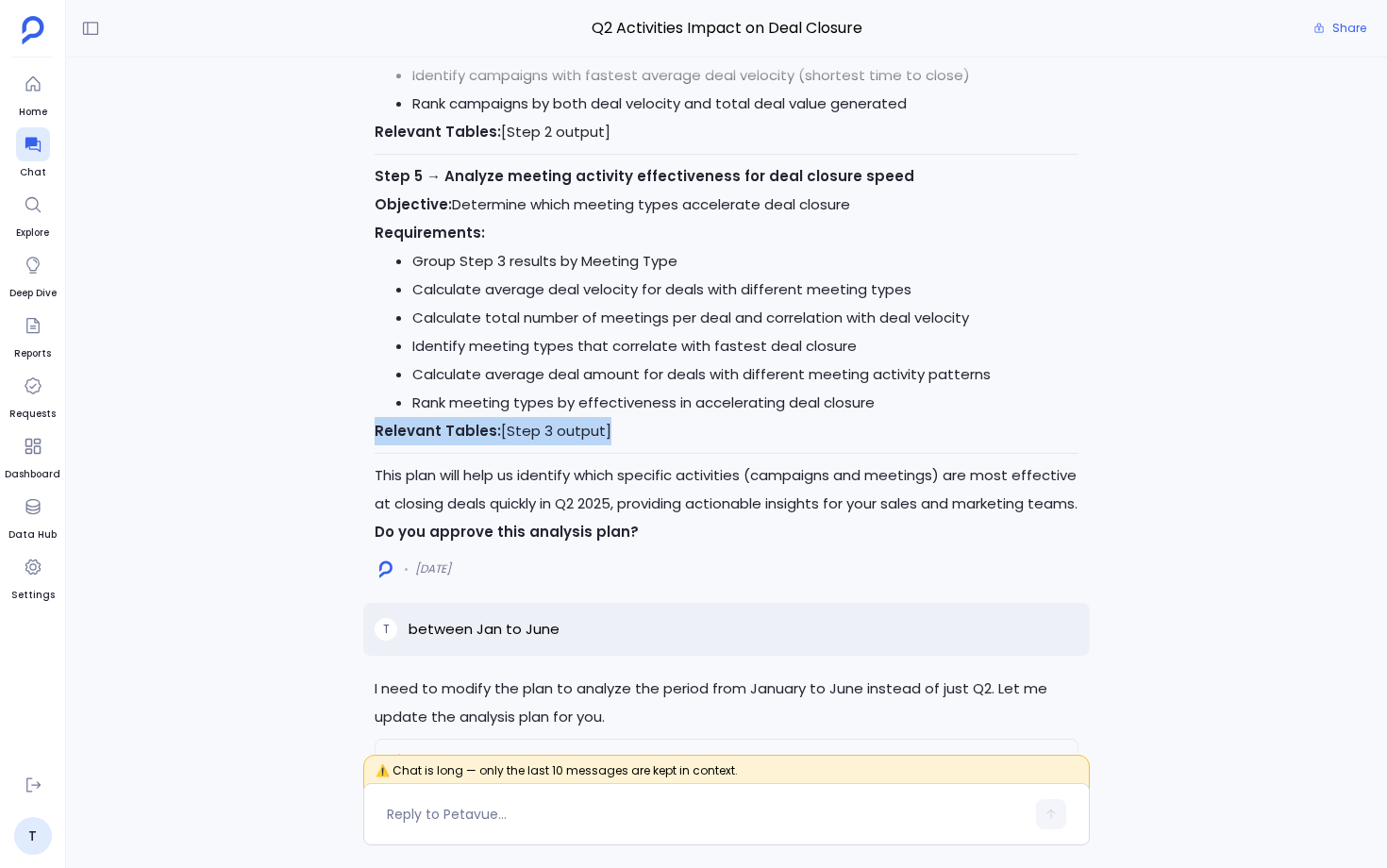
click at [577, 417] on p "Relevant Tables: [Step 3 output]" at bounding box center [726, 430] width 704 height 28
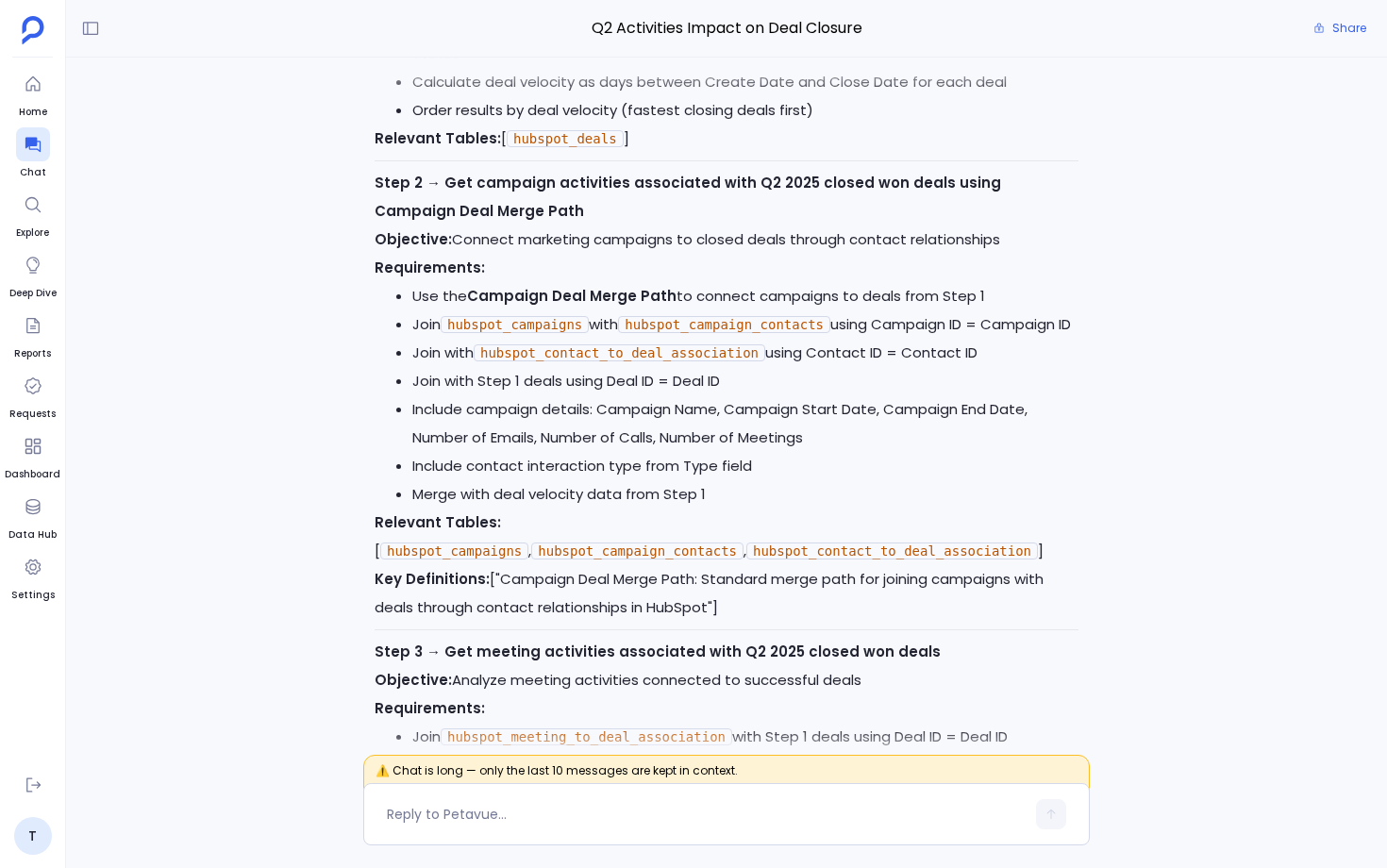
scroll to position [-36168, 0]
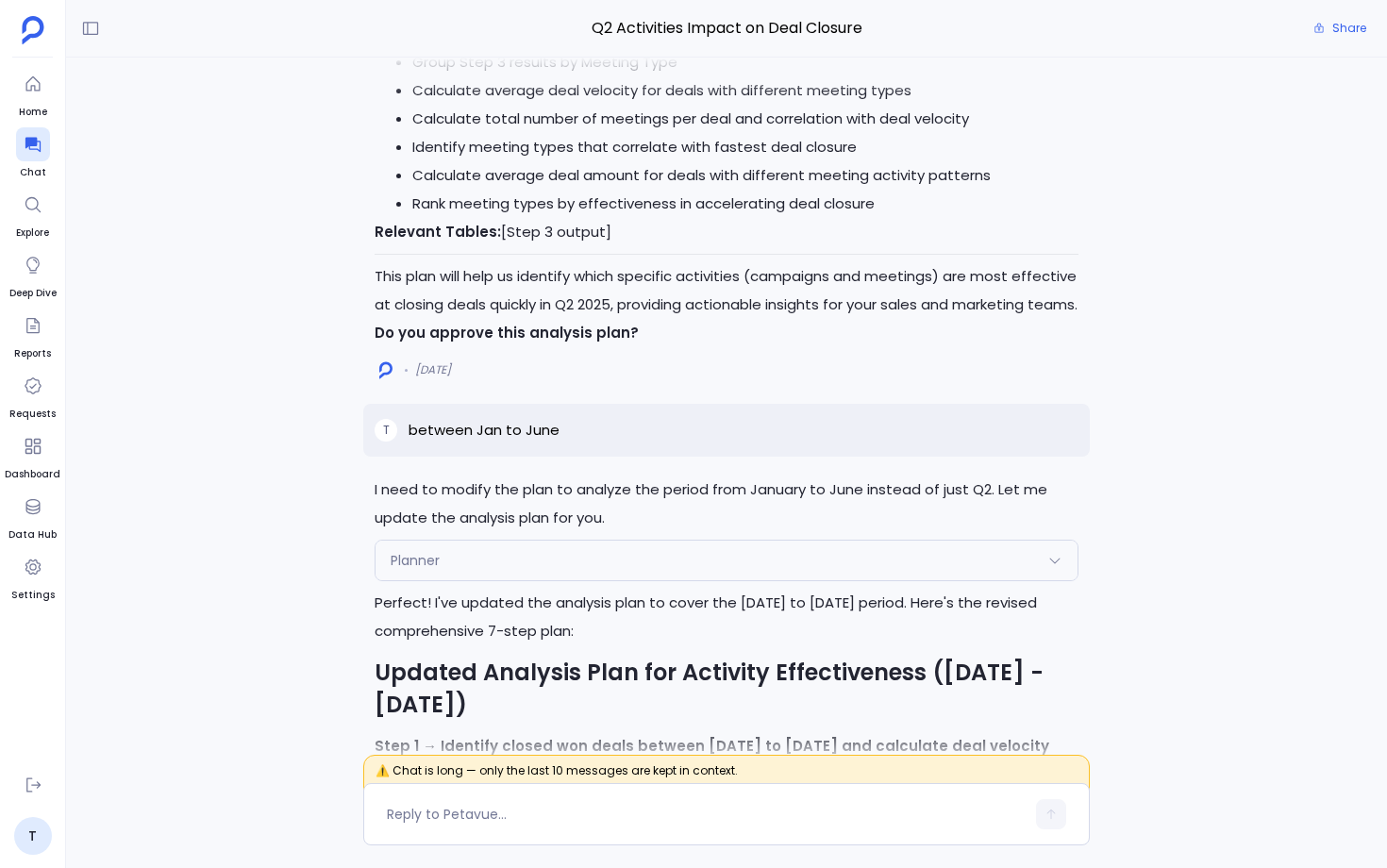
click at [508, 541] on div "Planner" at bounding box center [726, 560] width 702 height 39
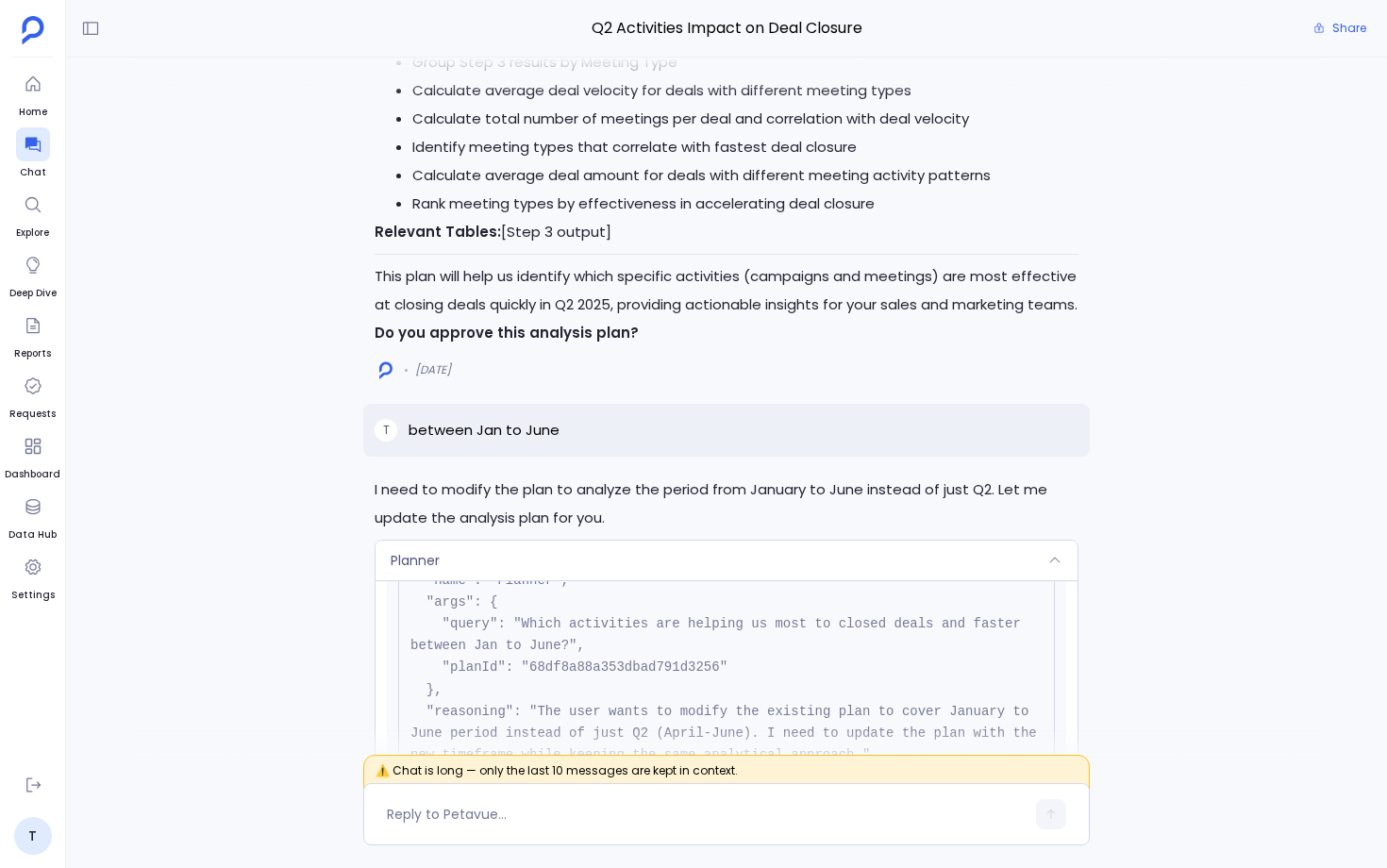
scroll to position [101, 0]
click at [568, 538] on pre "{ "name": "Planner", "args": { "query": "Which activities are helping us most t…" at bounding box center [727, 669] width 657 height 264
copy pre "68df8a88a353dbad791d3256"
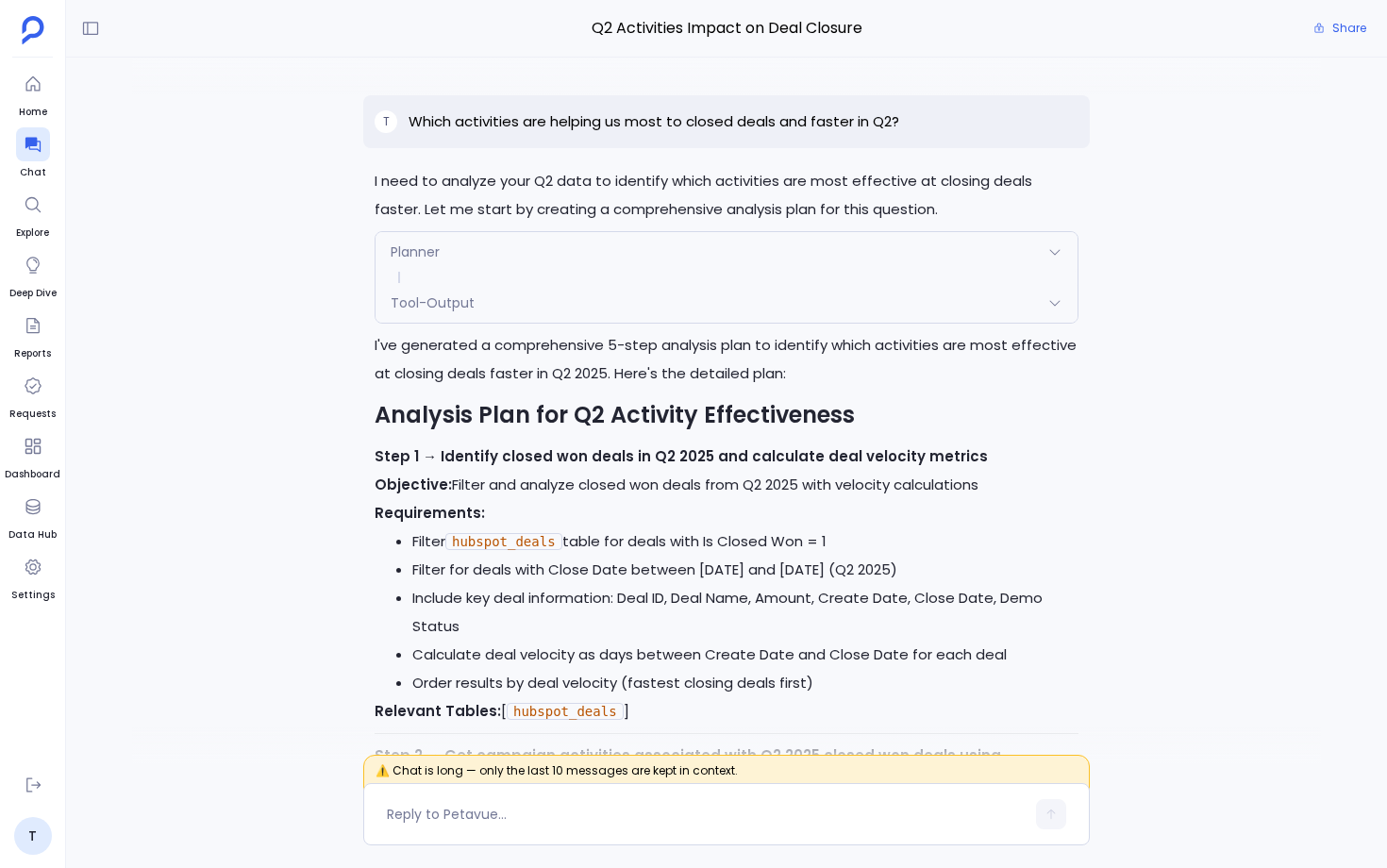
scroll to position [-36436, 0]
click at [484, 256] on div "Planner" at bounding box center [726, 252] width 702 height 39
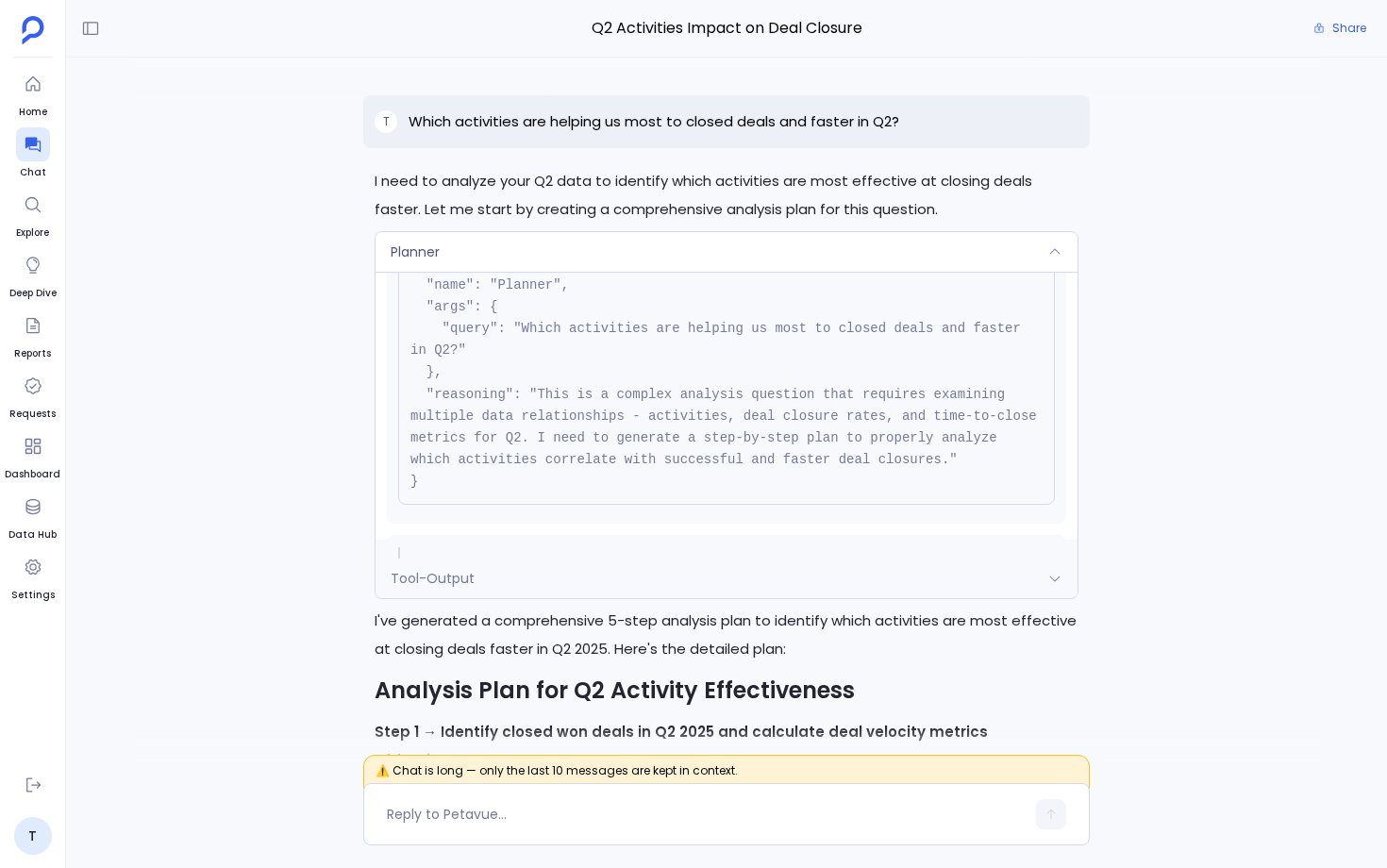
scroll to position [191, 0]
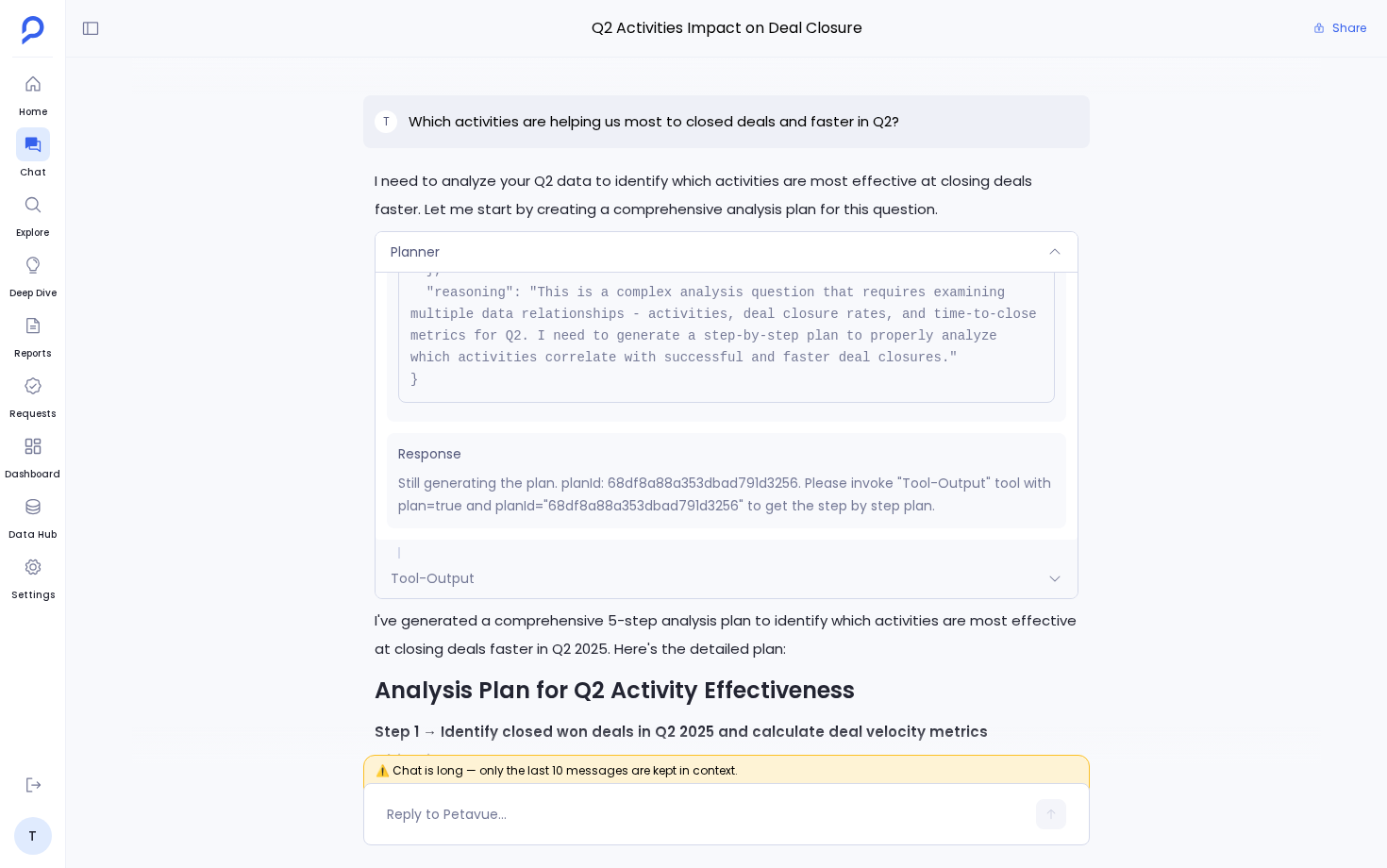
click at [481, 552] on span at bounding box center [726, 553] width 702 height 12
click at [474, 576] on div "Tool-Output" at bounding box center [726, 578] width 702 height 39
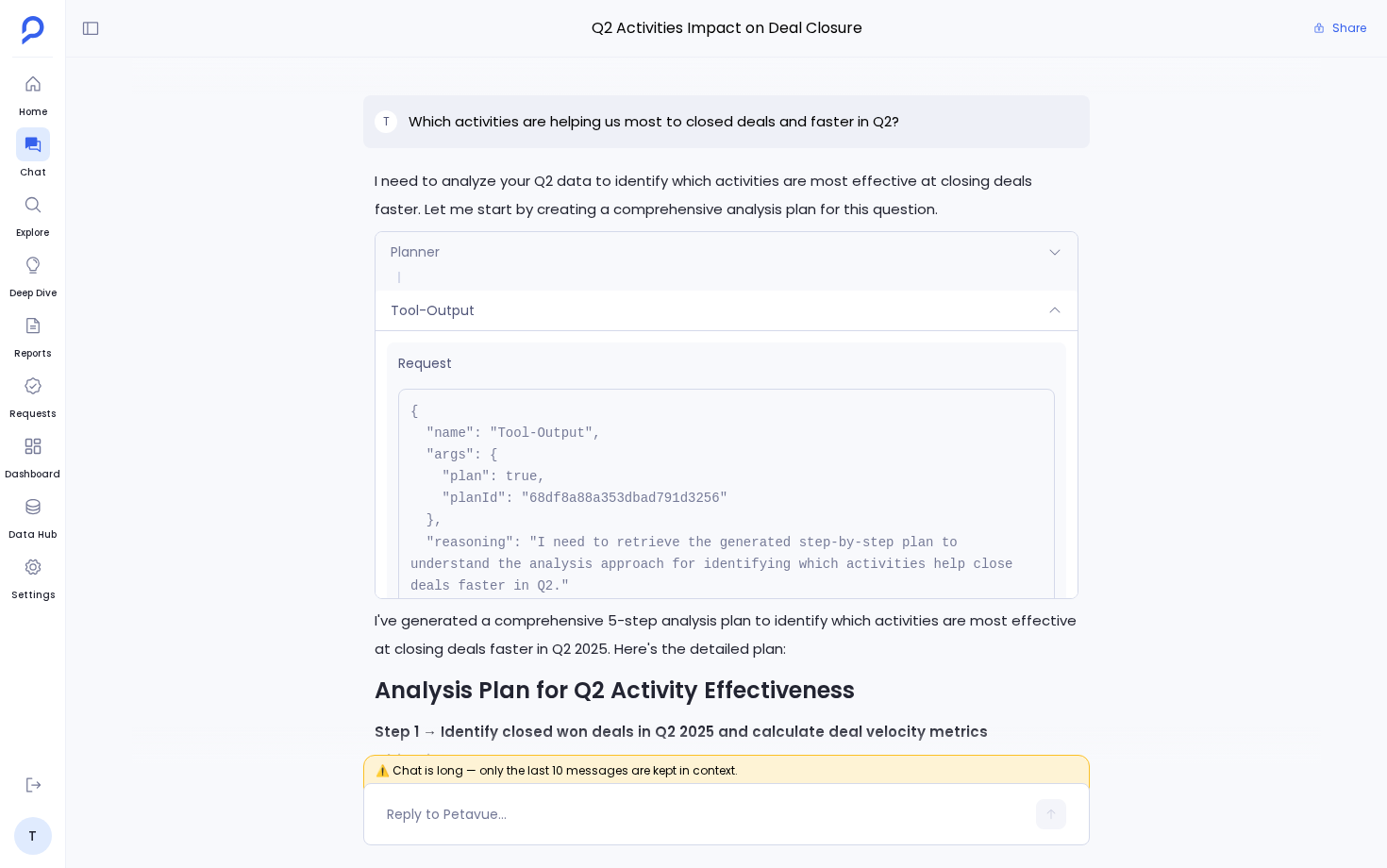
scroll to position [-36444, 0]
click at [575, 503] on pre "{ "name": "Tool-Output", "args": { "plan": true, "planId": "68df8a88a353dbad791…" at bounding box center [727, 510] width 657 height 243
copy pre "68df8a88a353dbad791d3256"
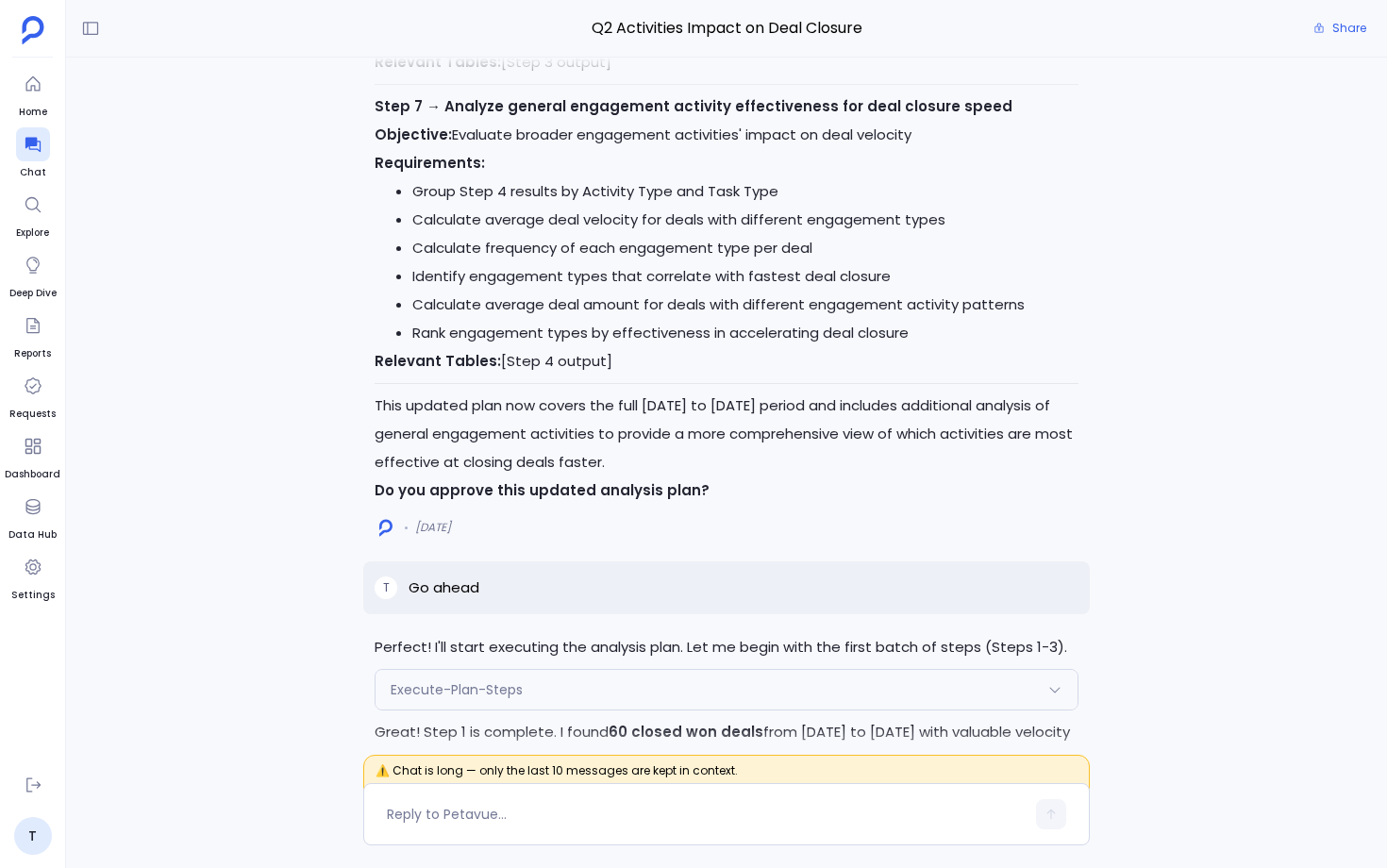
scroll to position [-31478, 0]
